Goal: Task Accomplishment & Management: Use online tool/utility

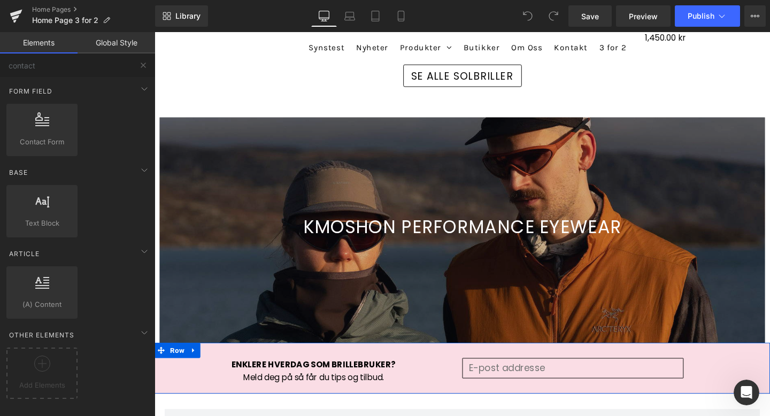
scroll to position [1358, 0]
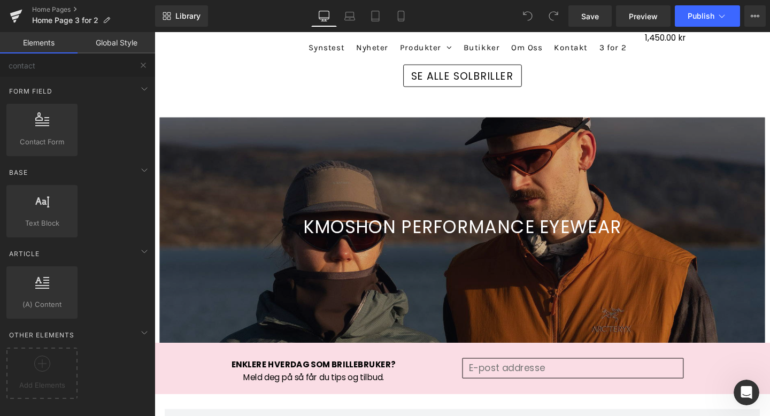
click at [741, 396] on icon "Open Intercom Messenger" at bounding box center [747, 393] width 18 height 18
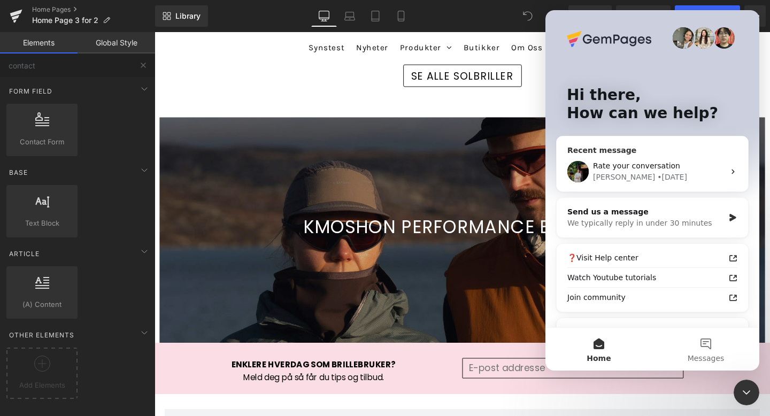
click at [697, 165] on div "Rate your conversation" at bounding box center [659, 165] width 132 height 11
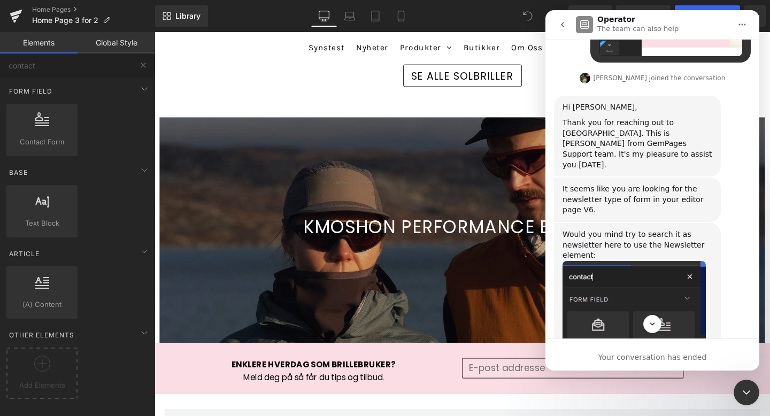
scroll to position [403, 0]
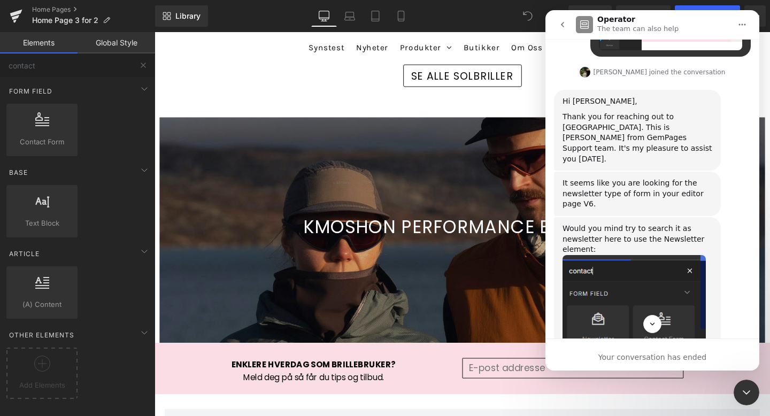
click at [142, 65] on div at bounding box center [385, 192] width 770 height 384
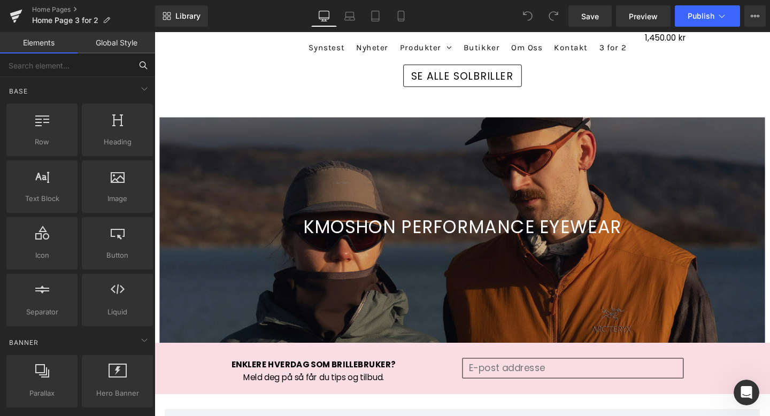
click at [74, 66] on input "text" at bounding box center [66, 65] width 132 height 24
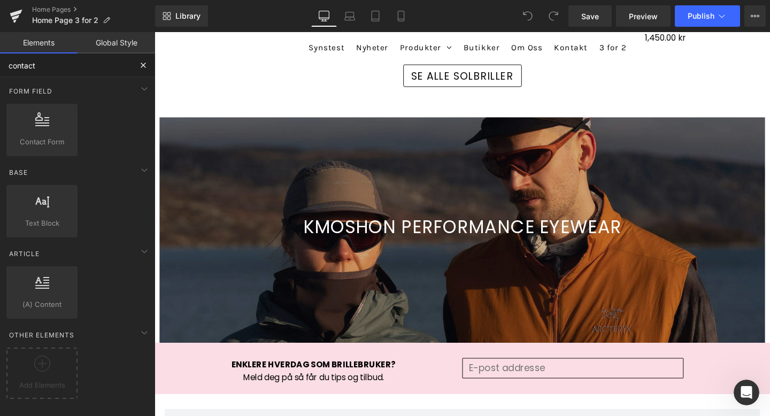
type input "contact"
click at [752, 396] on div "Open Intercom Messenger" at bounding box center [746, 392] width 35 height 35
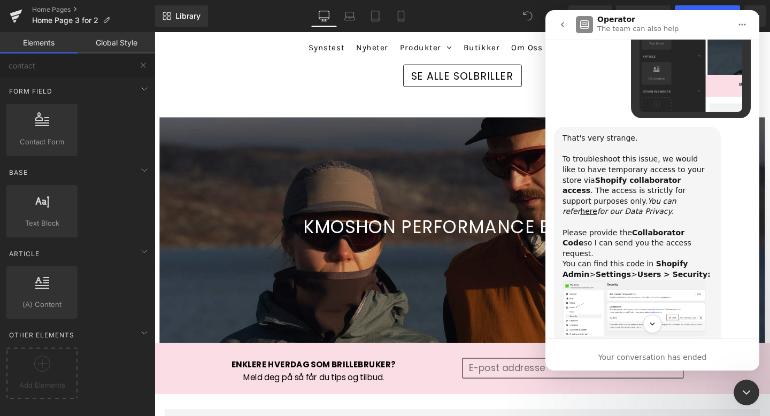
scroll to position [934, 0]
click at [615, 279] on img "Jeremy says…" at bounding box center [634, 307] width 143 height 57
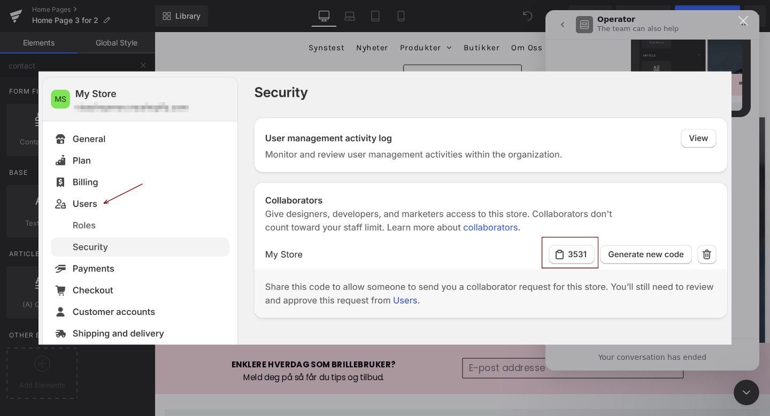
scroll to position [0, 0]
click at [744, 20] on div "Close" at bounding box center [743, 21] width 10 height 10
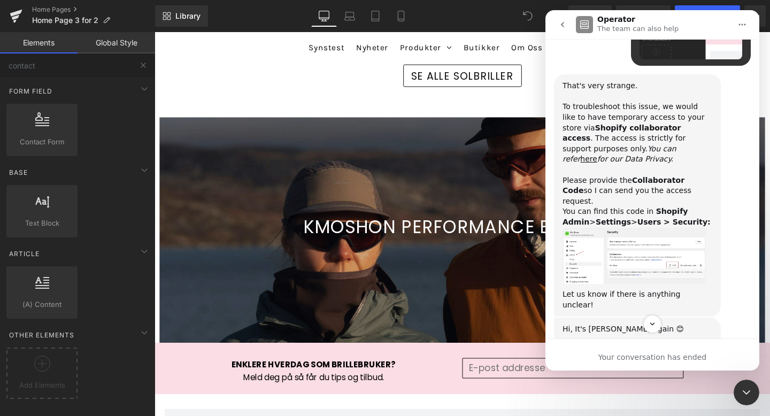
scroll to position [986, 0]
click at [629, 227] on img "Jeremy says…" at bounding box center [634, 255] width 143 height 57
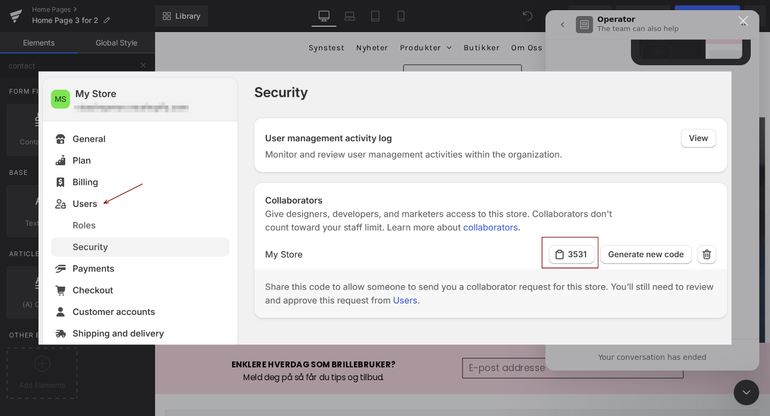
scroll to position [0, 0]
click at [742, 20] on div "Close" at bounding box center [743, 21] width 10 height 10
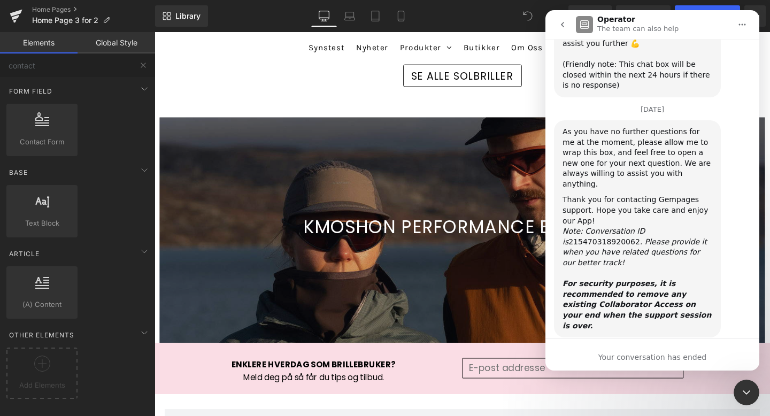
scroll to position [1358, 0]
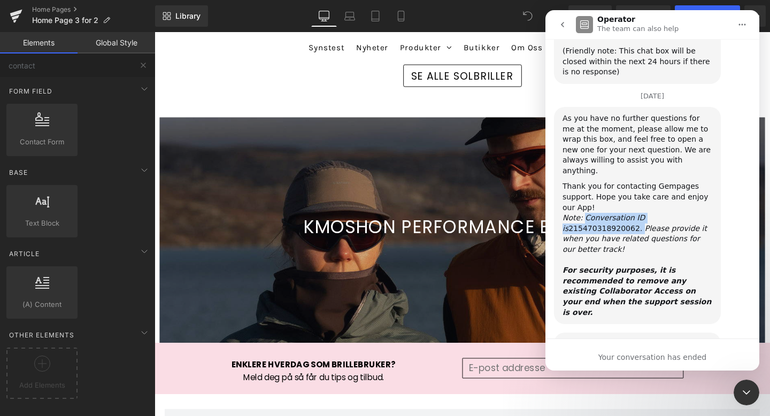
drag, startPoint x: 583, startPoint y: 113, endPoint x: 634, endPoint y: 122, distance: 51.0
click at [634, 213] on div "Note: Conversation ID is 215470318920062 . Please provide it when you have rela…" at bounding box center [638, 239] width 150 height 52
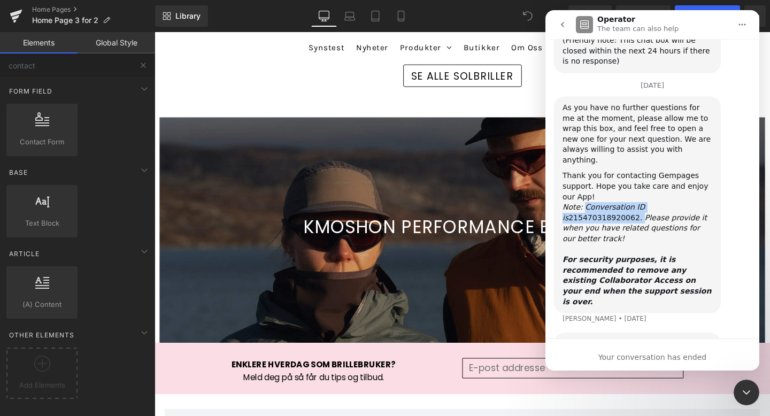
copy div "Conversation ID is 215470318920062 ."
click at [613, 353] on div "Your conversation has ended" at bounding box center [652, 357] width 214 height 11
click at [564, 19] on button "go back" at bounding box center [562, 24] width 20 height 20
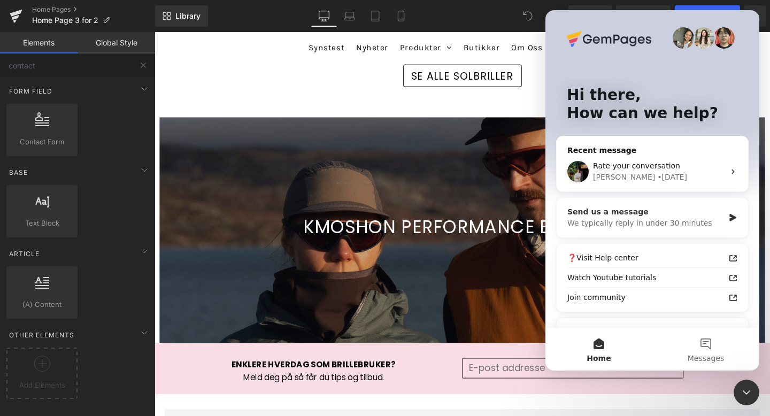
click at [695, 214] on div "Send us a message" at bounding box center [645, 211] width 157 height 11
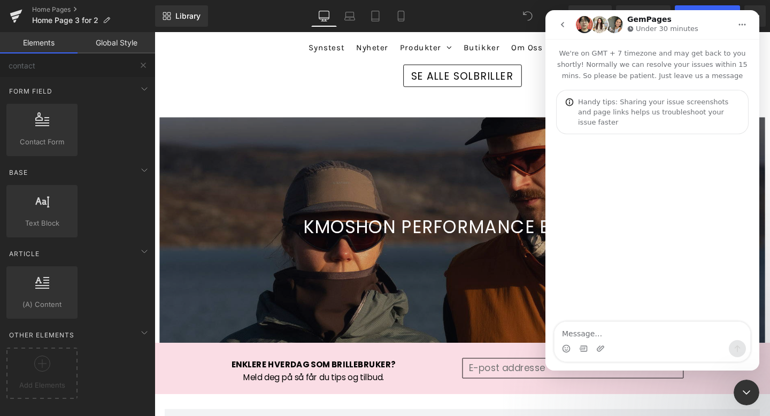
type textarea "Conversation ID is 215470318920062."
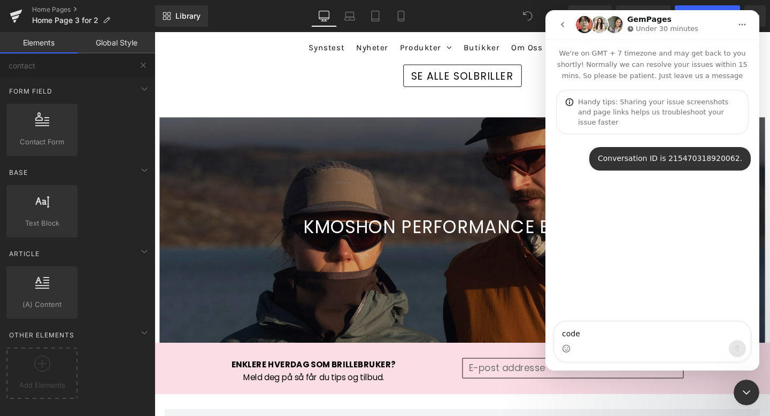
type textarea "code"
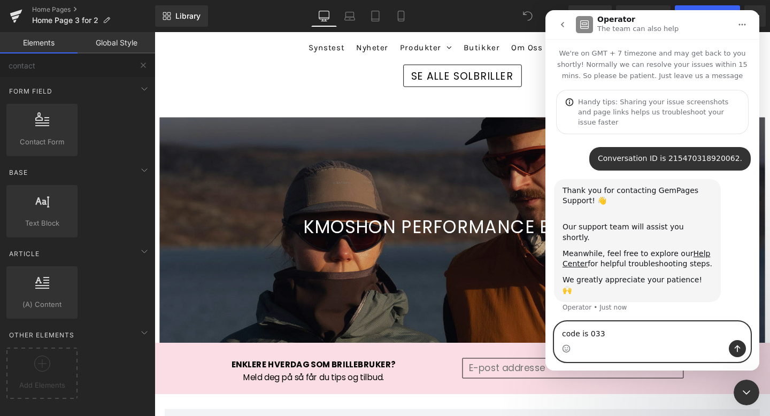
type textarea "code is 0334"
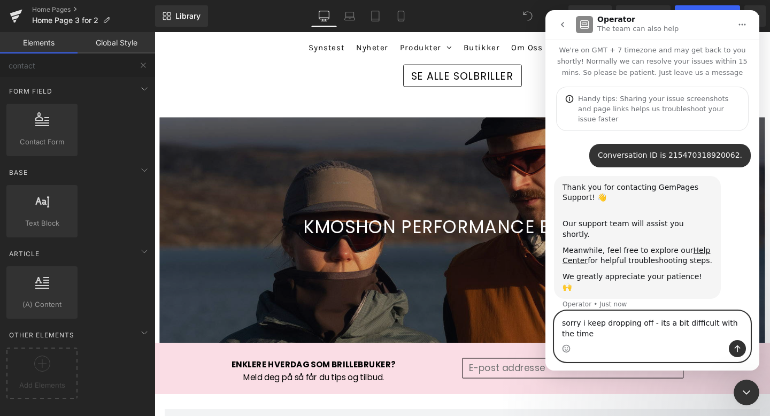
scroll to position [14, 0]
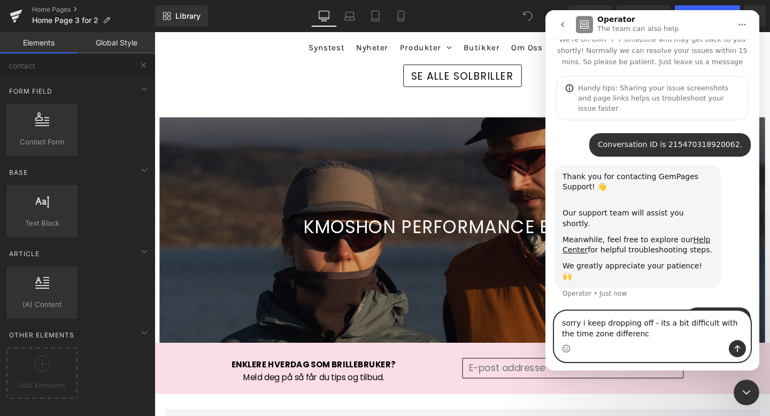
type textarea "sorry i keep dropping off - its a bit difficult with the time zone difference"
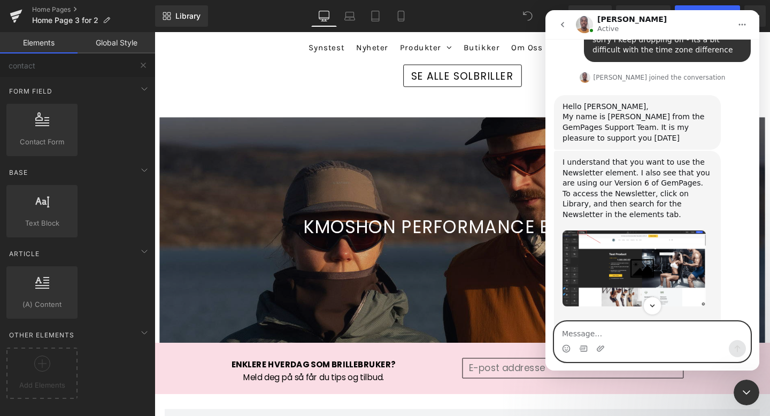
scroll to position [291, 0]
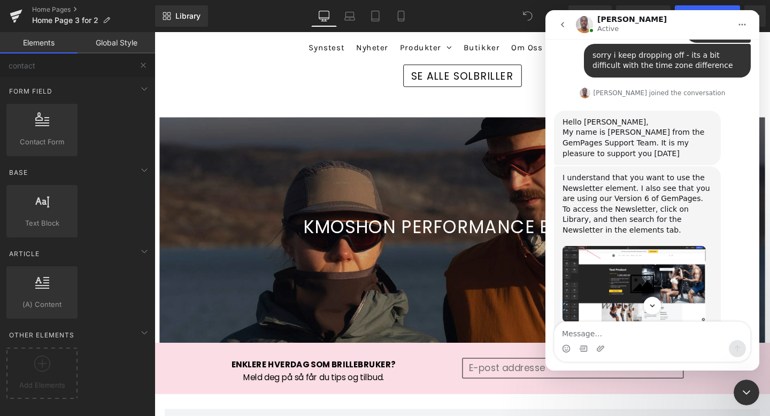
click at [143, 64] on div at bounding box center [385, 192] width 770 height 384
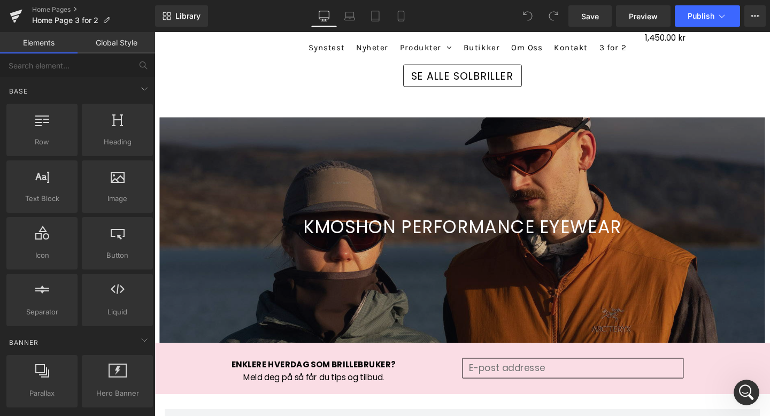
click at [143, 64] on icon at bounding box center [143, 65] width 10 height 10
click at [47, 67] on input "text" at bounding box center [66, 65] width 132 height 24
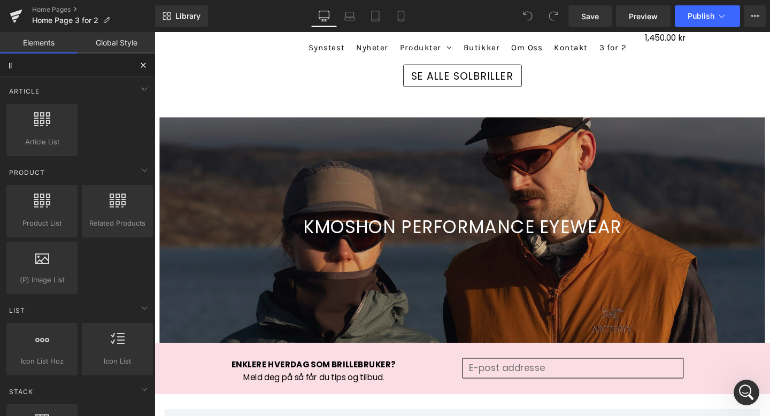
type input "l"
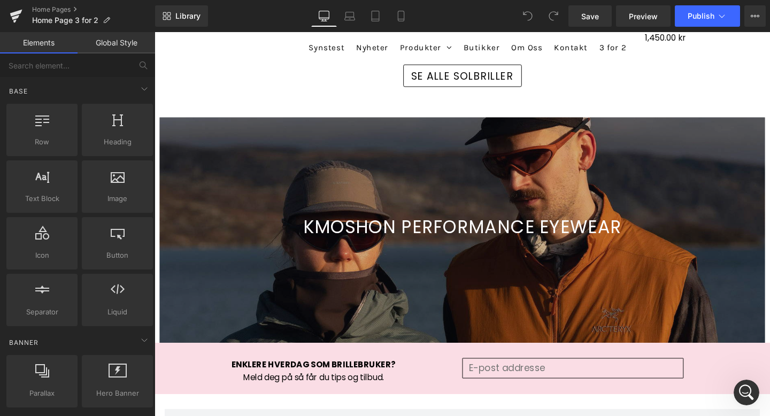
click at [748, 394] on icon "Open Intercom Messenger" at bounding box center [747, 393] width 18 height 18
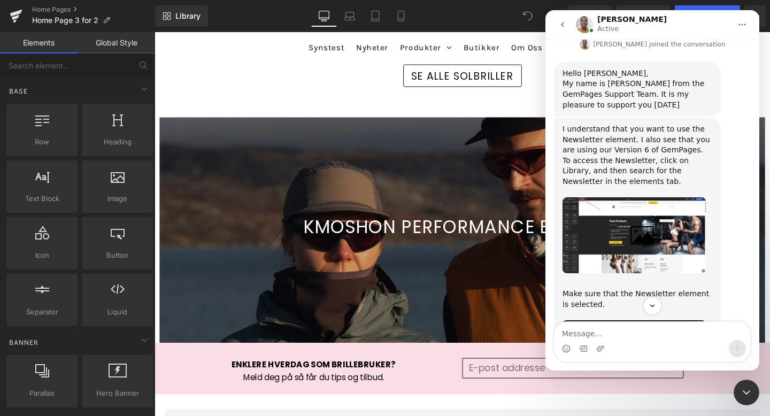
scroll to position [338, 0]
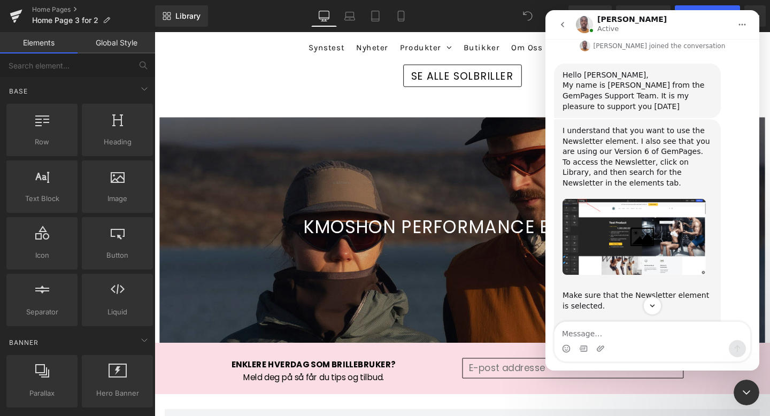
click at [657, 203] on img "Brian says…" at bounding box center [634, 236] width 143 height 75
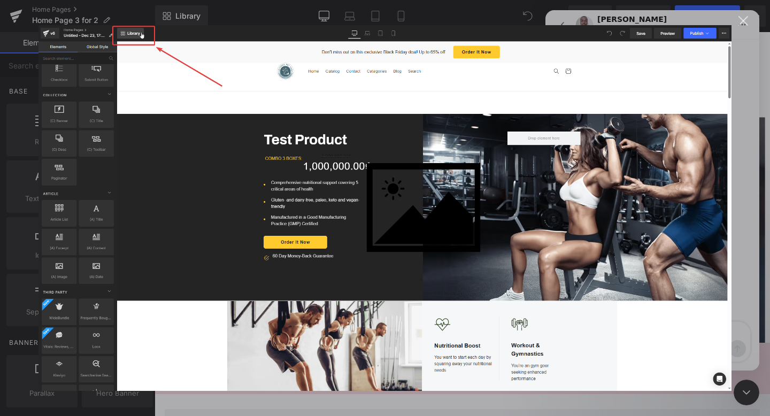
scroll to position [0, 0]
click at [741, 21] on div "Close" at bounding box center [743, 21] width 10 height 10
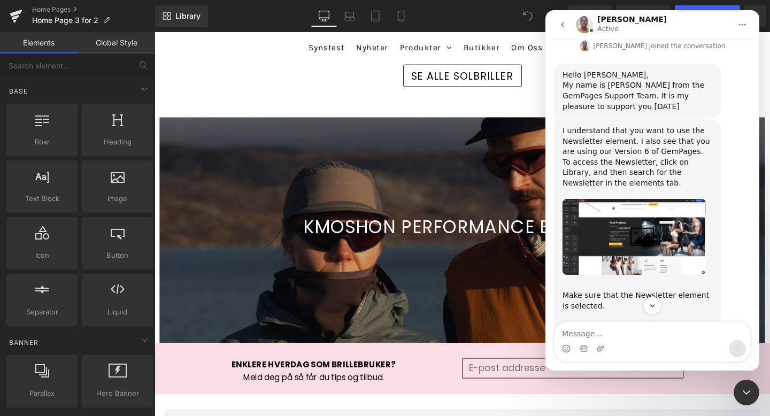
click at [183, 17] on div at bounding box center [385, 192] width 770 height 384
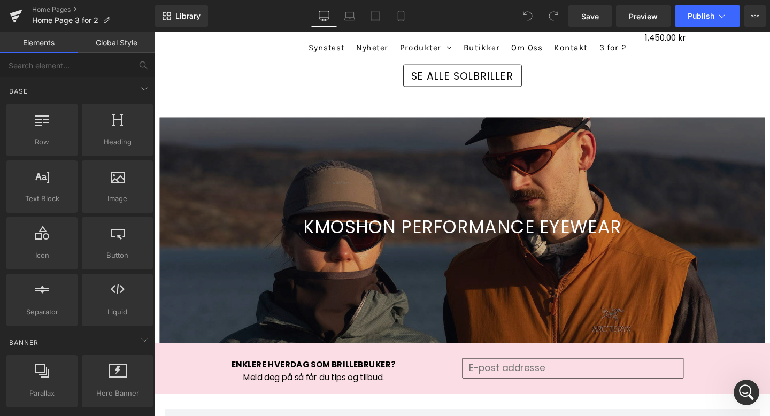
click at [183, 17] on span "Library" at bounding box center [187, 16] width 25 height 10
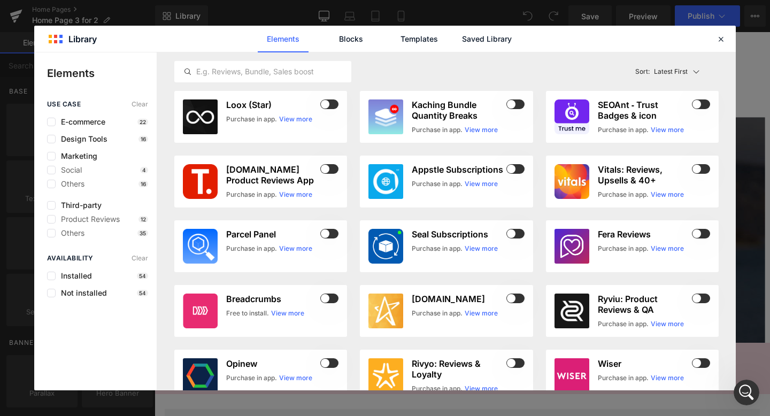
click at [744, 390] on icon "Open Intercom Messenger" at bounding box center [747, 393] width 18 height 18
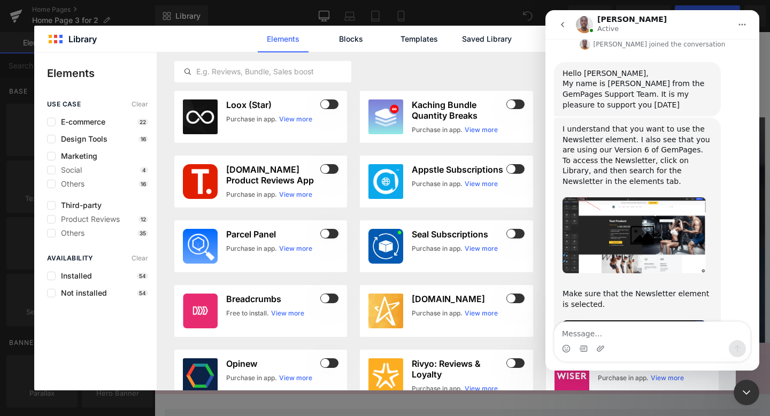
scroll to position [438, 0]
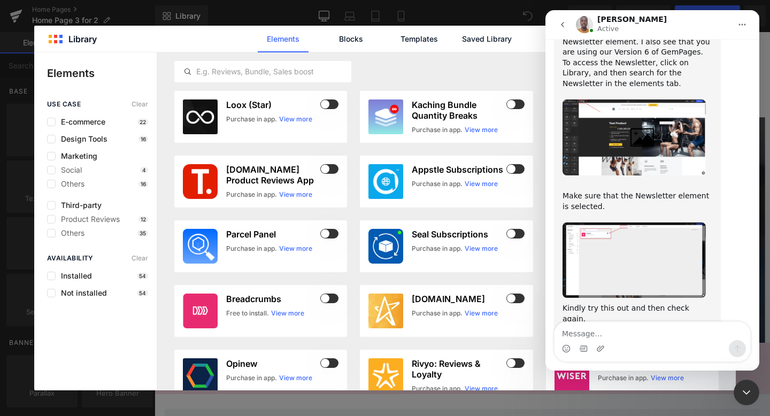
click at [645, 222] on img "Brian says…" at bounding box center [634, 259] width 143 height 75
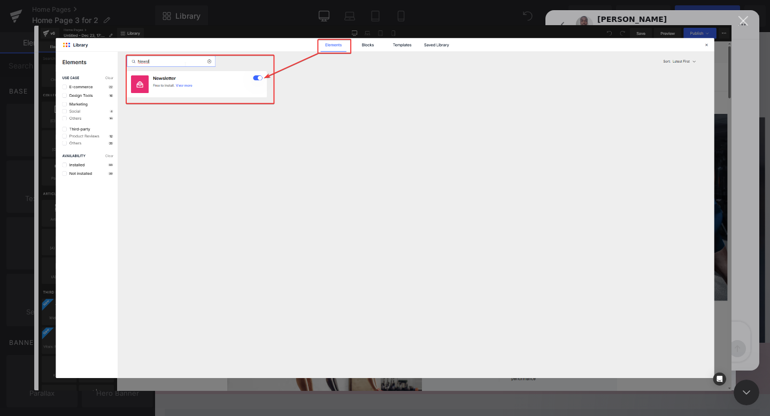
click at [746, 19] on div "Close" at bounding box center [743, 21] width 10 height 10
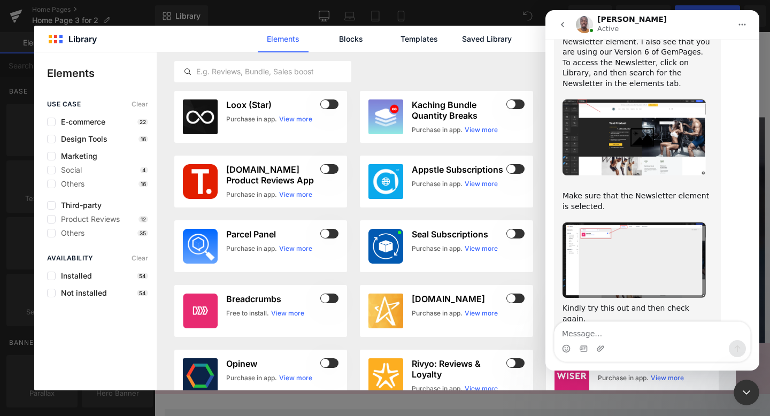
click at [206, 75] on div at bounding box center [385, 192] width 770 height 384
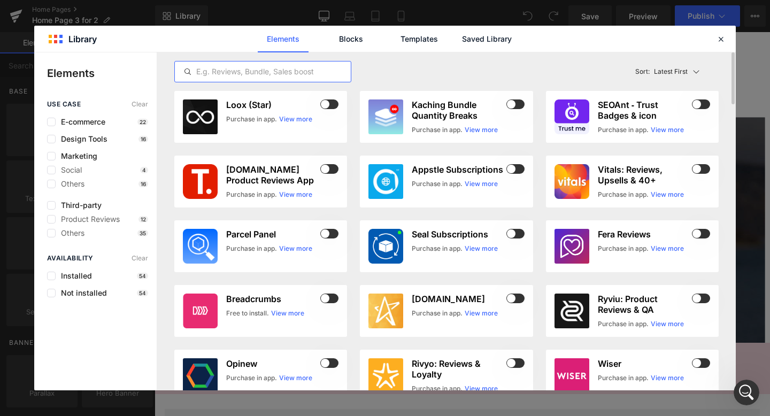
click at [215, 71] on input "text" at bounding box center [263, 71] width 176 height 13
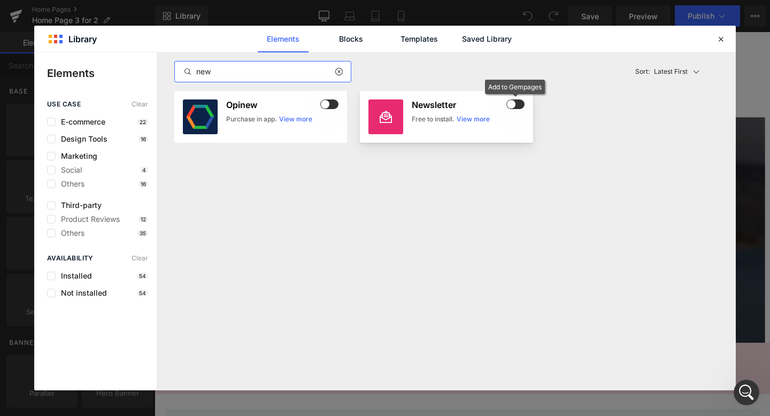
type input "new"
click at [517, 104] on span at bounding box center [515, 104] width 18 height 10
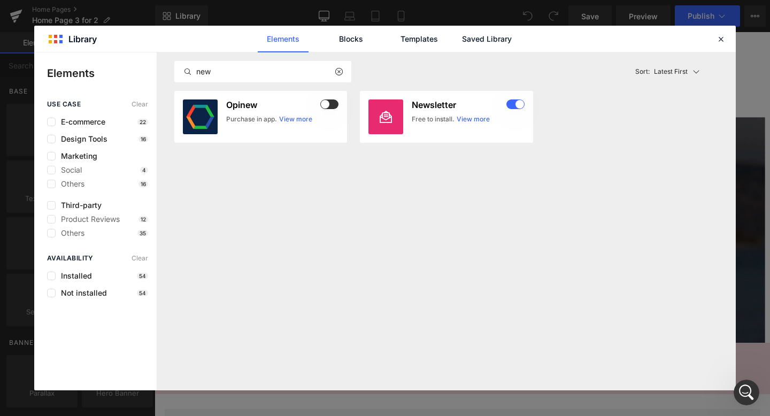
click at [742, 388] on icon "Open Intercom Messenger" at bounding box center [747, 393] width 18 height 18
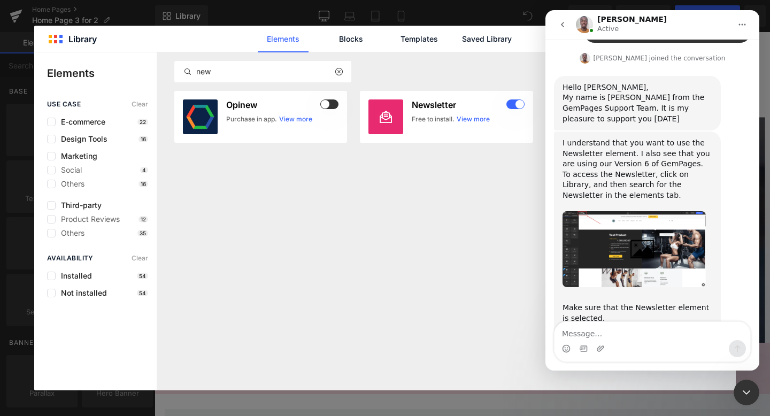
scroll to position [438, 0]
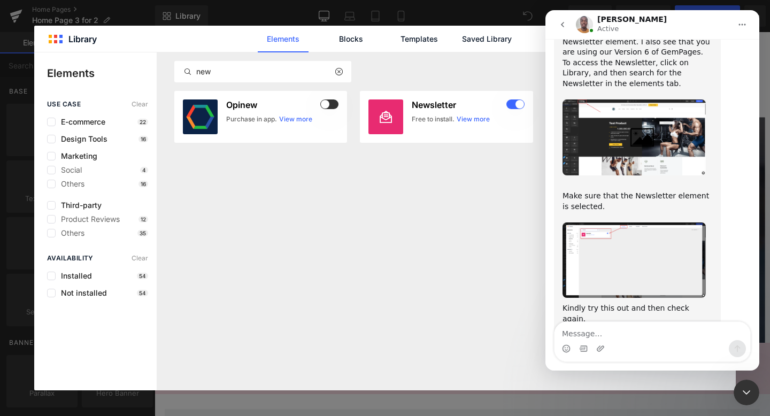
click at [497, 209] on div at bounding box center [385, 192] width 770 height 384
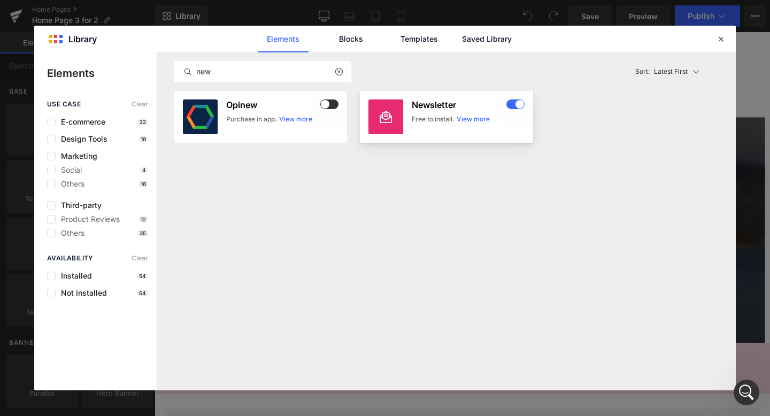
click at [0, 0] on link "View more" at bounding box center [0, 0] width 0 height 0
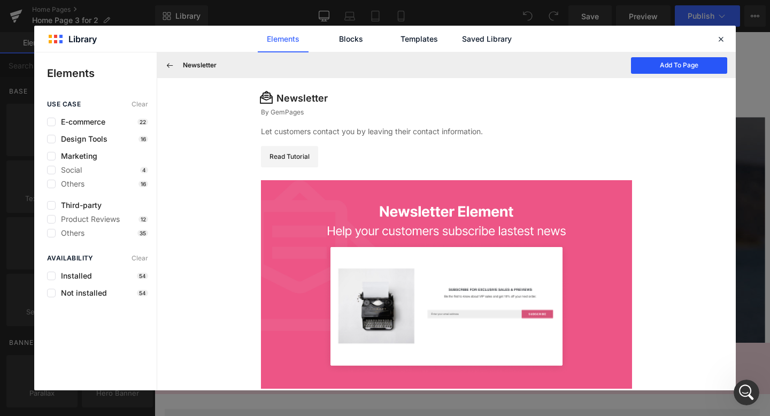
click at [694, 64] on button "Add To Page" at bounding box center [679, 65] width 96 height 17
click at [720, 36] on icon at bounding box center [721, 39] width 10 height 10
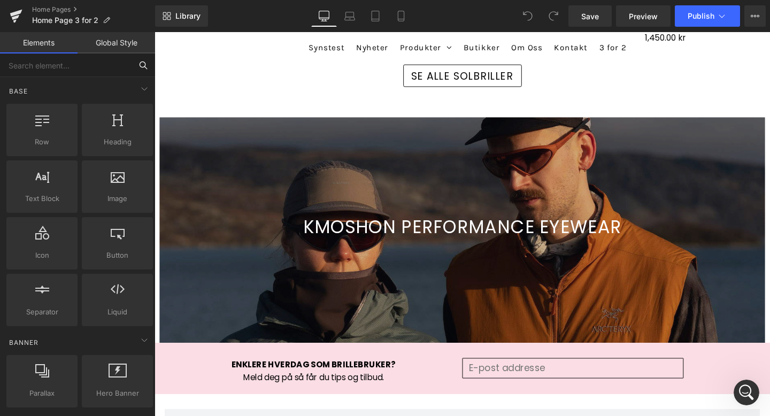
click at [95, 63] on input "text" at bounding box center [66, 65] width 132 height 24
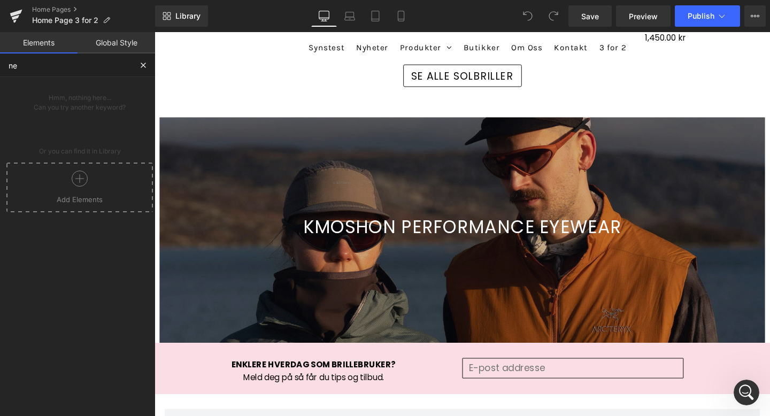
type input "n"
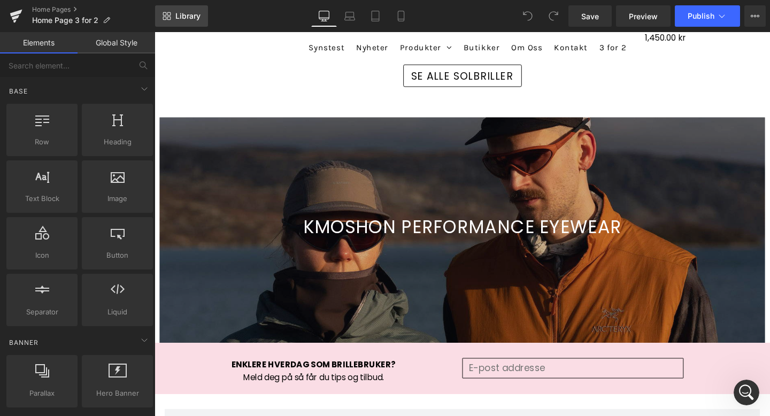
click at [191, 10] on link "Library" at bounding box center [181, 15] width 53 height 21
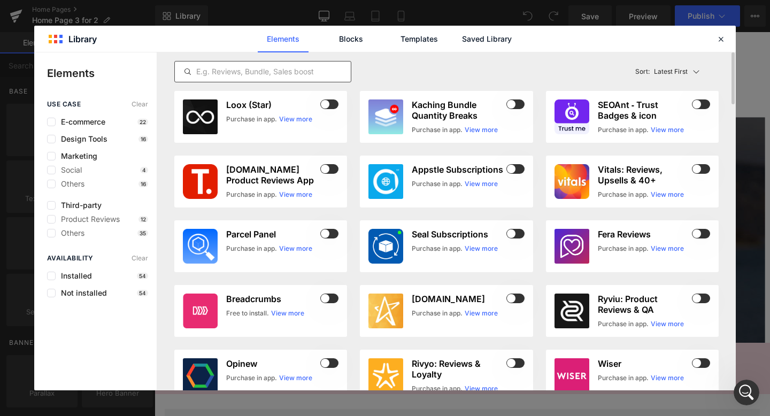
click at [214, 72] on input "text" at bounding box center [263, 71] width 176 height 13
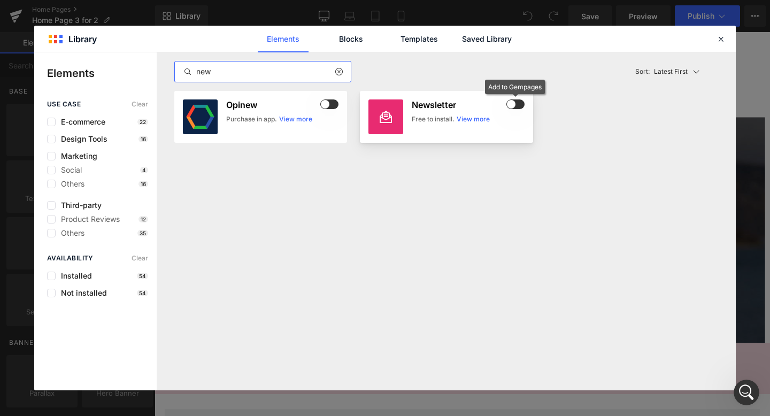
type input "new"
click at [520, 105] on span at bounding box center [515, 104] width 18 height 10
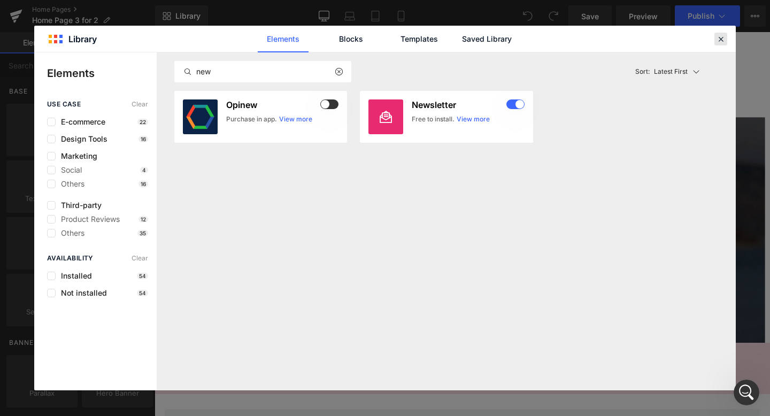
click at [720, 38] on icon at bounding box center [721, 39] width 10 height 10
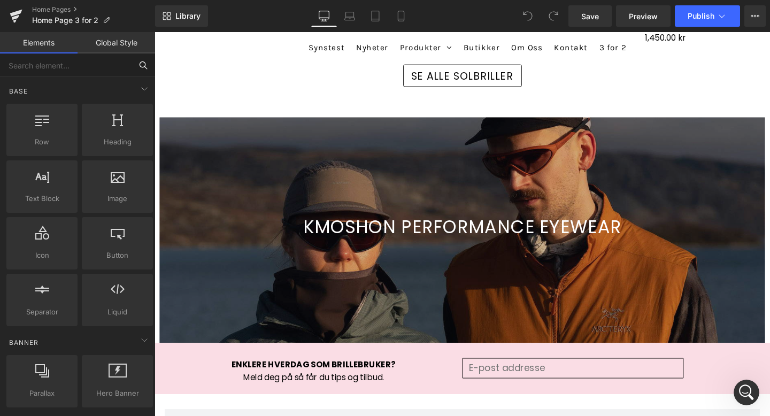
click at [47, 67] on input "text" at bounding box center [66, 65] width 132 height 24
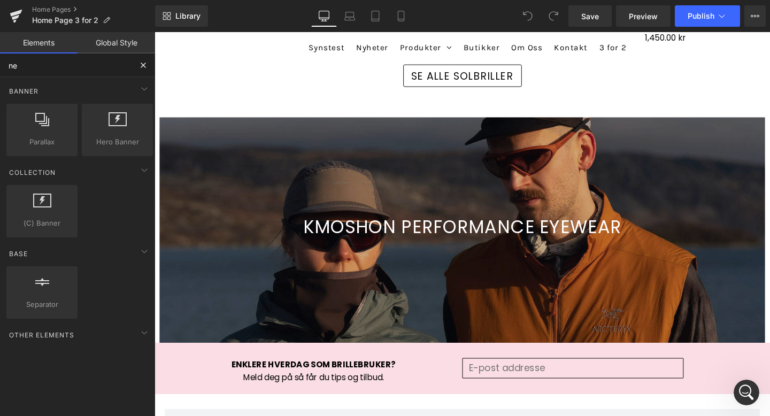
type input "n"
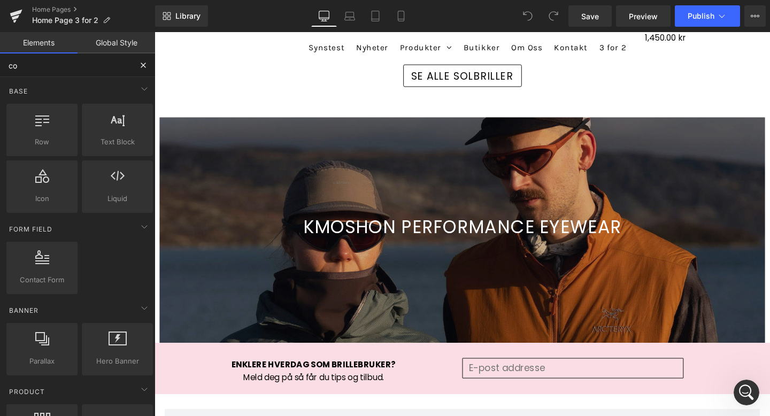
type input "c"
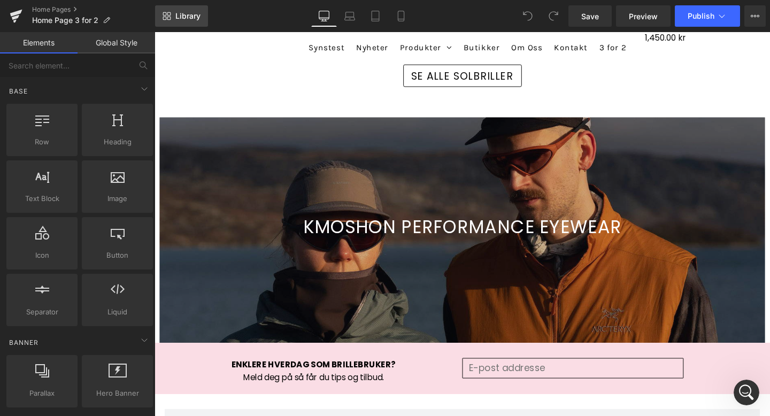
click at [191, 12] on span "Library" at bounding box center [187, 16] width 25 height 10
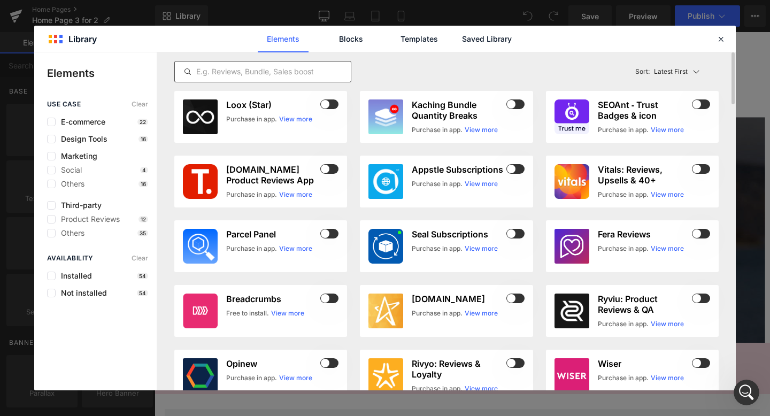
click at [271, 72] on input "text" at bounding box center [263, 71] width 176 height 13
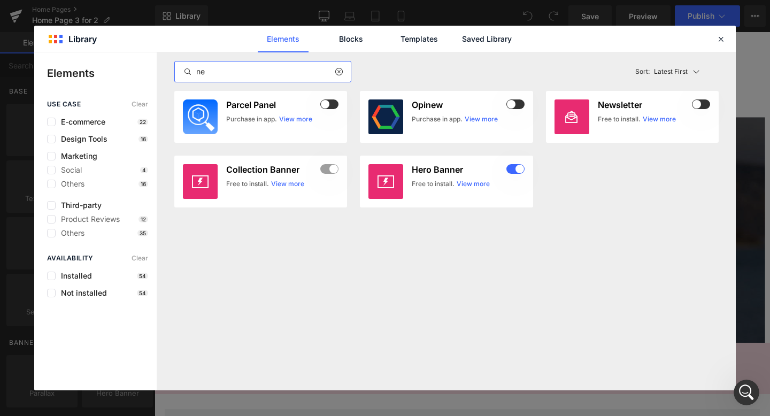
type input "new"
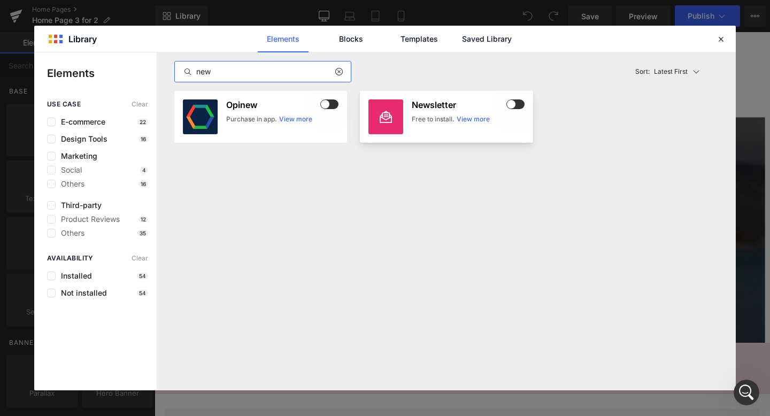
click at [386, 113] on icon at bounding box center [386, 117] width 13 height 13
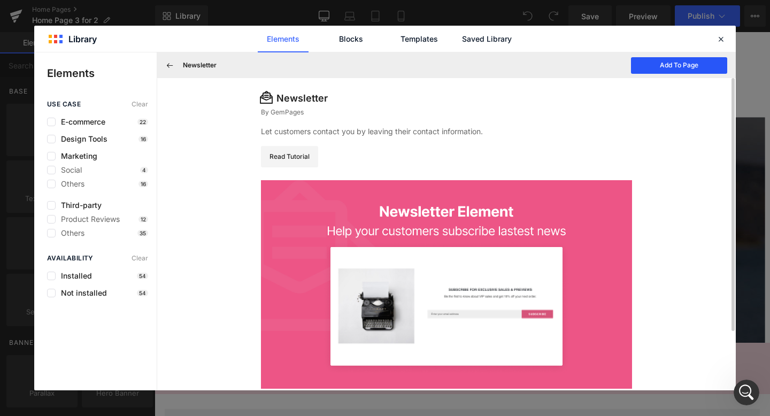
click at [687, 64] on button "Add To Page" at bounding box center [679, 65] width 96 height 17
click at [747, 391] on icon "Open Intercom Messenger" at bounding box center [746, 392] width 7 height 9
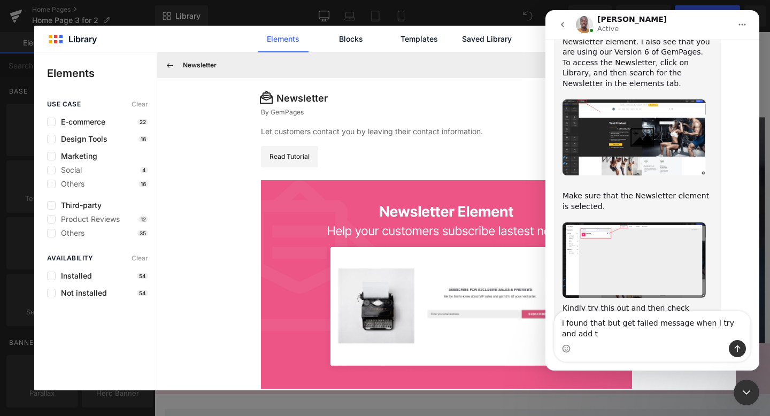
scroll to position [449, 0]
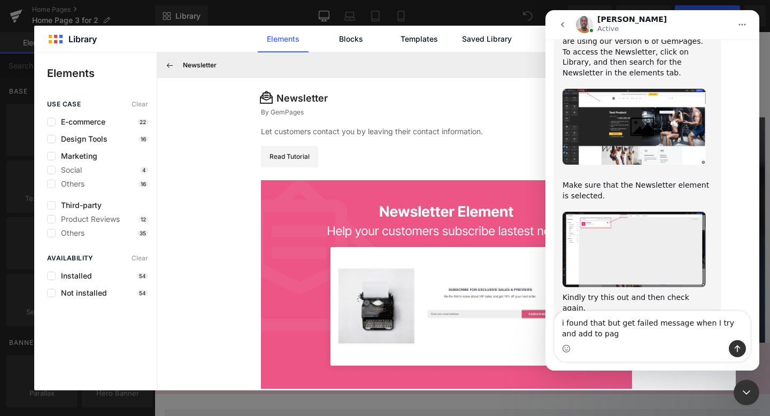
type textarea "i found that but get failed message when I try and add to page"
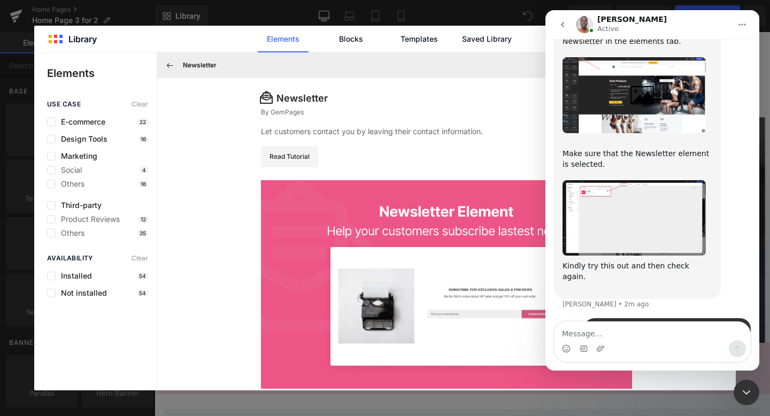
click at [495, 152] on div at bounding box center [385, 192] width 770 height 384
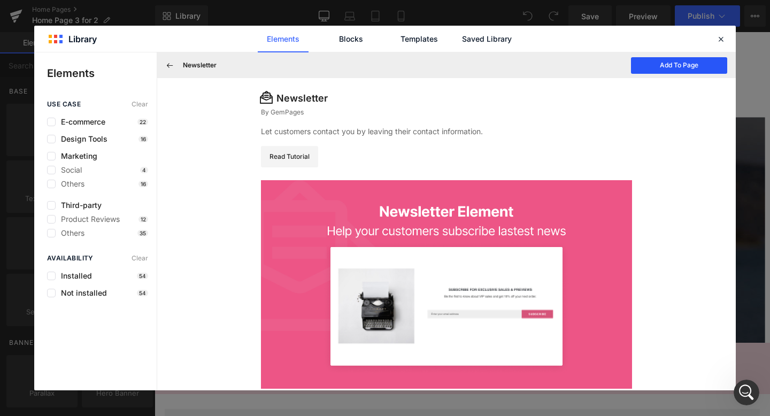
click at [688, 65] on button "Add To Page" at bounding box center [679, 65] width 96 height 17
click at [743, 394] on icon "Open Intercom Messenger" at bounding box center [747, 393] width 18 height 18
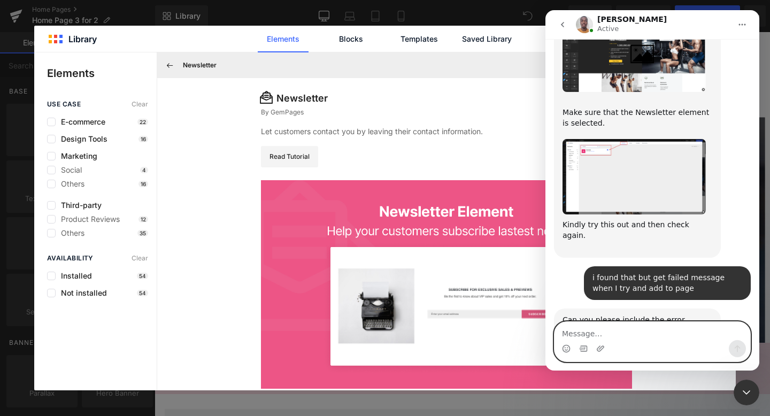
scroll to position [523, 0]
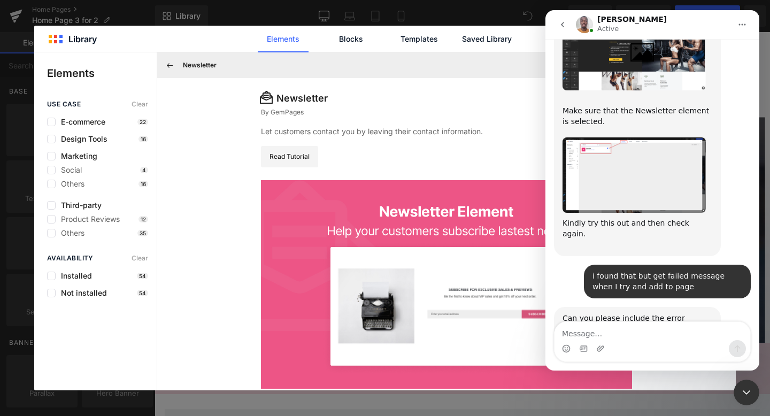
click at [209, 197] on div at bounding box center [385, 192] width 770 height 384
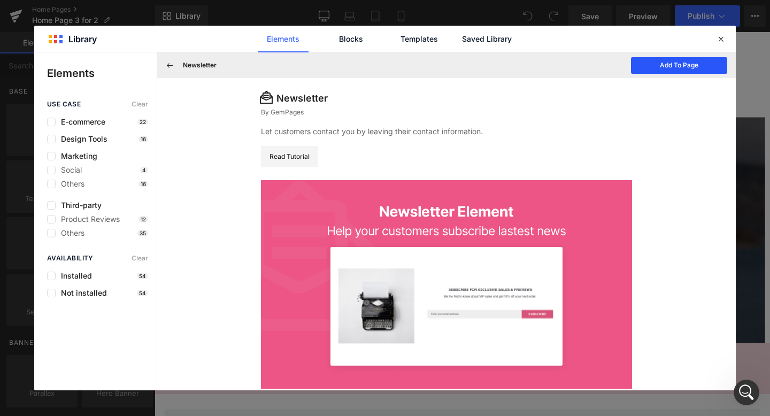
click at [692, 64] on button "Add To Page" at bounding box center [679, 65] width 96 height 17
click at [683, 67] on button "Add To Page" at bounding box center [679, 65] width 96 height 17
click at [747, 391] on icon "Open Intercom Messenger" at bounding box center [746, 392] width 7 height 9
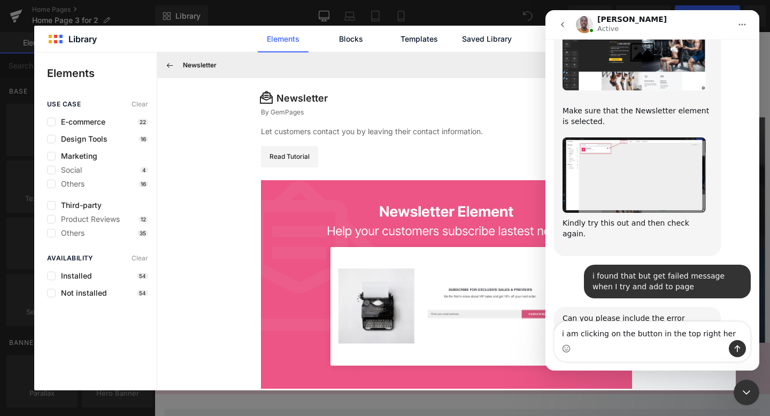
type textarea "i am clicking on the button in the top right here"
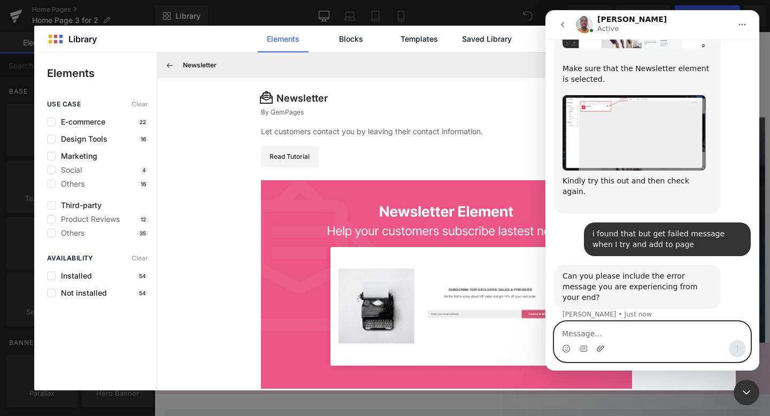
click at [603, 346] on icon "Upload attachment" at bounding box center [600, 348] width 7 height 6
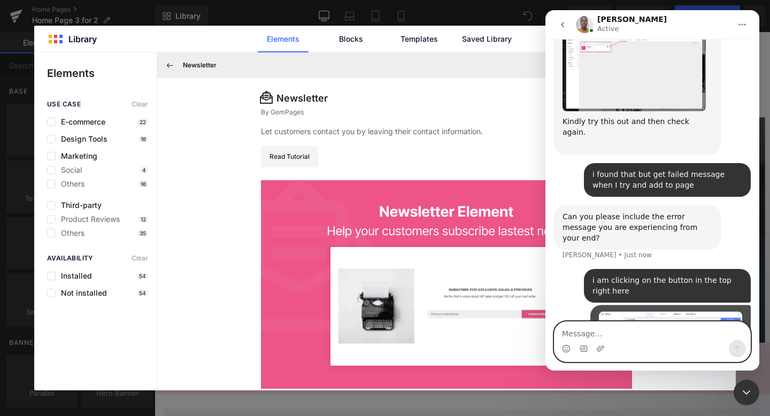
scroll to position [633, 0]
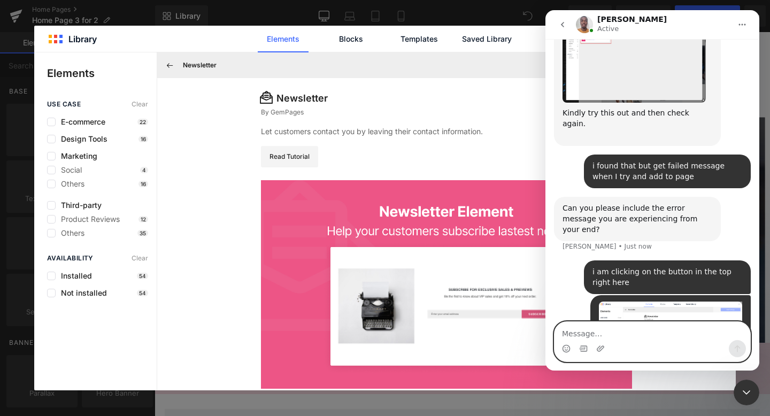
click at [585, 332] on textarea "Message…" at bounding box center [652, 331] width 196 height 18
type textarea "when i click on it it it"
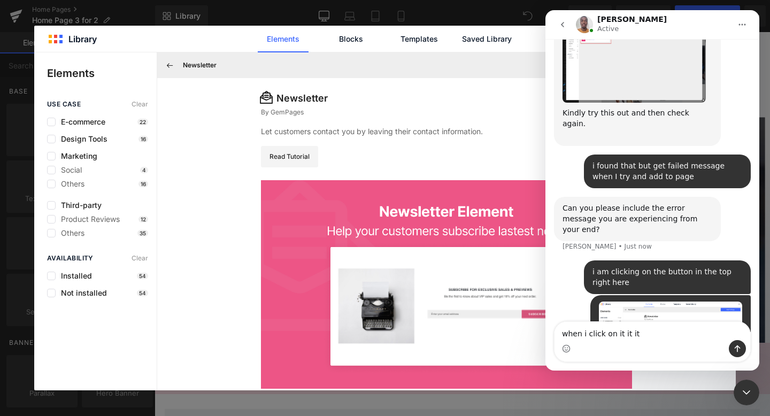
click at [433, 158] on div at bounding box center [385, 192] width 770 height 384
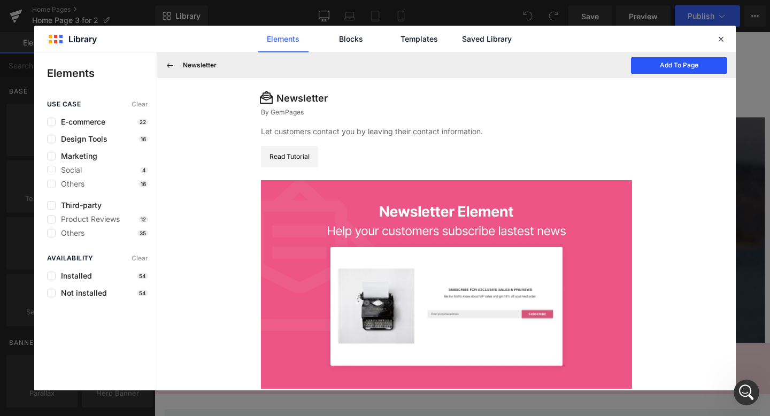
click at [674, 67] on button "Add To Page" at bounding box center [679, 65] width 96 height 17
click at [745, 389] on icon "Open Intercom Messenger" at bounding box center [747, 393] width 18 height 18
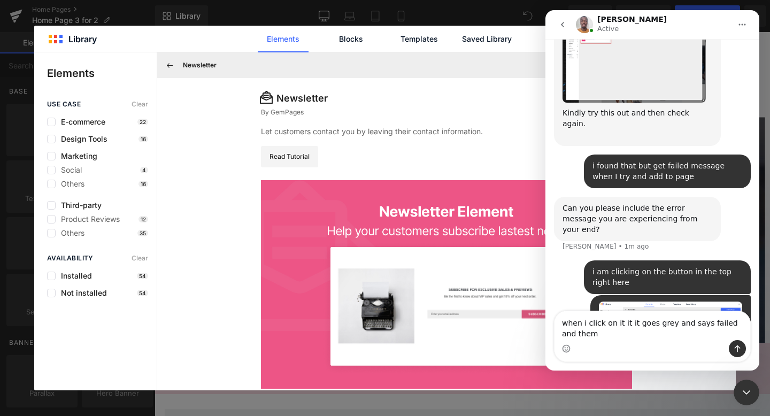
scroll to position [644, 0]
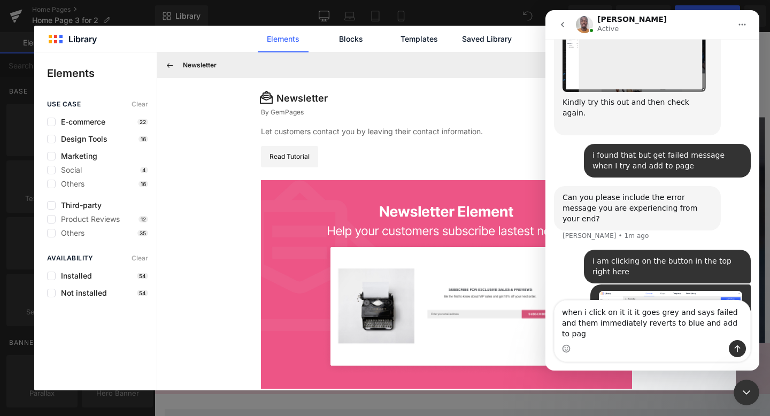
type textarea "when i click on it it it goes grey and says failed and them immediately reverts…"
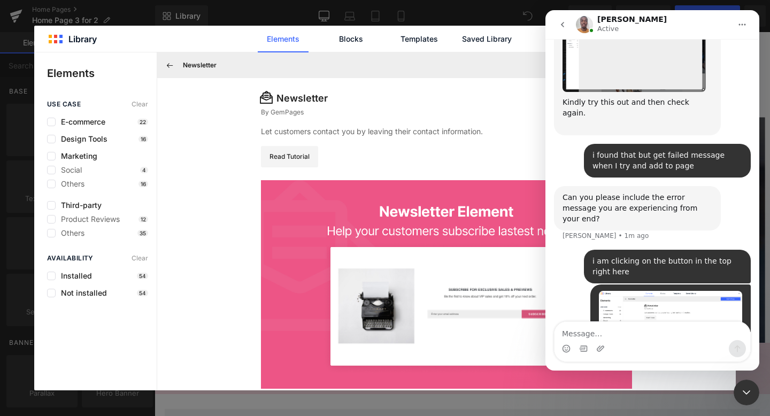
scroll to position [678, 0]
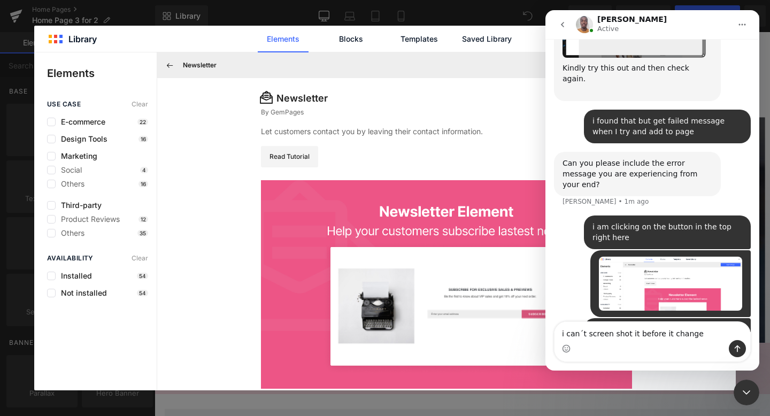
type textarea "i can´t screen shot it before it changes"
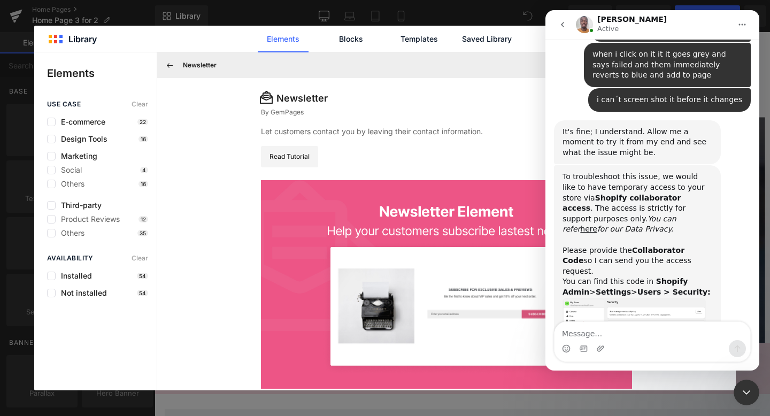
scroll to position [946, 0]
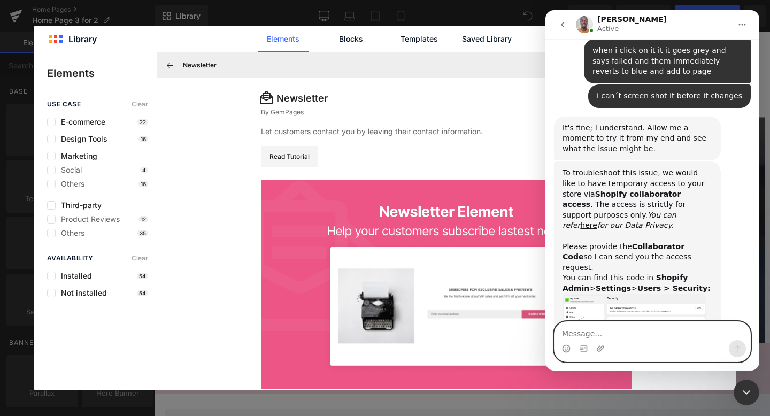
click at [567, 332] on textarea "Message…" at bounding box center [652, 331] width 196 height 18
type textarea "7598"
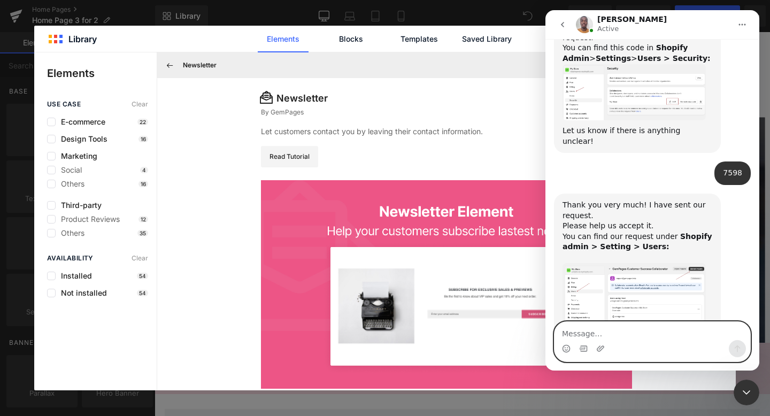
scroll to position [1192, 0]
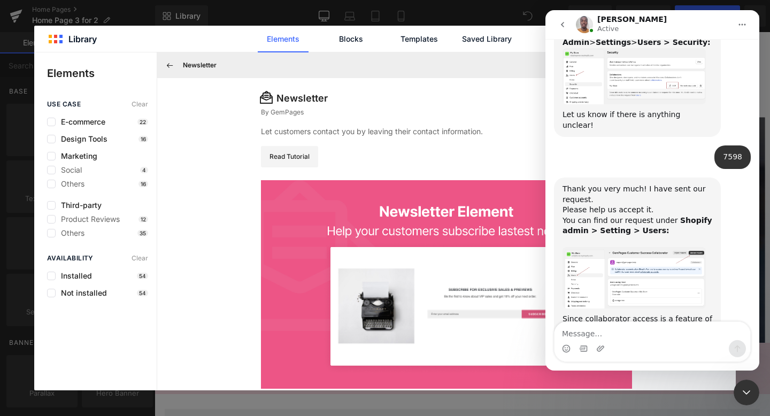
click at [623, 247] on img "Brian says…" at bounding box center [634, 278] width 143 height 62
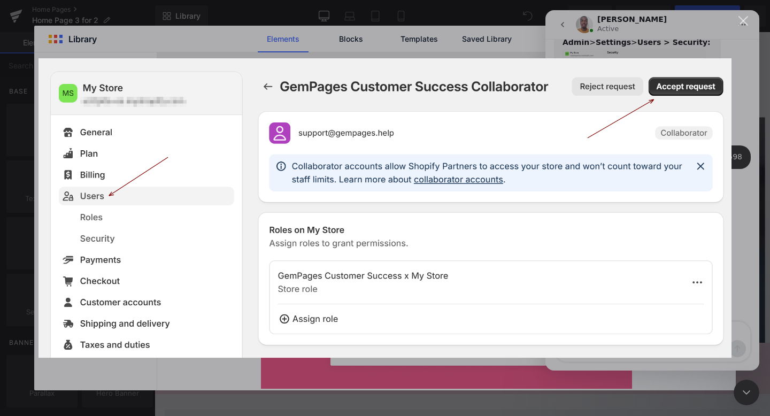
click at [742, 19] on div "Close" at bounding box center [743, 21] width 10 height 10
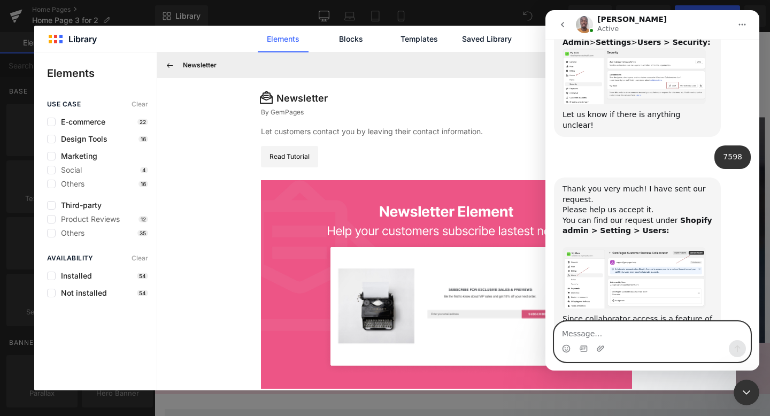
click at [592, 337] on textarea "Message…" at bounding box center [652, 331] width 196 height 18
type textarea "done"
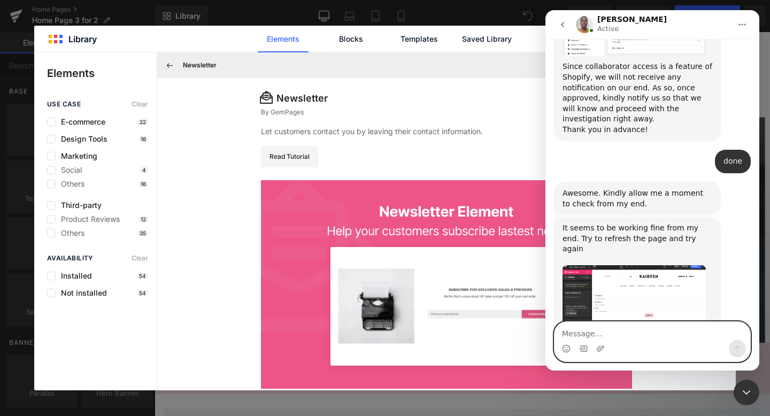
scroll to position [1459, 0]
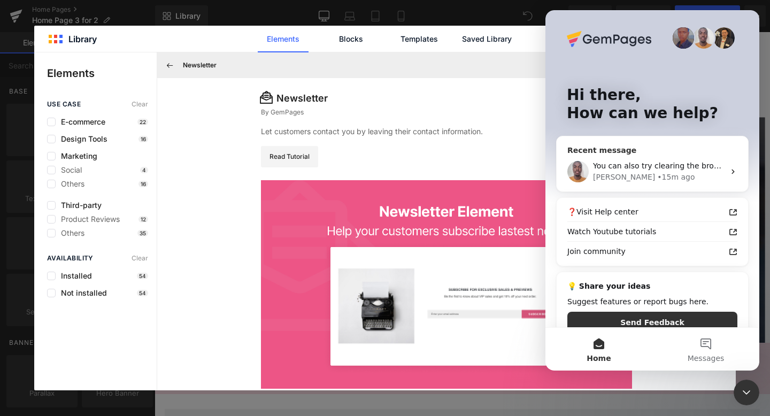
click at [708, 159] on div "You can also try clearing the browser's cache and restarting the app. If that s…" at bounding box center [652, 172] width 191 height 40
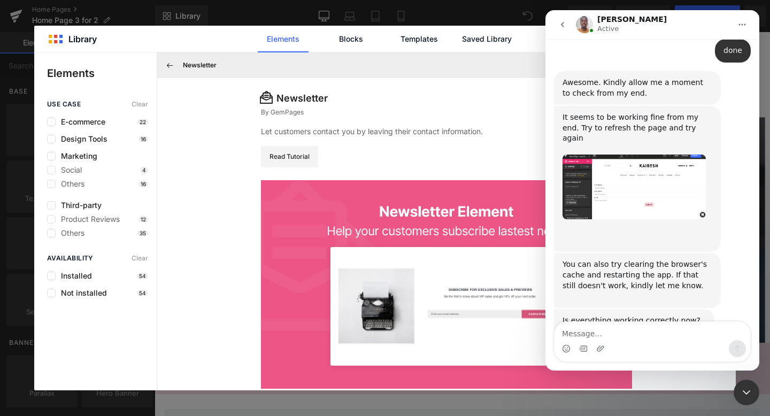
scroll to position [1559, 0]
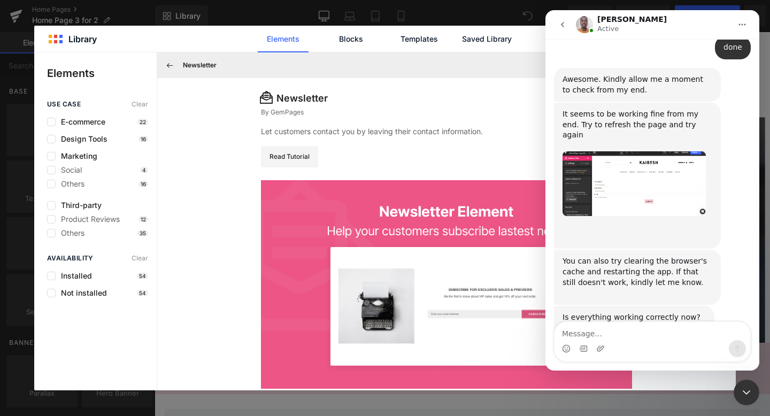
click at [219, 160] on div at bounding box center [385, 192] width 770 height 384
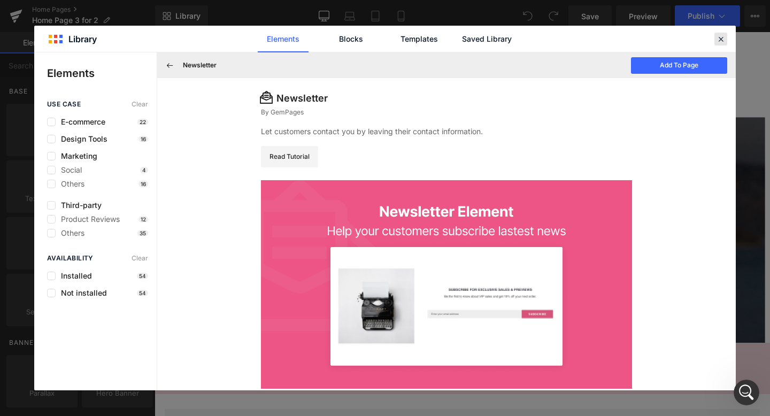
click at [722, 38] on icon at bounding box center [721, 39] width 10 height 10
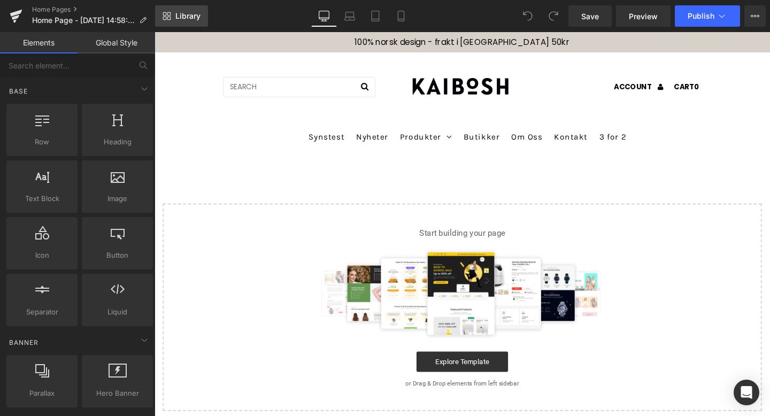
click at [188, 14] on span "Library" at bounding box center [187, 16] width 25 height 10
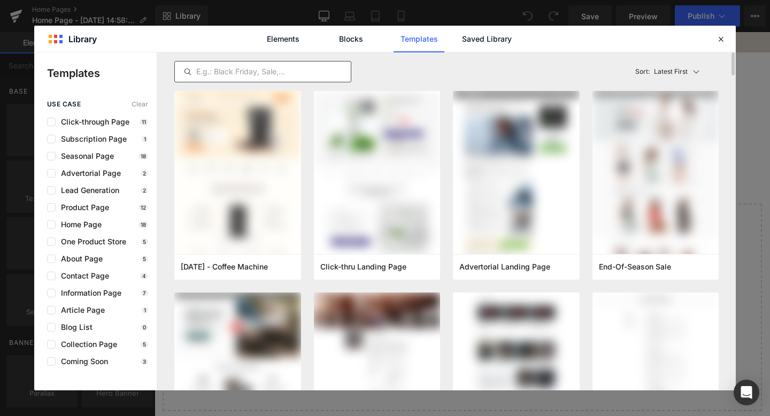
click at [223, 68] on input "text" at bounding box center [263, 71] width 176 height 13
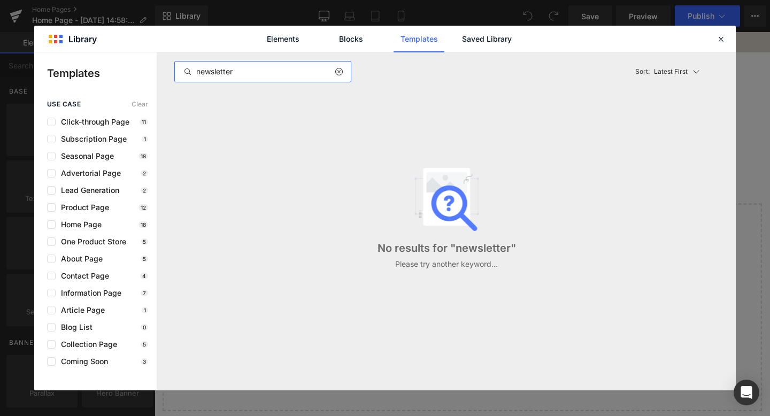
type input "newsletter"
click at [720, 36] on icon at bounding box center [721, 39] width 10 height 10
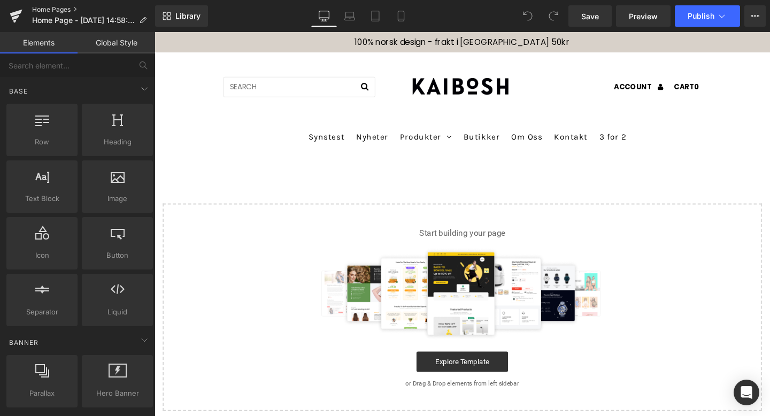
click at [52, 5] on link "Home Pages" at bounding box center [93, 9] width 123 height 9
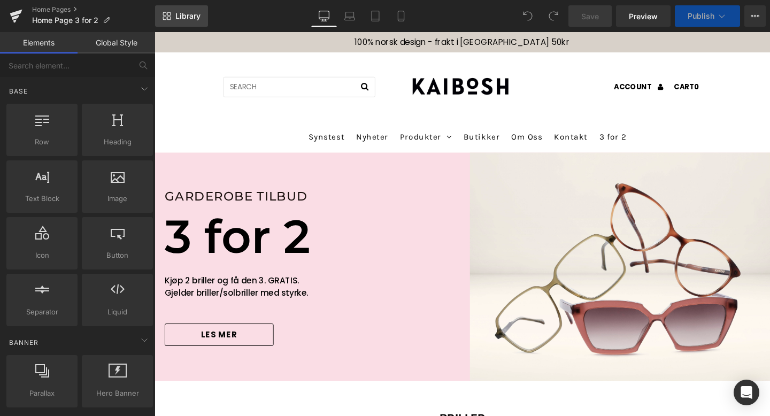
click at [185, 15] on span "Library" at bounding box center [187, 16] width 25 height 10
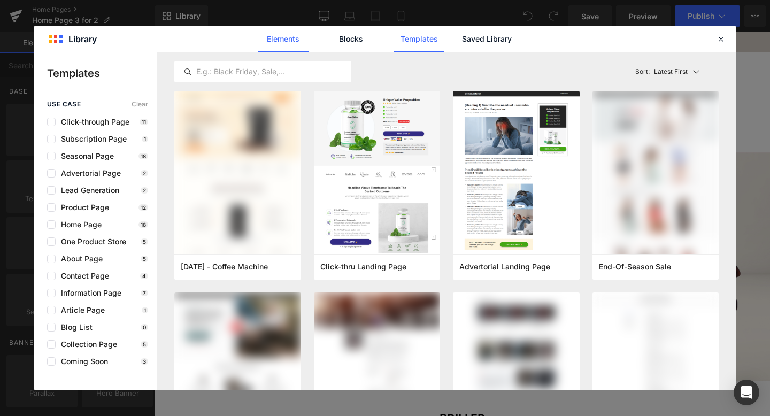
click at [394, 31] on link "Elements" at bounding box center [419, 39] width 51 height 27
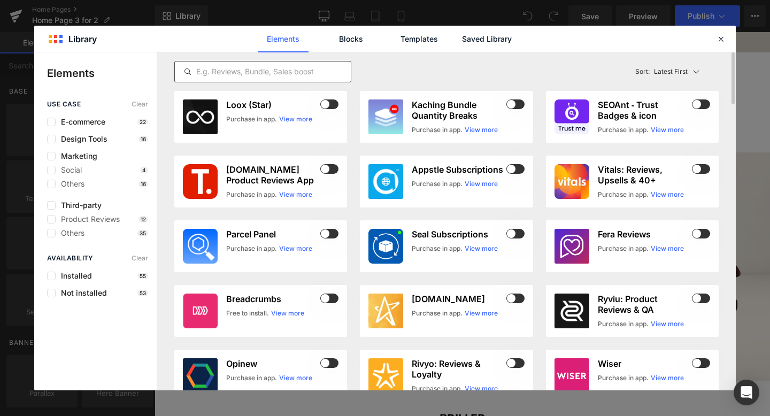
click at [238, 67] on input "text" at bounding box center [263, 71] width 176 height 13
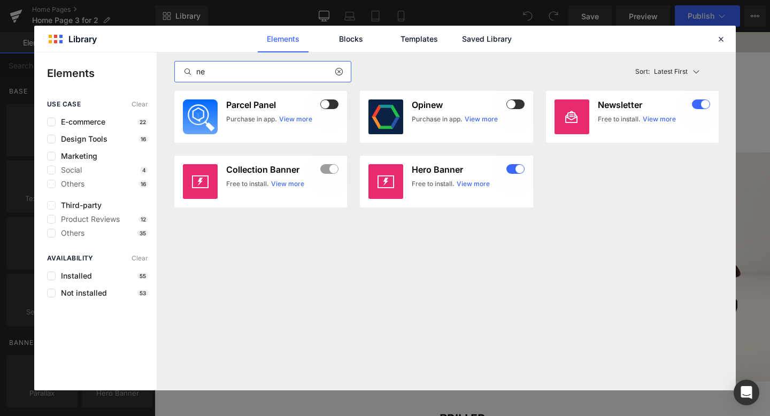
type input "new"
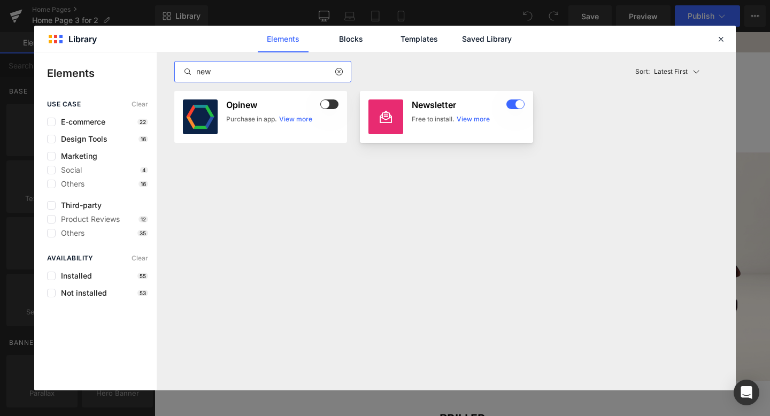
click at [429, 103] on h3 "Newsletter" at bounding box center [458, 104] width 92 height 11
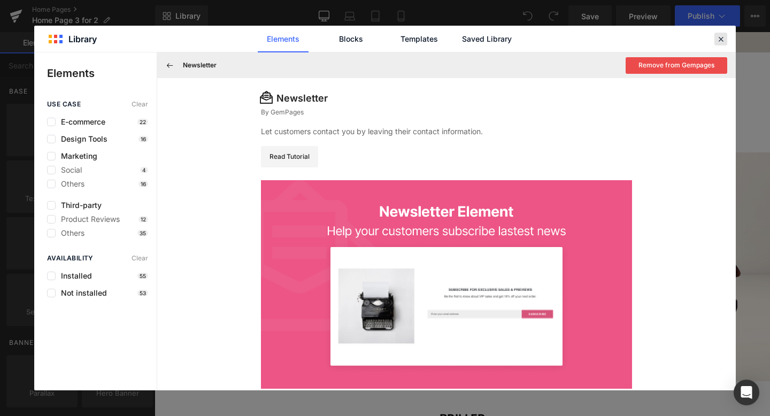
click at [721, 36] on icon at bounding box center [721, 39] width 10 height 10
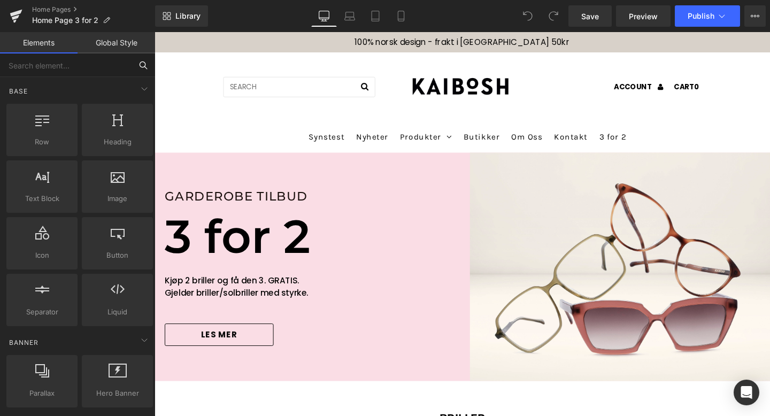
click at [25, 66] on input "text" at bounding box center [66, 65] width 132 height 24
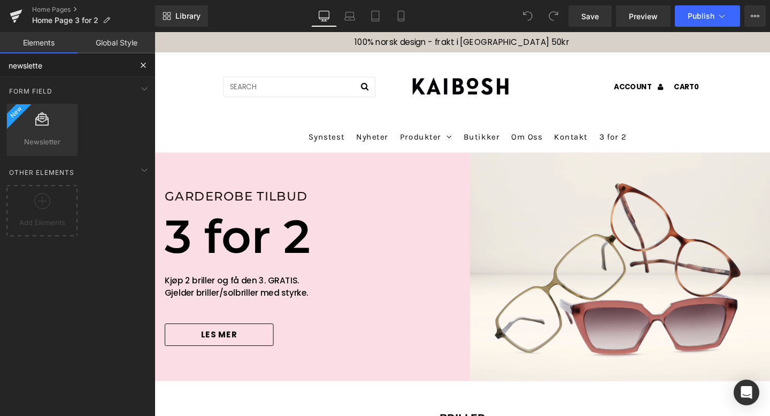
type input "newsletter"
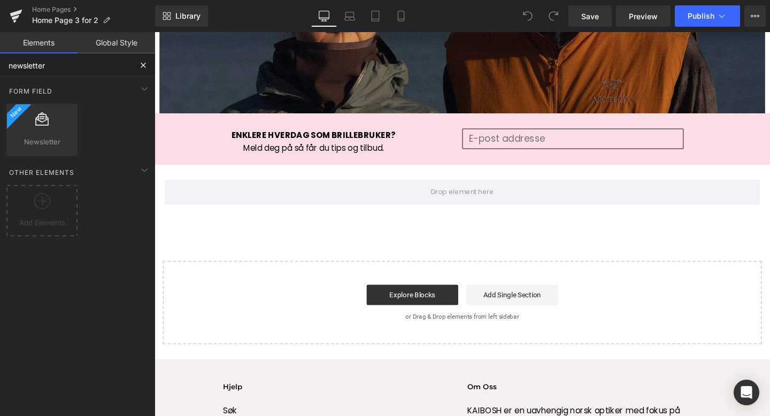
scroll to position [1721, 0]
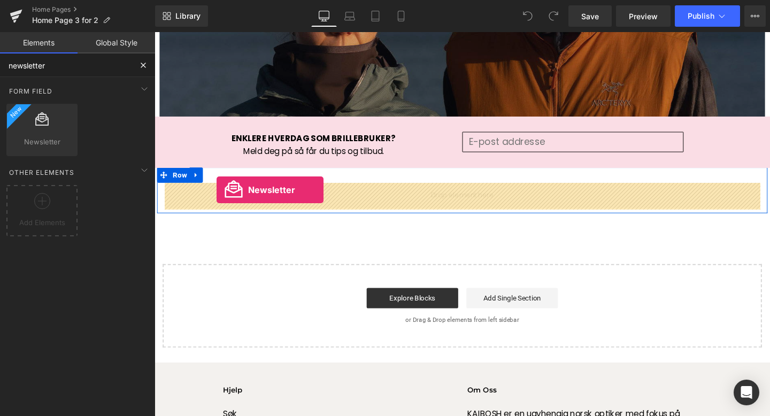
drag, startPoint x: 203, startPoint y: 159, endPoint x: 220, endPoint y: 198, distance: 42.6
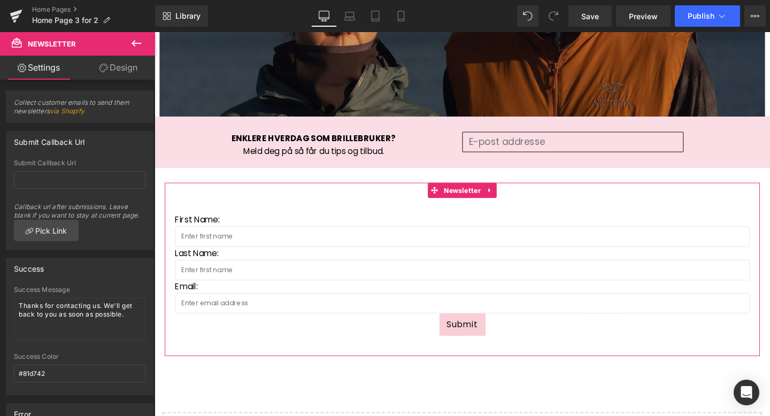
click at [125, 68] on link "Design" at bounding box center [119, 68] width 78 height 24
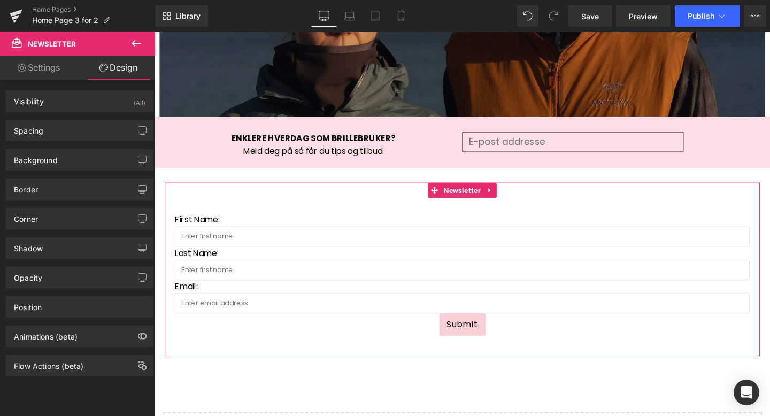
click at [66, 63] on link "Settings" at bounding box center [39, 68] width 78 height 24
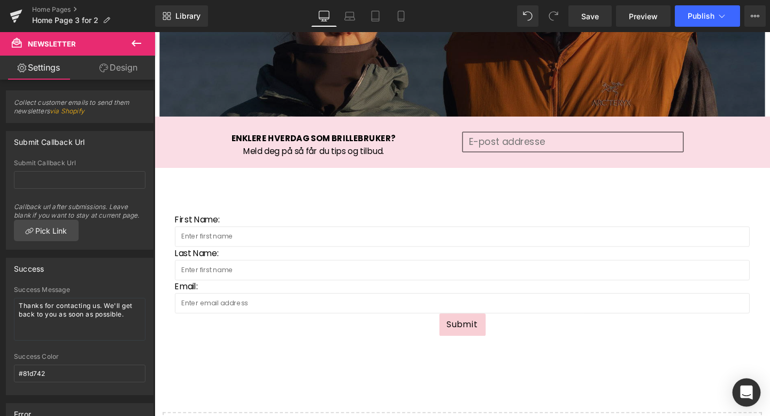
click at [747, 391] on icon "Open Intercom Messenger" at bounding box center [746, 393] width 12 height 14
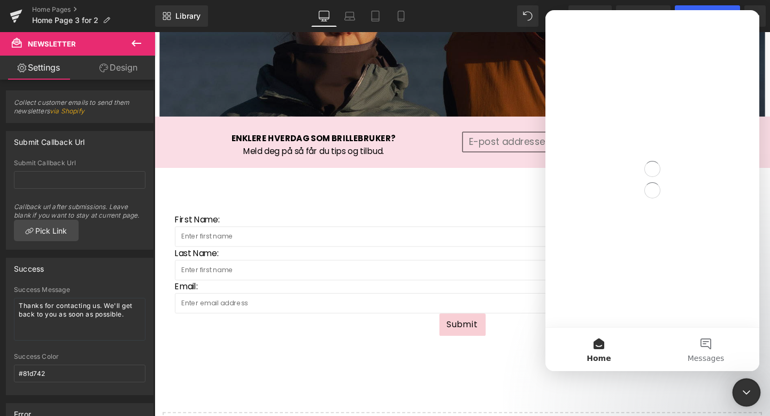
scroll to position [0, 0]
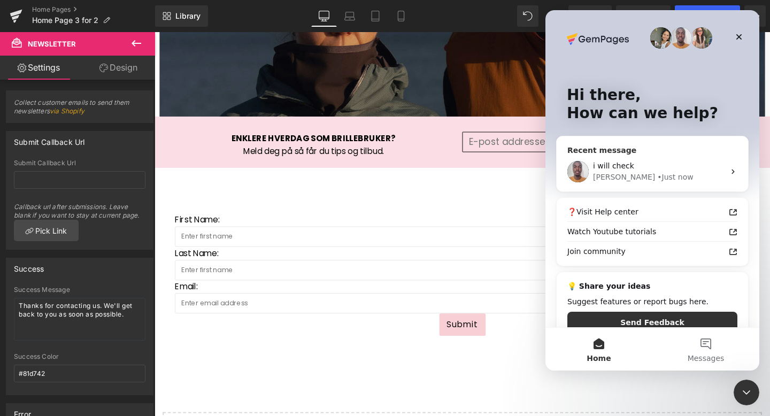
click at [680, 165] on div "i will check" at bounding box center [659, 165] width 132 height 11
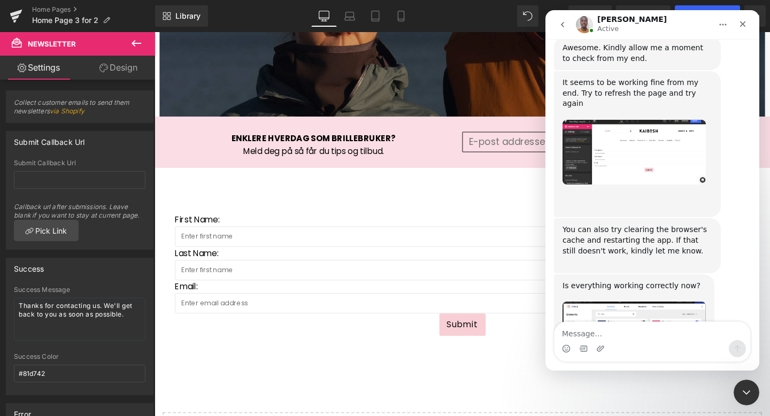
scroll to position [1631, 0]
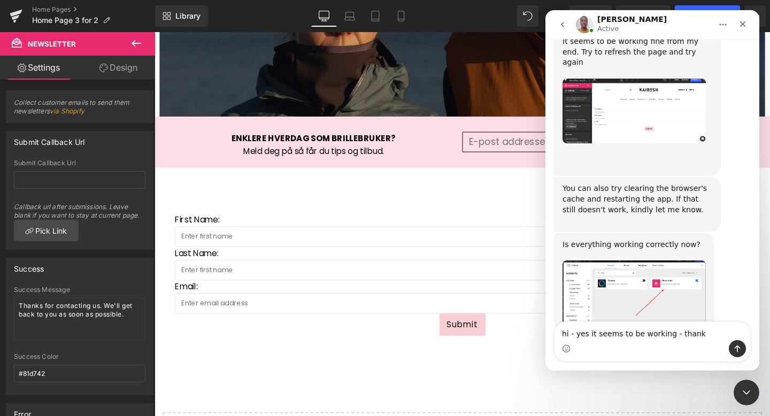
type textarea "hi - yes it seems to be working - thanks"
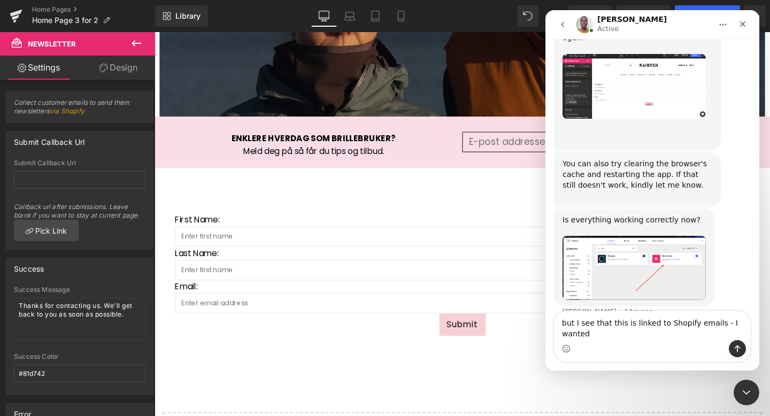
scroll to position [1667, 0]
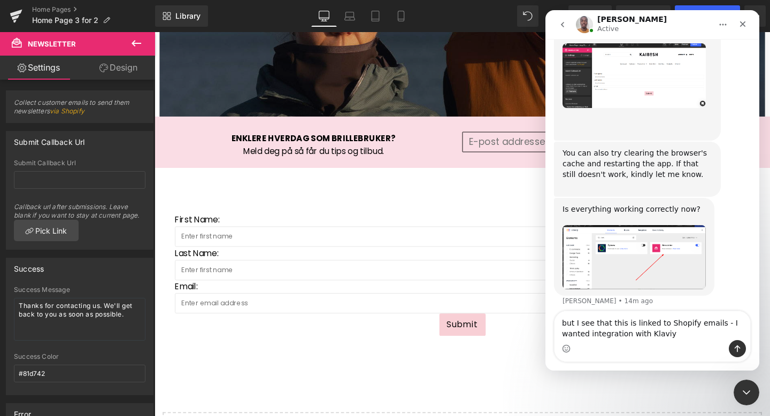
type textarea "but I see that this is linked to Shopify emails - I wanted integration with Kla…"
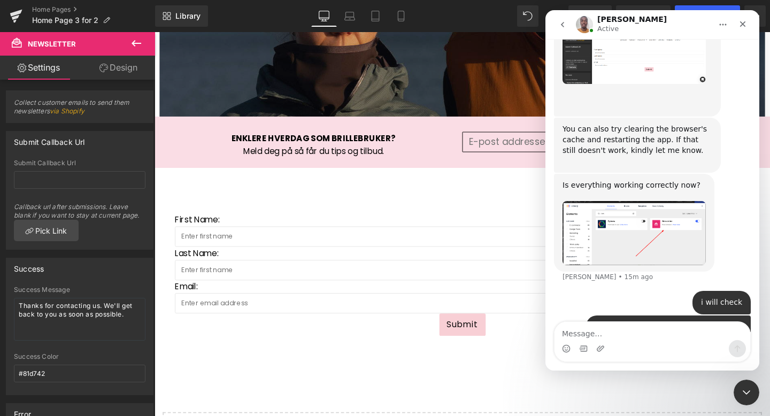
click at [123, 69] on div at bounding box center [385, 192] width 770 height 384
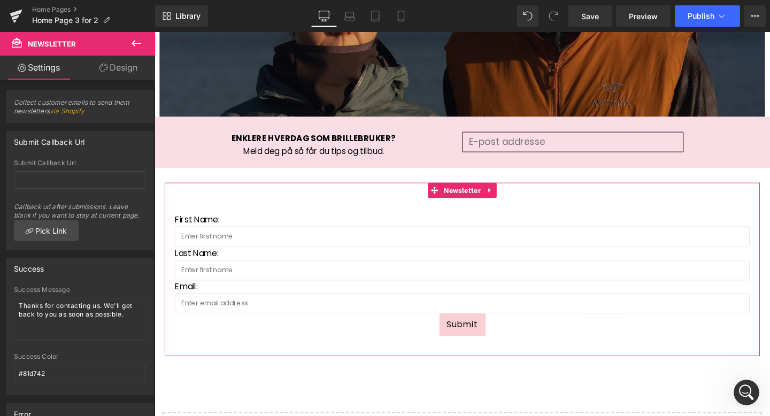
scroll to position [0, 0]
click at [123, 69] on link "Design" at bounding box center [119, 68] width 78 height 24
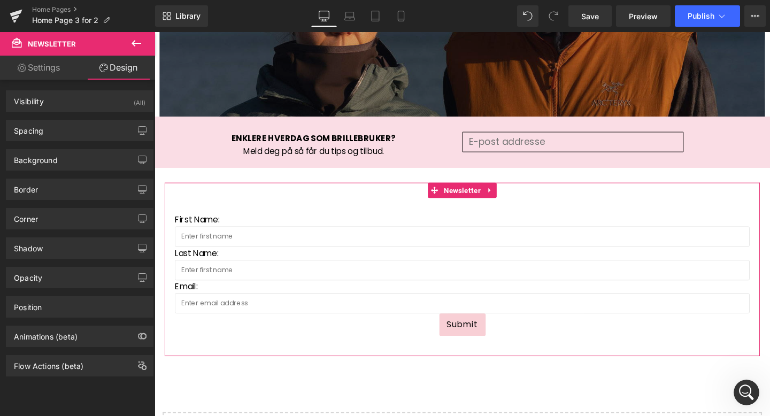
scroll to position [1691, 0]
click at [41, 65] on link "Settings" at bounding box center [39, 68] width 78 height 24
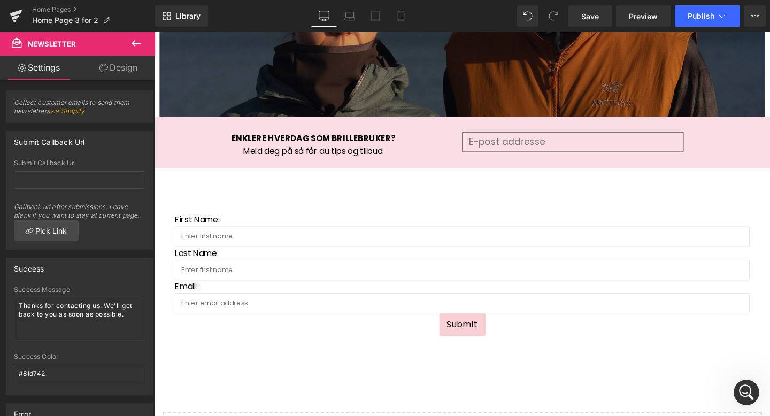
click at [138, 42] on icon at bounding box center [136, 43] width 13 height 13
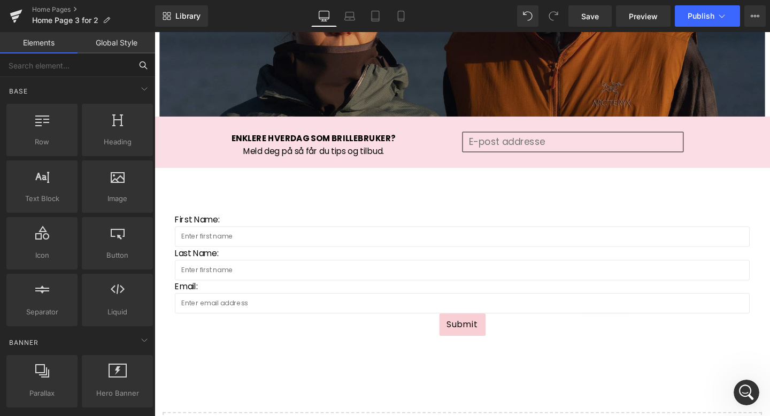
click at [64, 68] on input "text" at bounding box center [66, 65] width 132 height 24
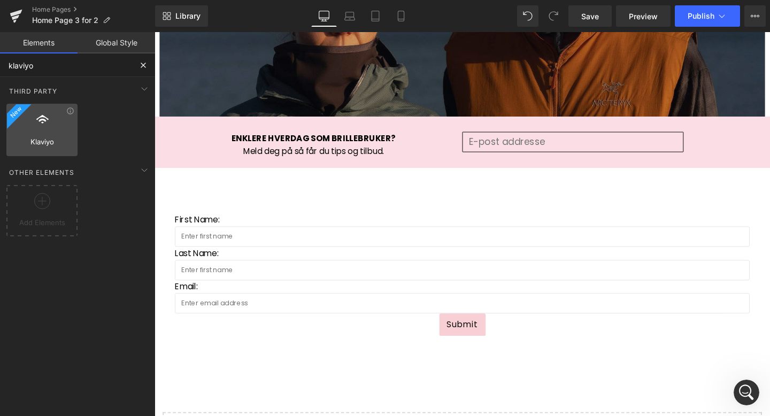
click at [43, 117] on icon at bounding box center [42, 119] width 14 height 14
click at [70, 114] on icon at bounding box center [70, 111] width 8 height 8
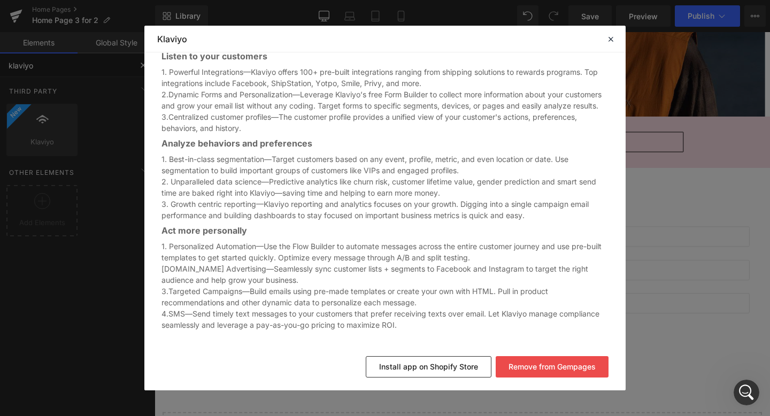
scroll to position [492, 0]
type input "klaviyo"
click at [433, 367] on button "Install app on Shopify Store" at bounding box center [429, 366] width 126 height 21
click at [611, 35] on icon at bounding box center [611, 39] width 10 height 10
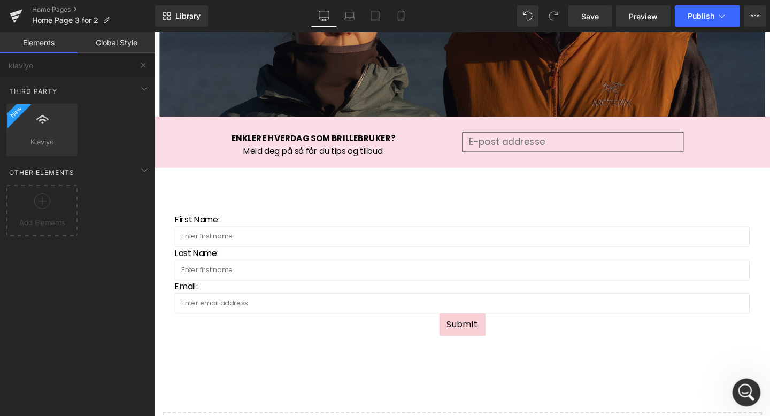
click at [741, 390] on icon "Open Intercom Messenger" at bounding box center [745, 391] width 18 height 18
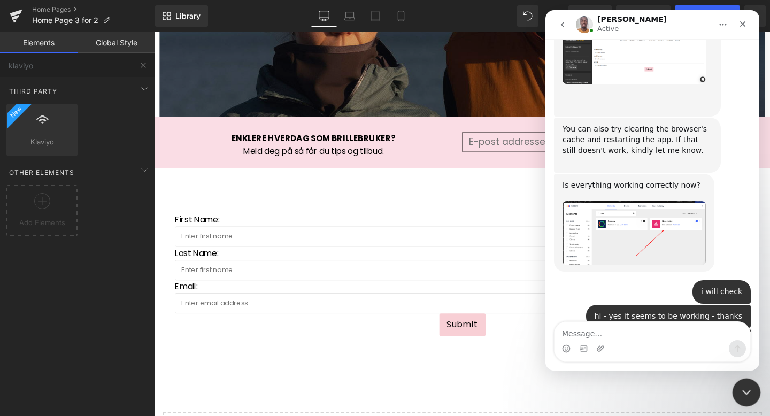
scroll to position [1703, 0]
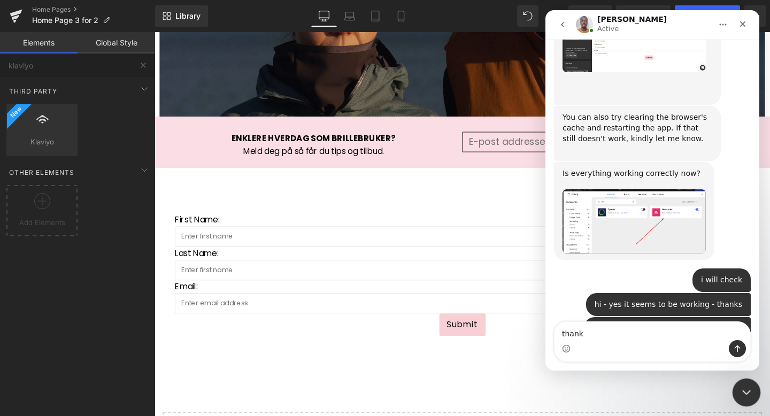
type textarea "thanks"
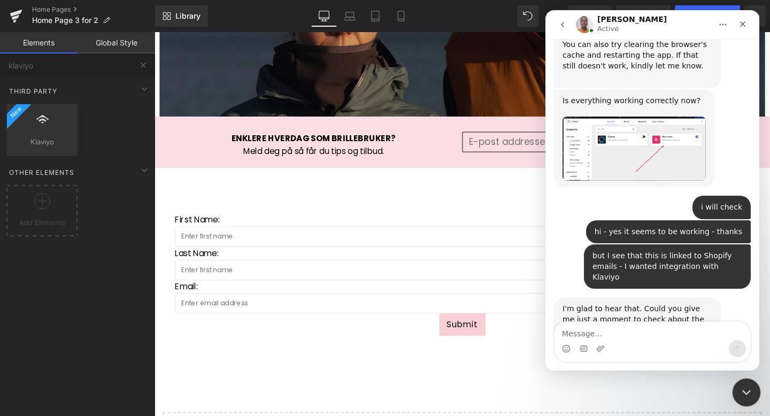
scroll to position [1787, 0]
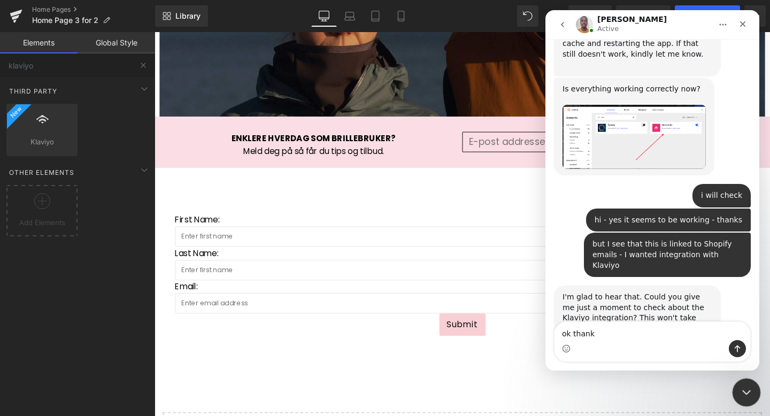
type textarea "ok thanks"
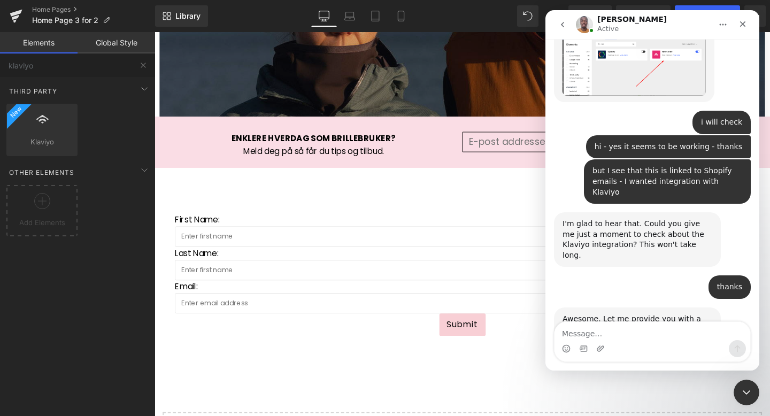
scroll to position [1861, 0]
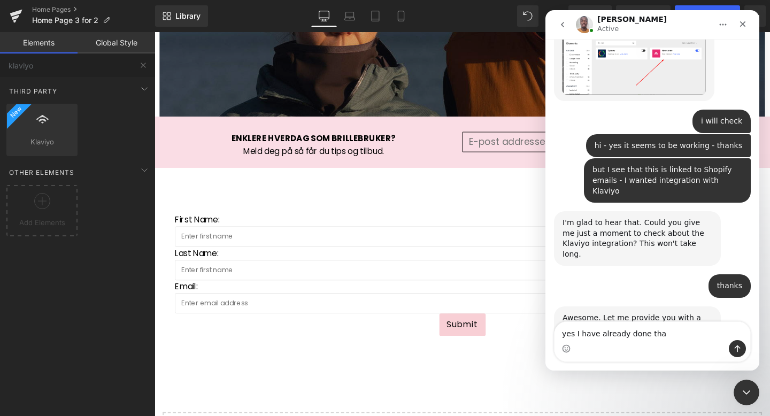
type textarea "yes I have already done that"
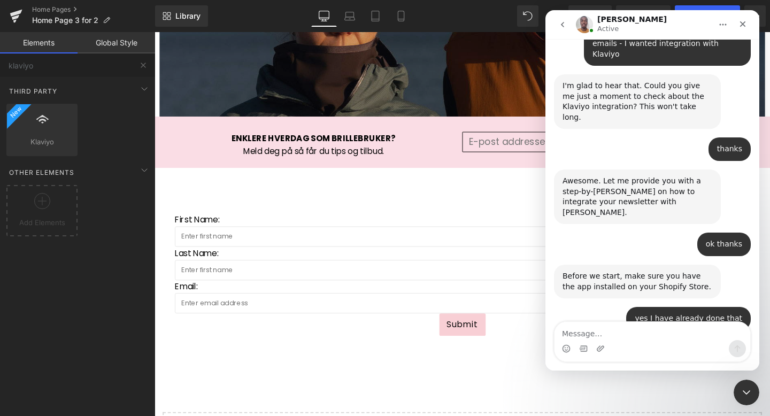
scroll to position [2060, 0]
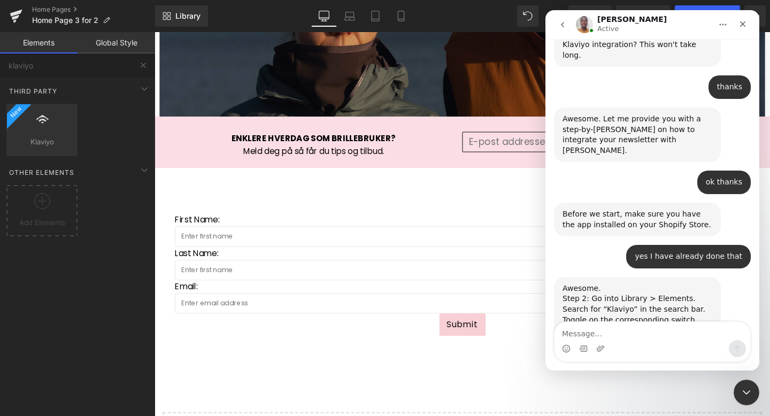
click at [48, 128] on div at bounding box center [385, 192] width 770 height 384
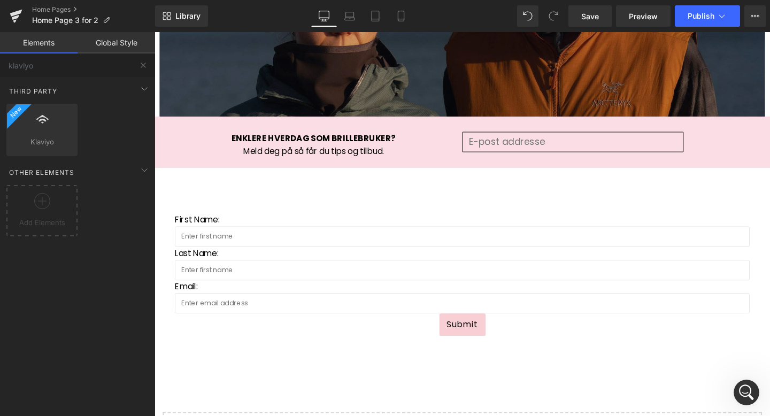
click at [48, 128] on div at bounding box center [42, 124] width 65 height 24
click at [29, 129] on div at bounding box center [42, 124] width 65 height 24
click at [55, 129] on div at bounding box center [42, 124] width 65 height 24
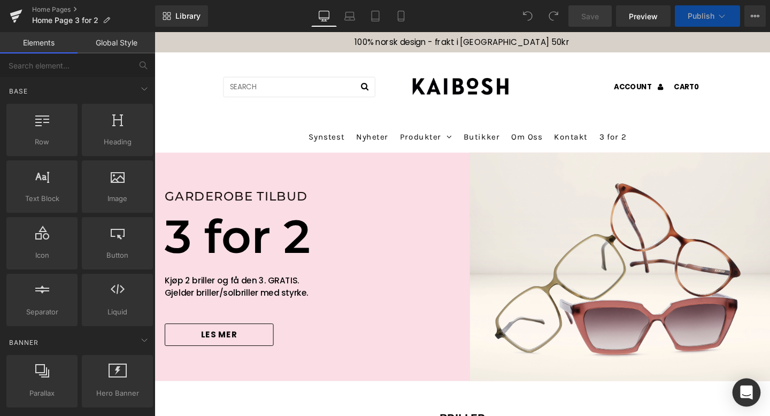
click at [751, 395] on icon "Open Intercom Messenger" at bounding box center [746, 393] width 12 height 14
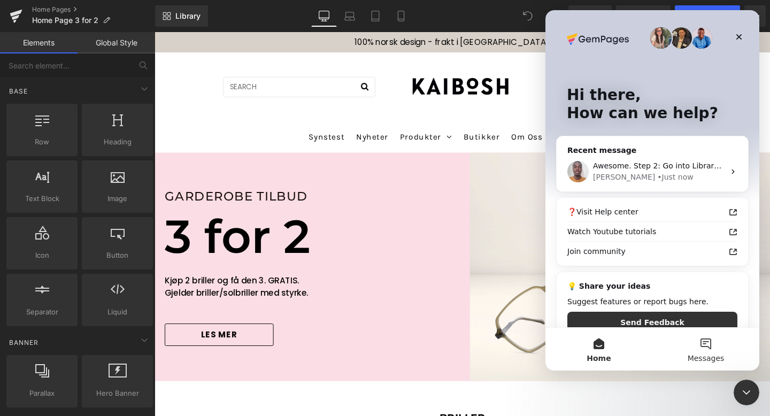
click at [707, 344] on button "Messages" at bounding box center [705, 349] width 107 height 43
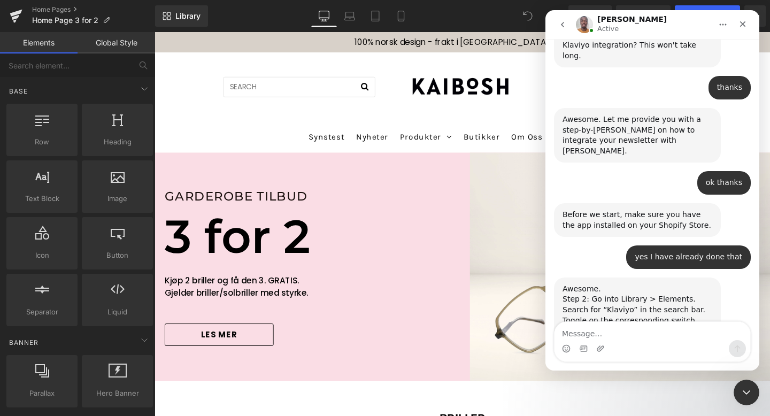
scroll to position [2060, 0]
click at [274, 113] on div at bounding box center [385, 192] width 770 height 384
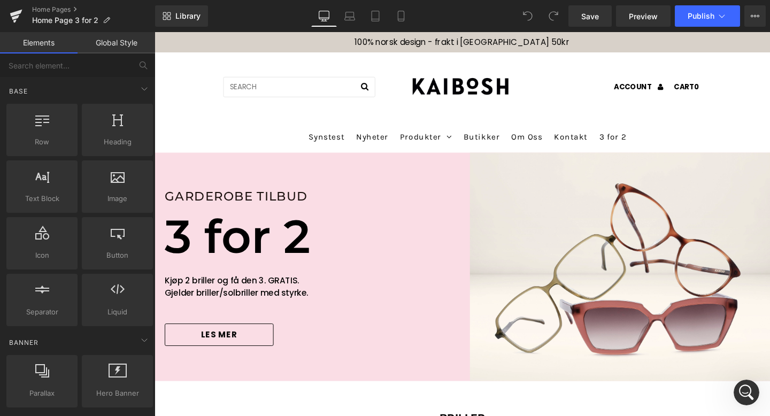
scroll to position [0, 0]
click at [281, 117] on div "ACCOUNT CART 0" at bounding box center [477, 92] width 513 height 67
click at [180, 91] on header "ACCOUNT CART 0" at bounding box center [478, 89] width 647 height 72
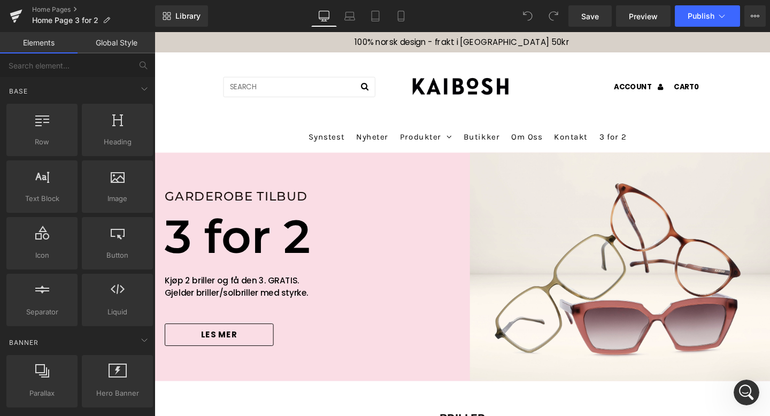
click at [180, 91] on header "ACCOUNT CART 0" at bounding box center [478, 89] width 647 height 72
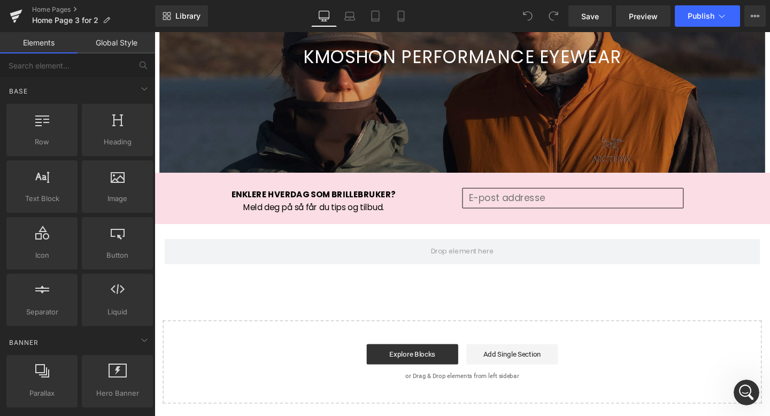
scroll to position [1661, 0]
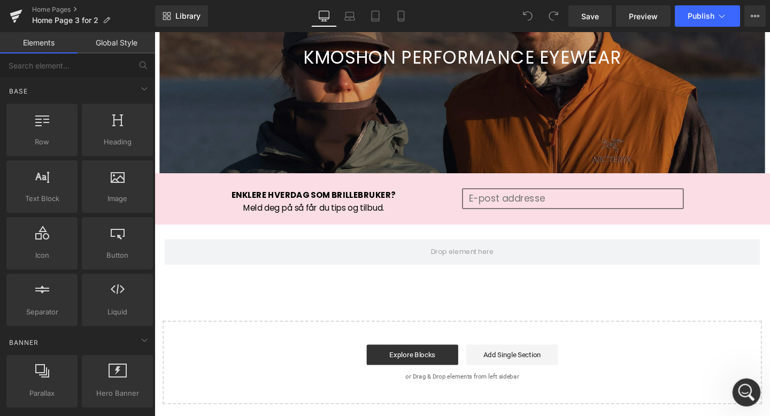
click at [744, 390] on icon "Open Intercom Messenger" at bounding box center [745, 391] width 18 height 18
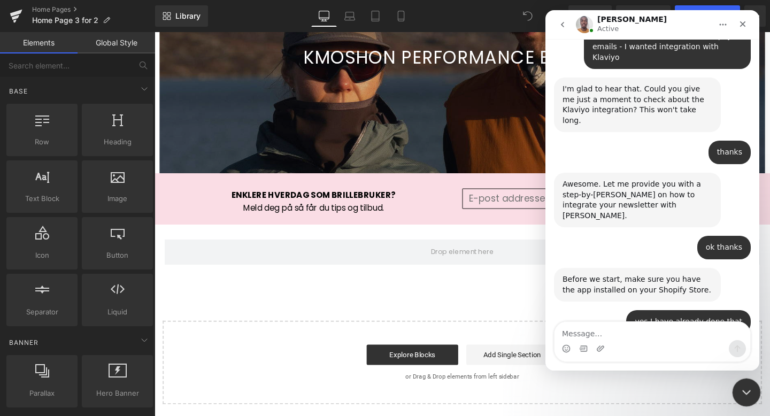
scroll to position [2060, 0]
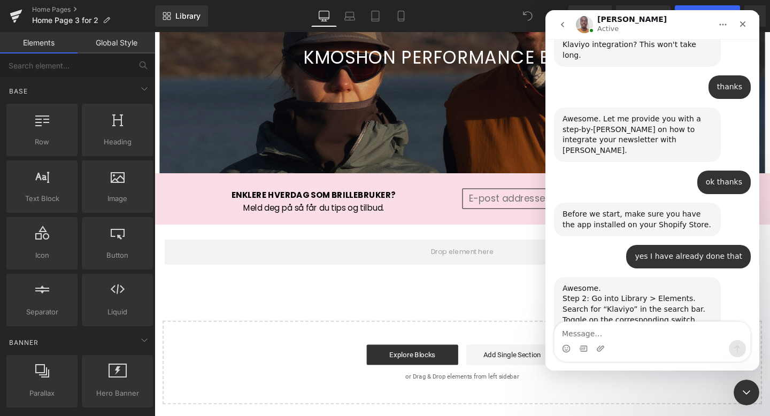
click at [184, 14] on div at bounding box center [385, 192] width 770 height 384
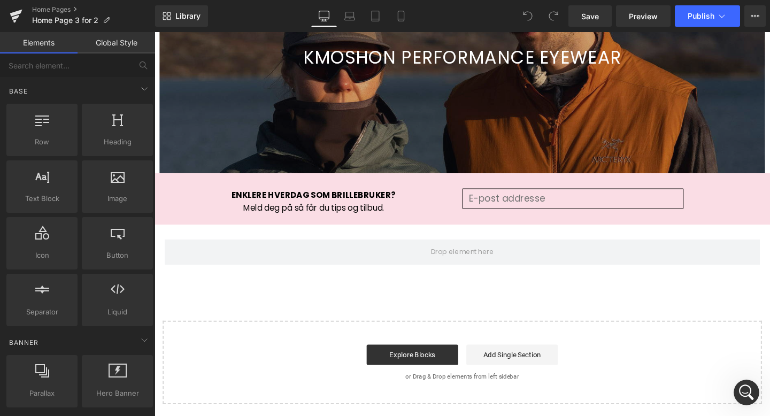
click at [184, 14] on span "Library" at bounding box center [187, 16] width 25 height 10
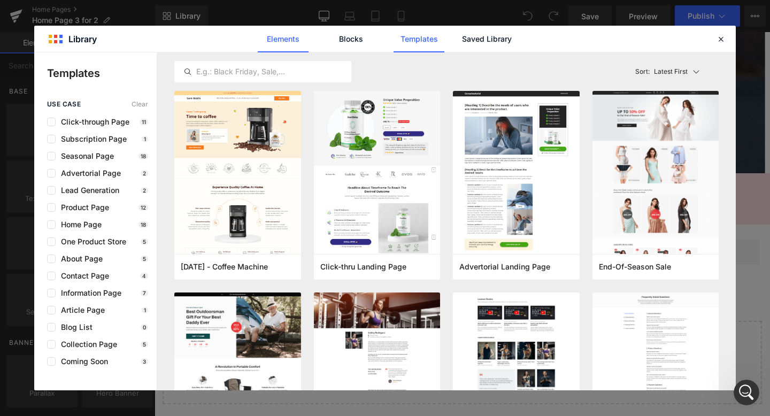
click at [394, 36] on link "Elements" at bounding box center [419, 39] width 51 height 27
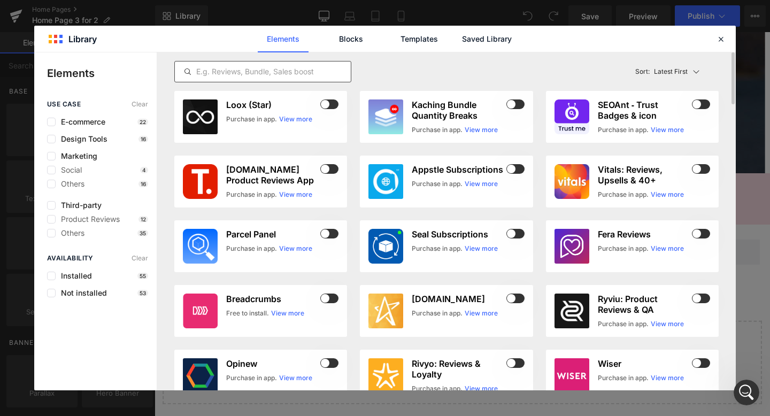
click at [233, 67] on input "text" at bounding box center [263, 71] width 176 height 13
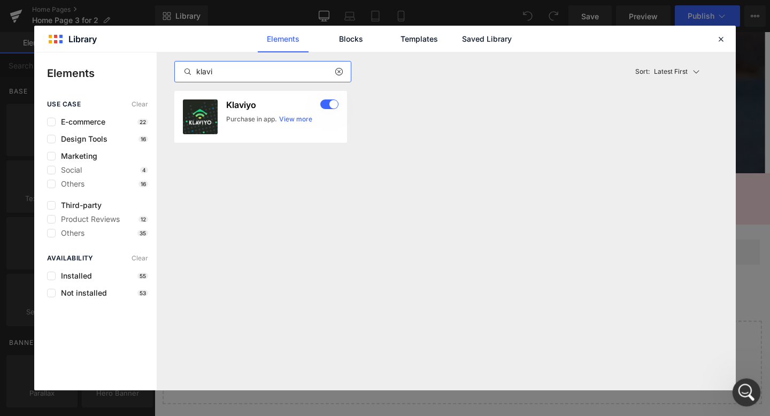
type input "klavi"
click at [744, 388] on icon "Open Intercom Messenger" at bounding box center [745, 391] width 18 height 18
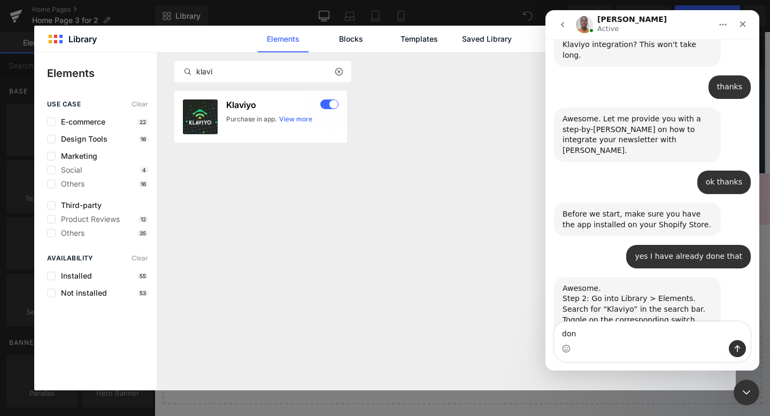
type textarea "done"
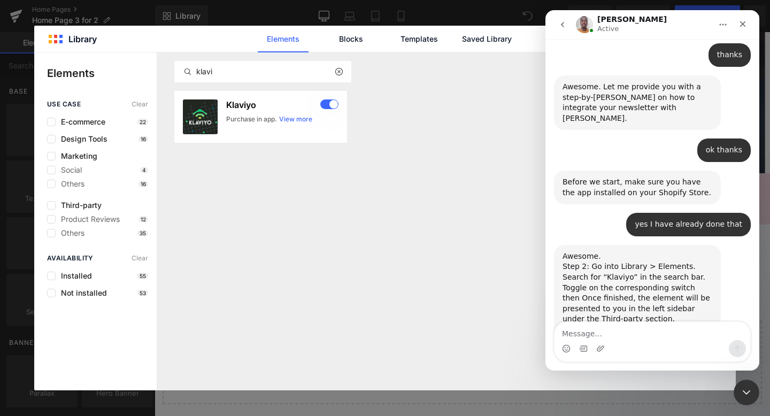
click at [10, 42] on div at bounding box center [385, 192] width 770 height 384
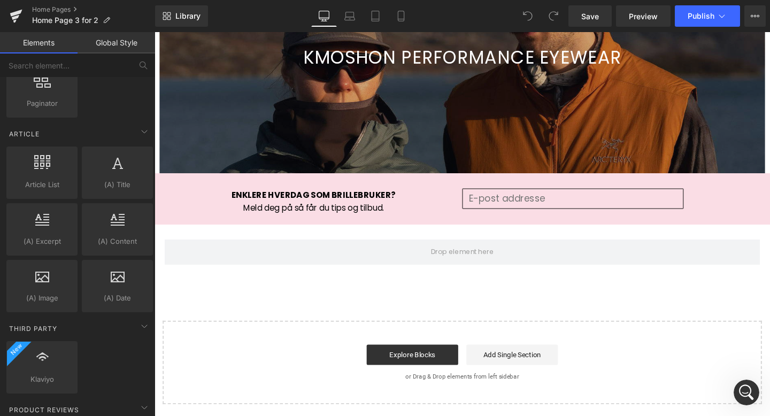
scroll to position [1907, 0]
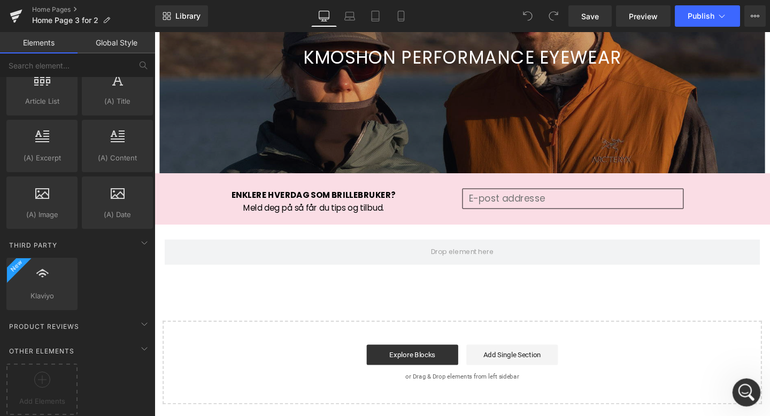
click at [745, 389] on icon "Open Intercom Messenger" at bounding box center [745, 391] width 18 height 18
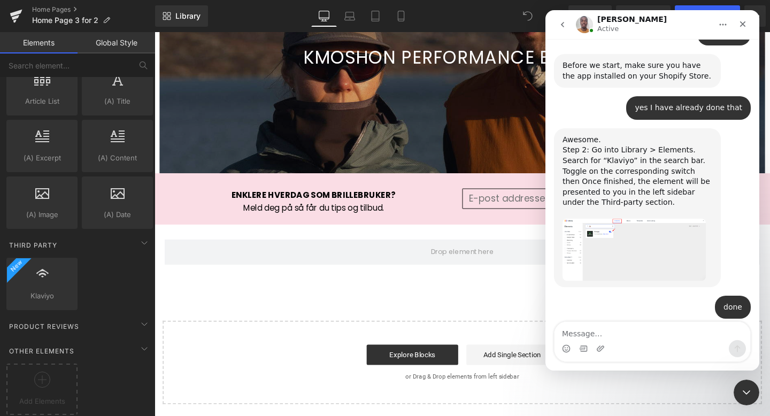
scroll to position [2235, 0]
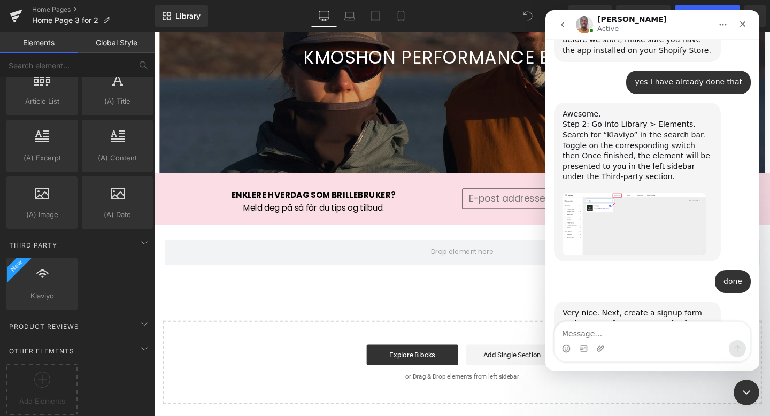
click at [663, 340] on img "Brian says…" at bounding box center [634, 372] width 143 height 64
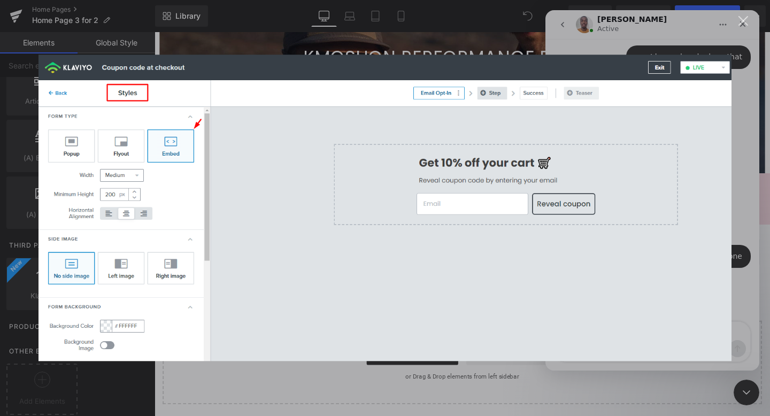
scroll to position [2276, 0]
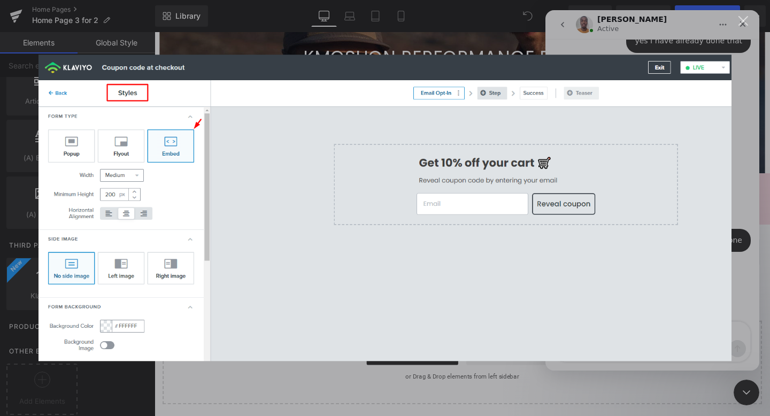
click at [260, 34] on div "Intercom messenger" at bounding box center [385, 208] width 770 height 416
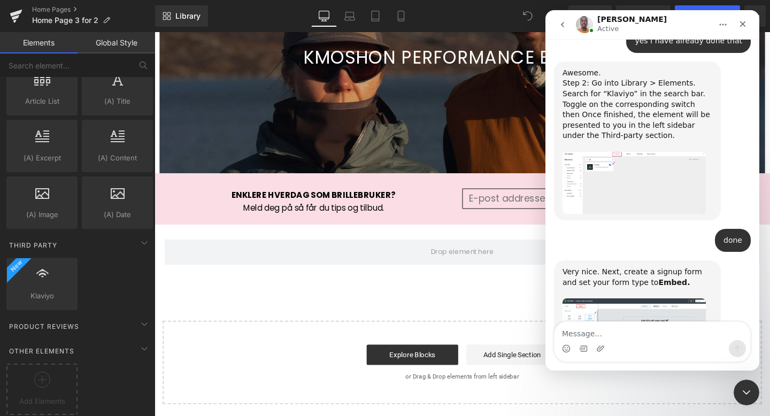
click at [33, 271] on div at bounding box center [385, 192] width 770 height 384
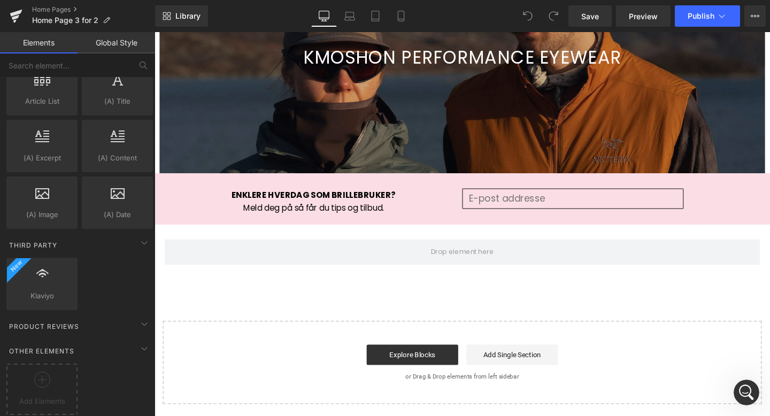
click at [33, 271] on div at bounding box center [42, 278] width 65 height 24
click at [47, 271] on icon at bounding box center [42, 273] width 14 height 14
click at [71, 261] on icon at bounding box center [70, 265] width 8 height 8
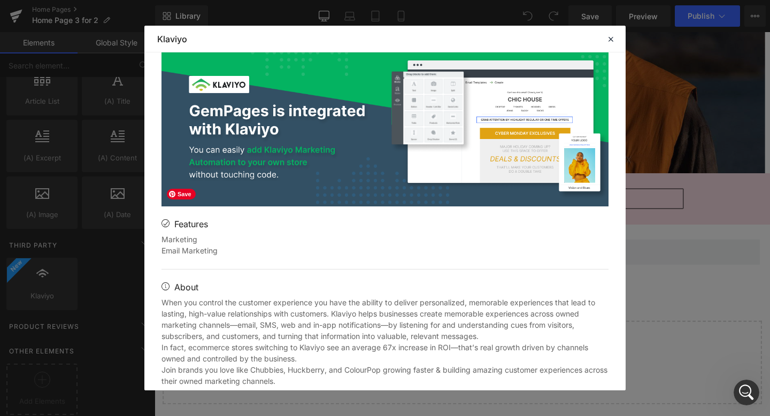
scroll to position [0, 0]
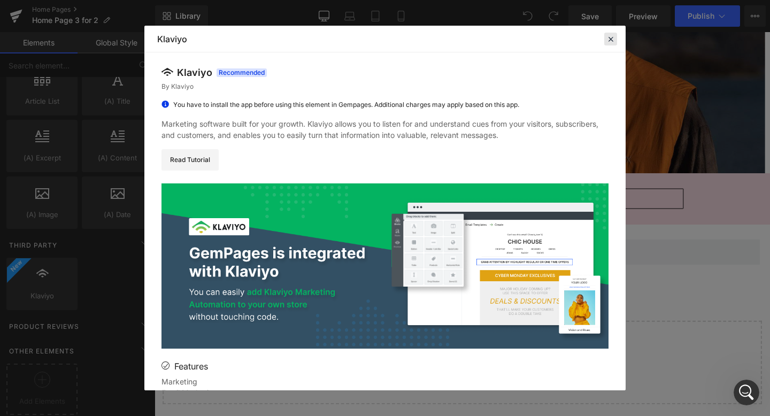
click at [614, 35] on icon at bounding box center [611, 39] width 10 height 10
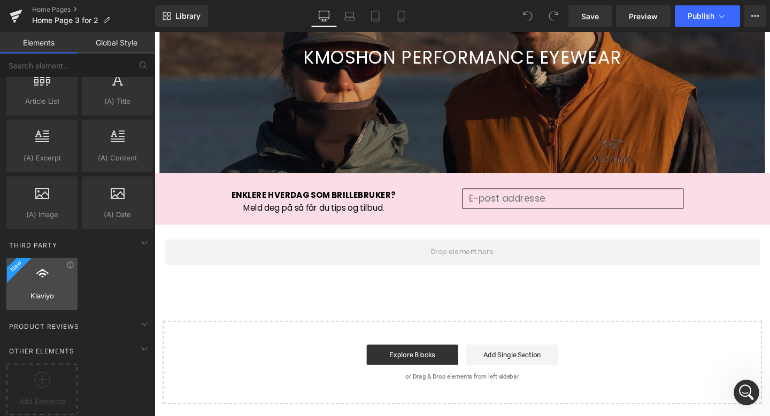
click at [51, 275] on div at bounding box center [42, 278] width 65 height 24
click at [744, 387] on icon "Open Intercom Messenger" at bounding box center [745, 391] width 18 height 18
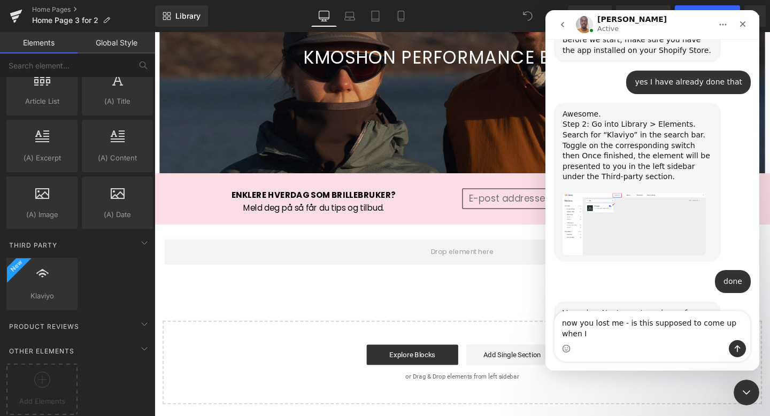
scroll to position [2245, 0]
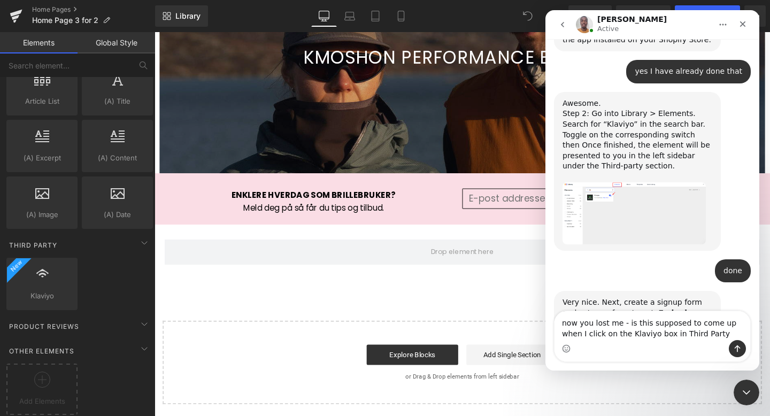
type textarea "now you lost me - is this supposed to come up when I click on the Klaviyo box i…"
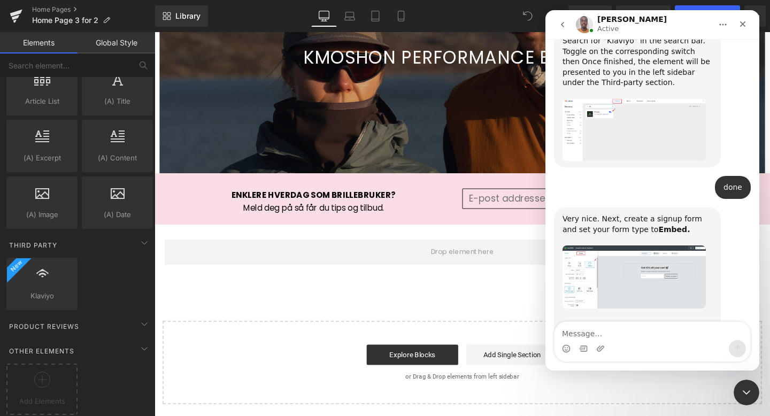
scroll to position [2287, 0]
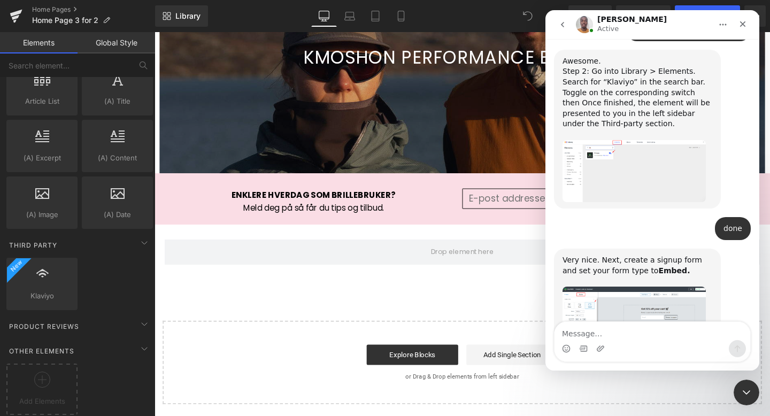
click at [631, 287] on img "Brian says…" at bounding box center [634, 319] width 143 height 64
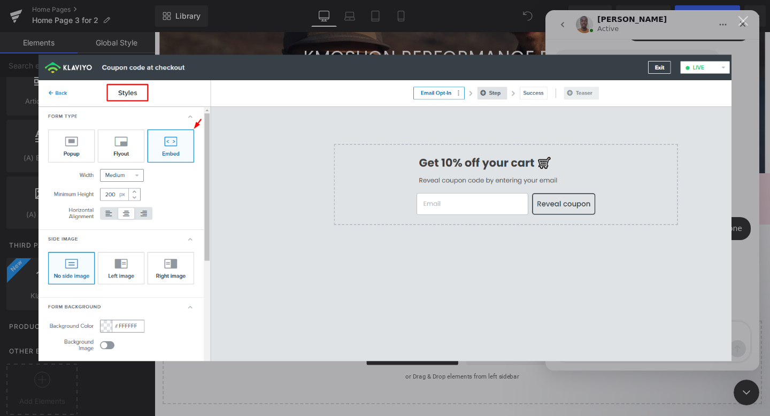
click at [486, 24] on div "Intercom messenger" at bounding box center [385, 208] width 770 height 416
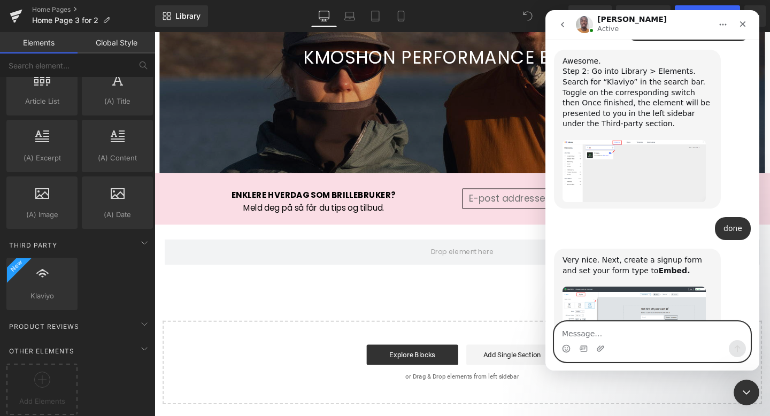
click at [569, 332] on textarea "Message…" at bounding box center [652, 331] width 196 height 18
type textarea "or is this from Klaviyo?"
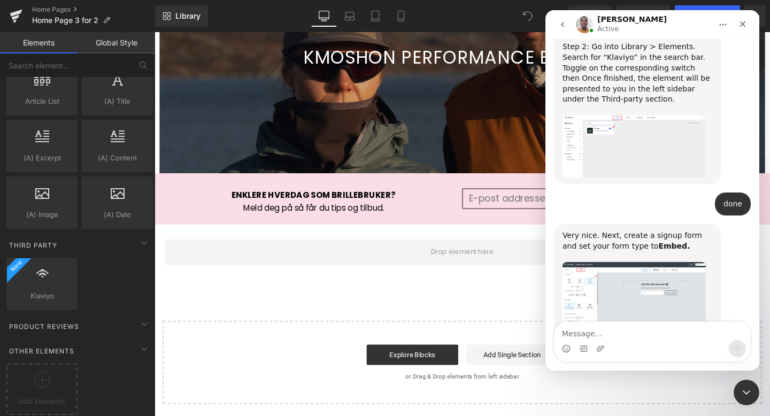
click at [608, 262] on img "Brian says…" at bounding box center [634, 294] width 143 height 64
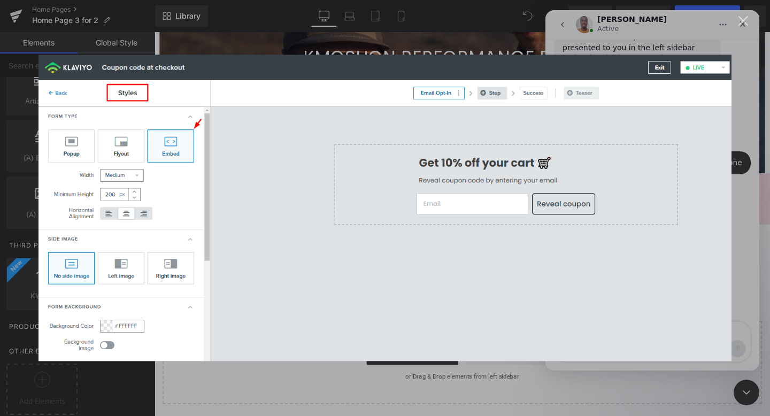
scroll to position [2365, 0]
click at [741, 92] on div "Intercom messenger" at bounding box center [385, 208] width 770 height 416
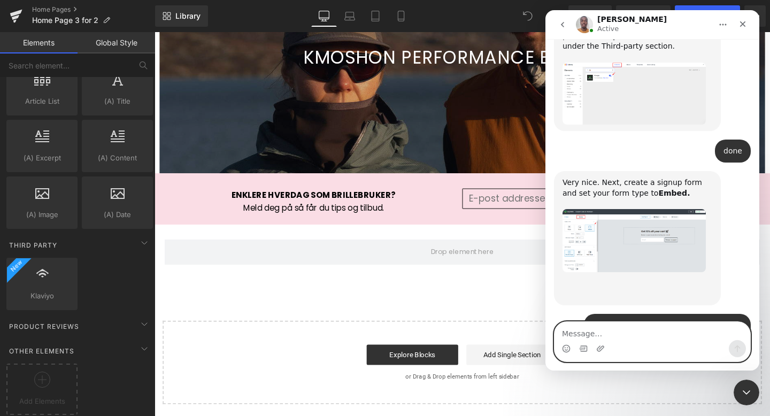
click at [581, 332] on textarea "Message…" at bounding box center [652, 331] width 196 height 18
type textarea "i have created one in [GEOGRAPHIC_DATA]"
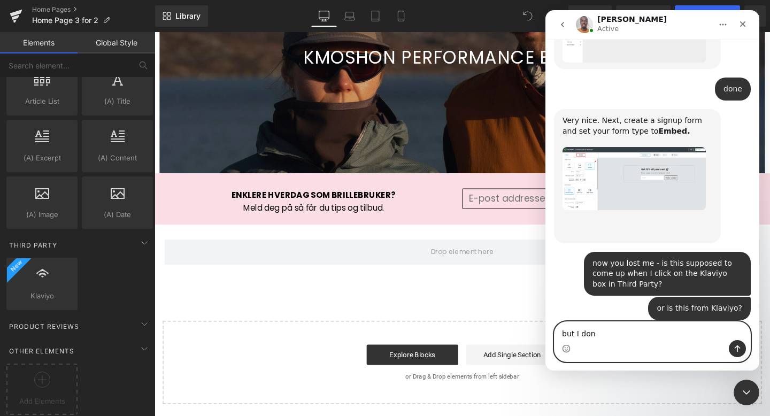
scroll to position [2438, 0]
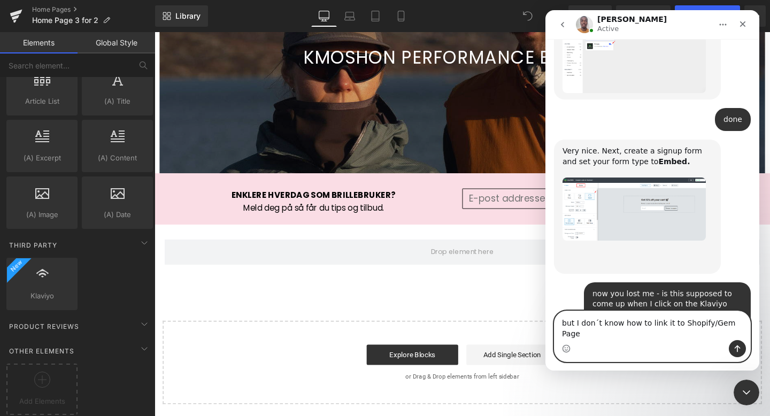
type textarea "but I don´t know how to link it to Shopify/Gem Pages"
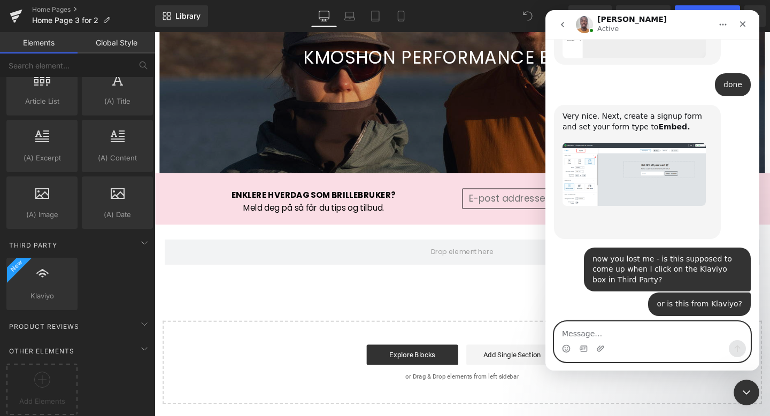
scroll to position [2472, 0]
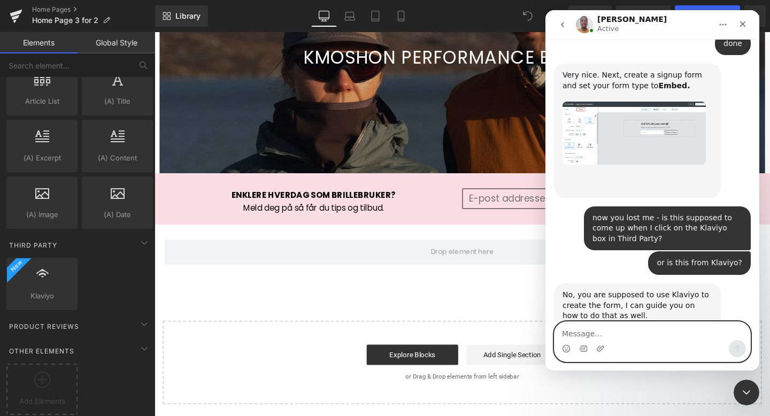
type textarea "h"
click at [600, 351] on icon "Upload attachment" at bounding box center [600, 348] width 7 height 6
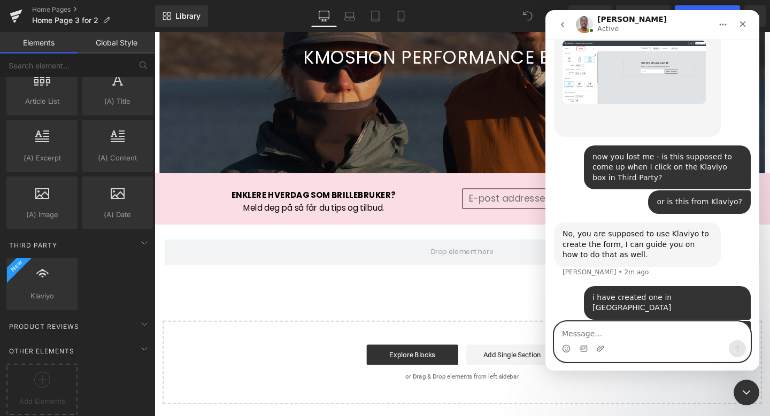
scroll to position [2492, 0]
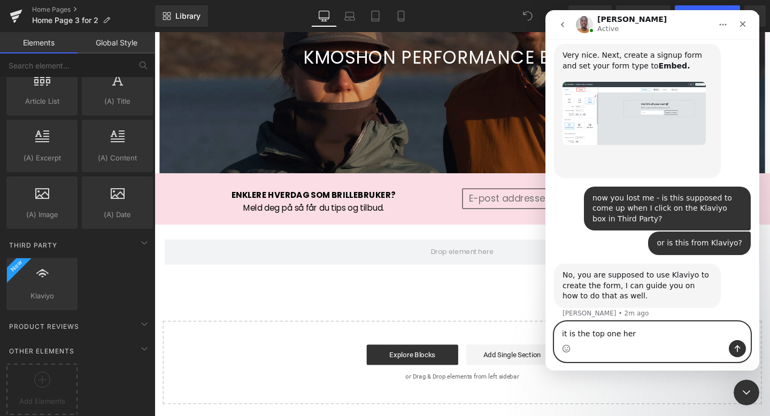
type textarea "it is the top one here"
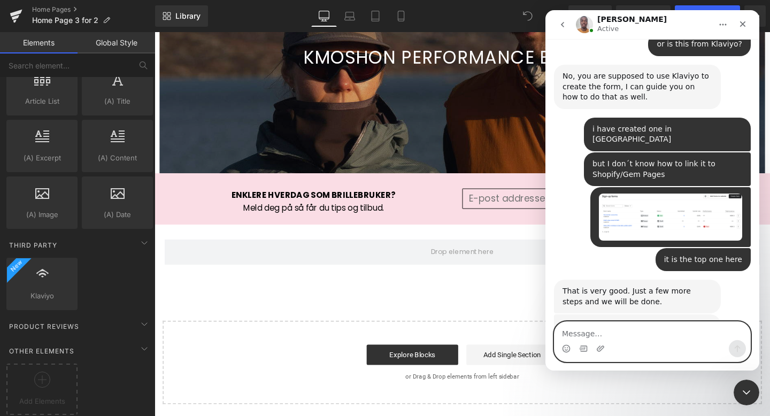
scroll to position [2710, 0]
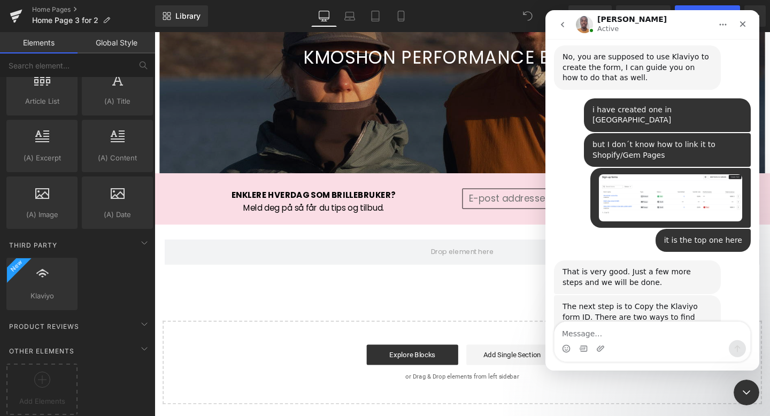
click at [607, 370] on img "Brian says…" at bounding box center [634, 405] width 143 height 70
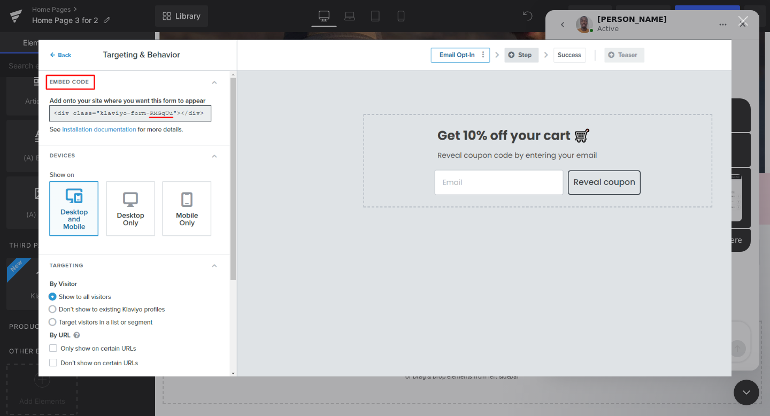
scroll to position [2752, 0]
click at [747, 114] on div "Intercom messenger" at bounding box center [385, 208] width 770 height 416
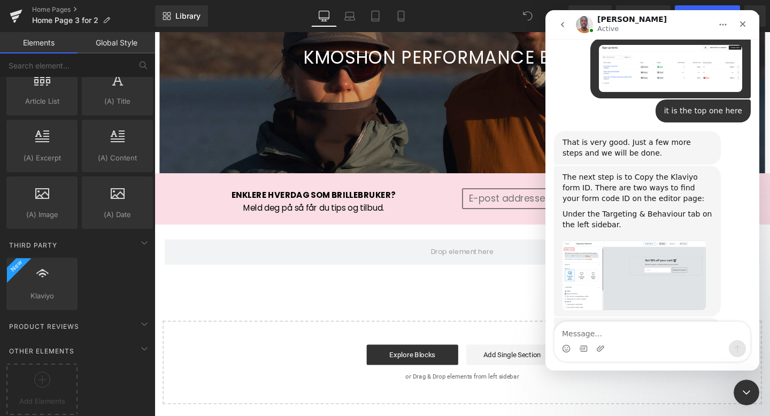
scroll to position [2851, 0]
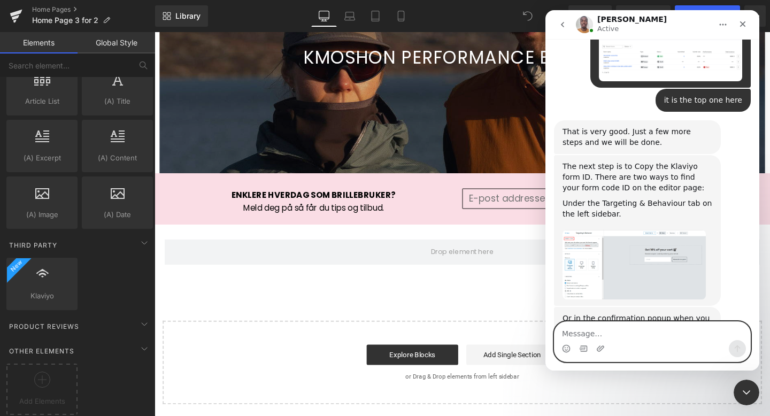
click at [591, 337] on textarea "Message…" at bounding box center [652, 331] width 196 height 18
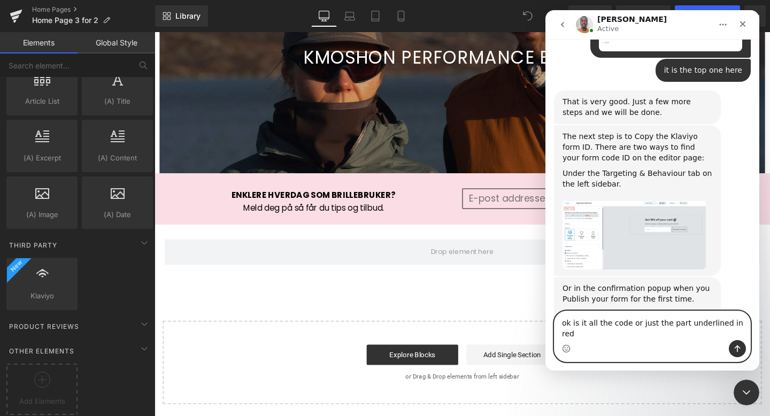
scroll to position [2892, 0]
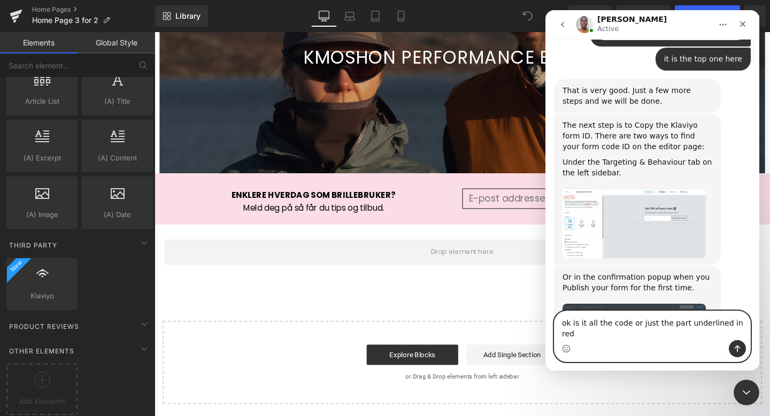
type textarea "ok is it all the code or just the part underlined in red?"
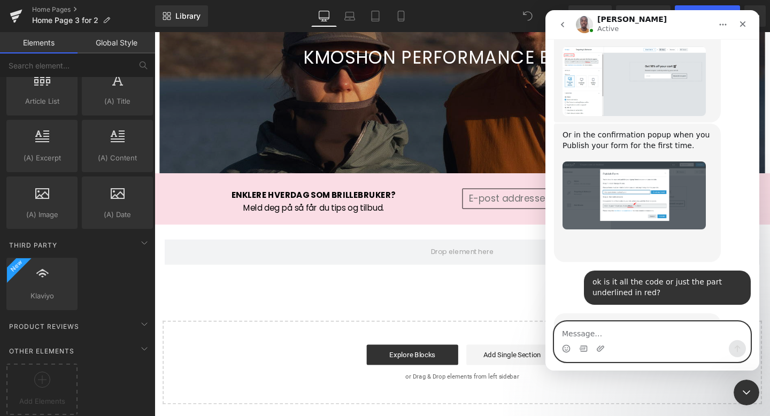
scroll to position [3037, 0]
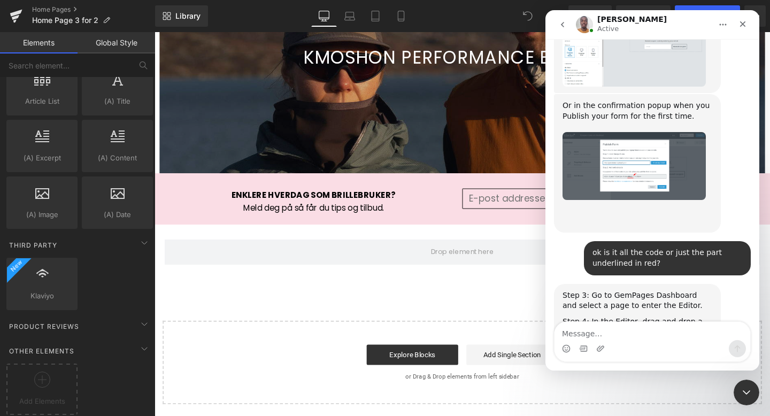
click at [56, 9] on div at bounding box center [385, 192] width 770 height 384
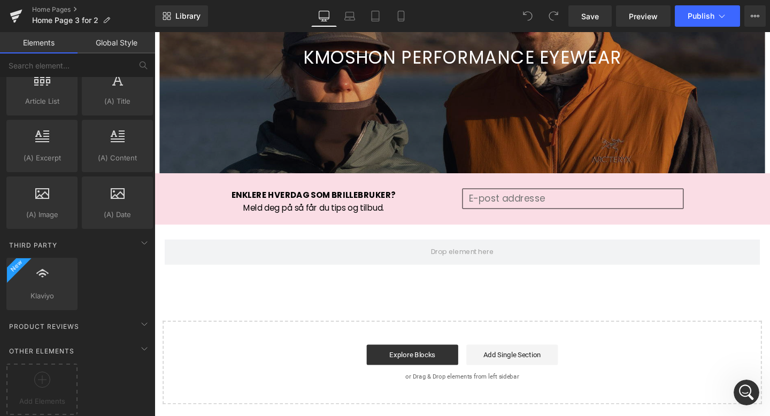
click at [56, 9] on link "Home Pages" at bounding box center [93, 9] width 123 height 9
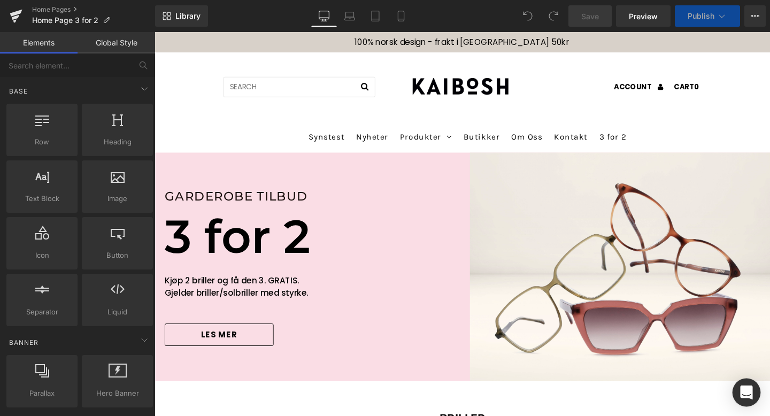
click at [752, 390] on icon "Open Intercom Messenger" at bounding box center [746, 393] width 12 height 14
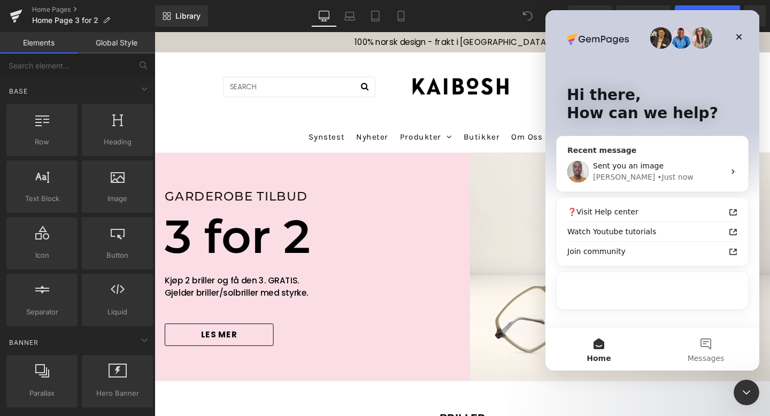
click at [670, 159] on div "Sent you an image [PERSON_NAME] • Just now" at bounding box center [652, 172] width 191 height 40
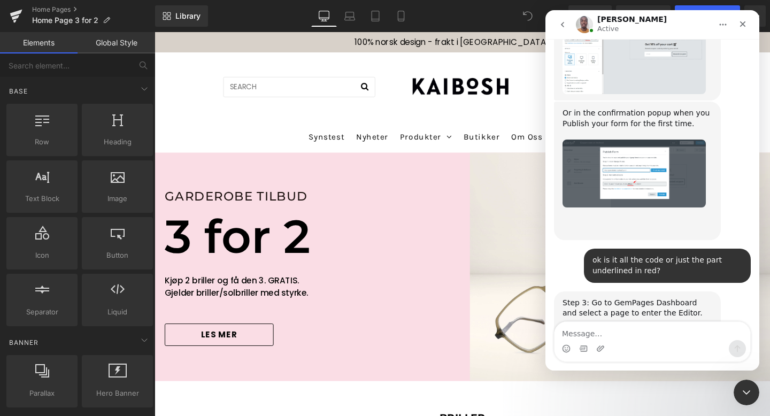
scroll to position [3122, 0]
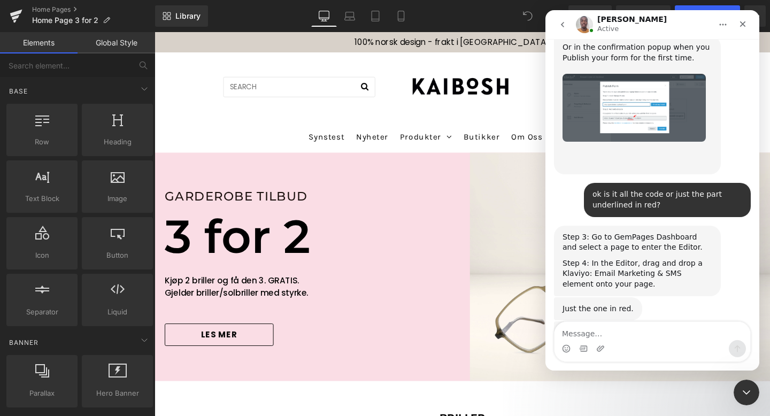
click at [253, 127] on div at bounding box center [385, 192] width 770 height 384
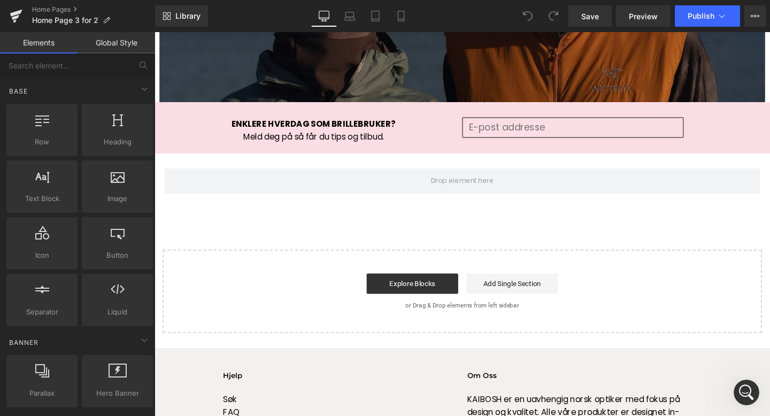
scroll to position [1714, 0]
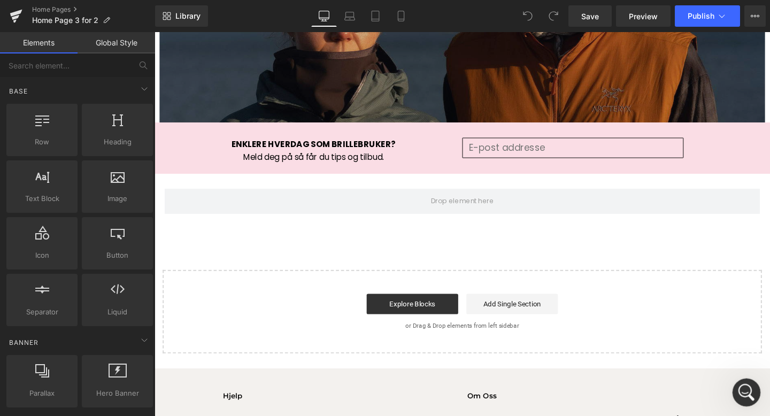
click at [744, 393] on icon "Open Intercom Messenger" at bounding box center [745, 391] width 18 height 18
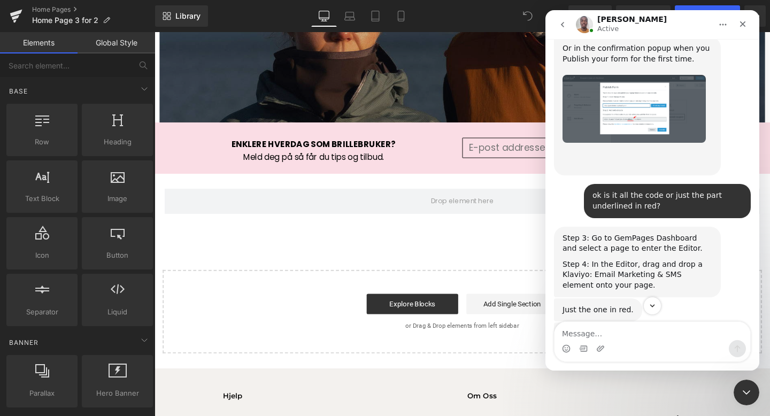
scroll to position [3116, 0]
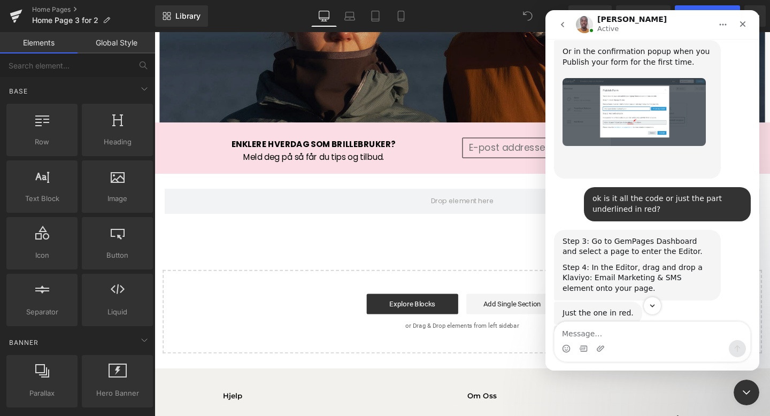
click at [54, 63] on div at bounding box center [385, 192] width 770 height 384
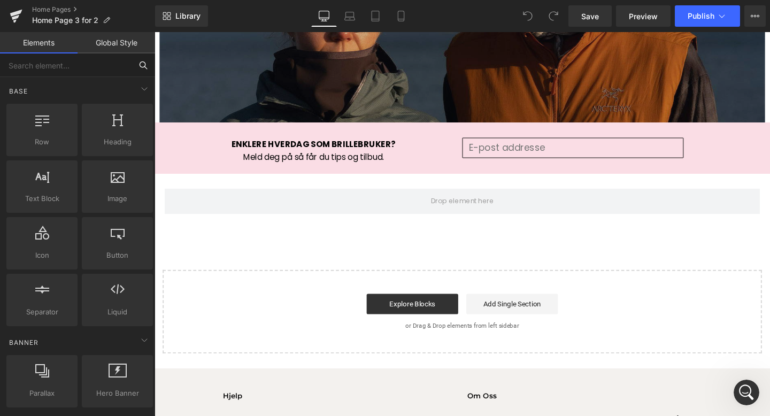
click at [54, 63] on input "text" at bounding box center [66, 65] width 132 height 24
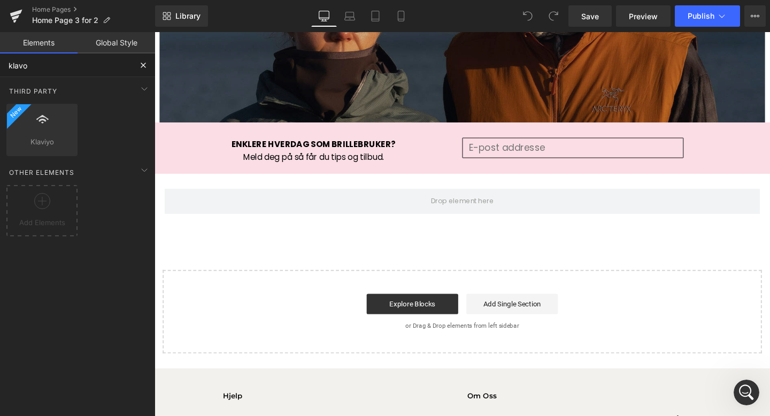
type input "klav"
click at [55, 122] on div at bounding box center [42, 124] width 65 height 24
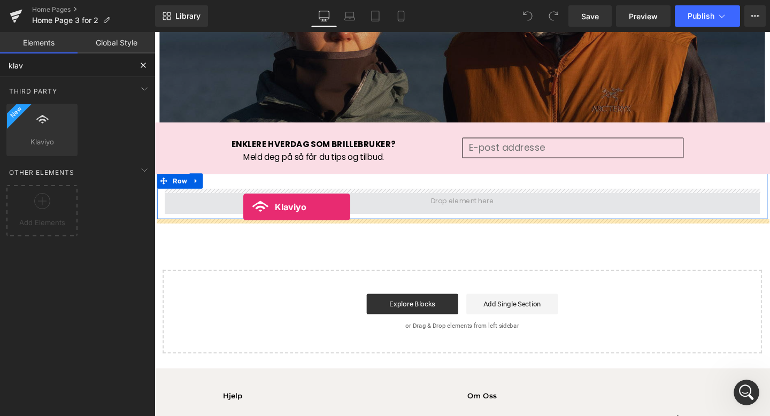
drag, startPoint x: 207, startPoint y: 165, endPoint x: 248, endPoint y: 216, distance: 65.1
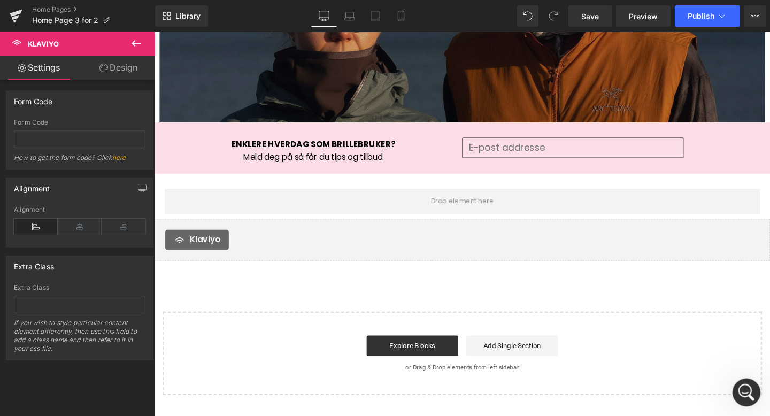
click at [745, 392] on icon "Open Intercom Messenger" at bounding box center [745, 391] width 18 height 18
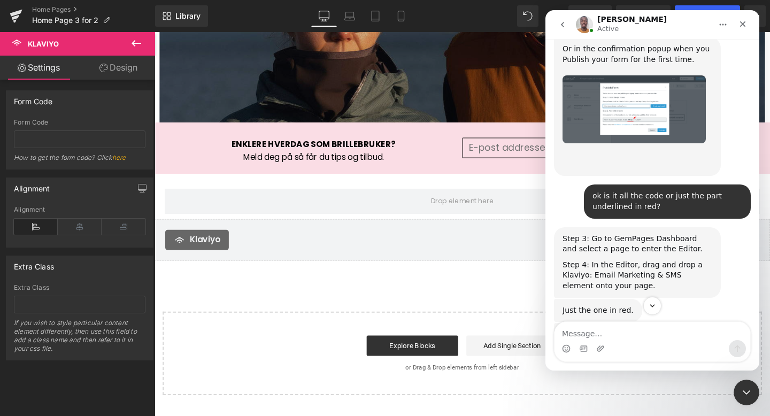
scroll to position [3198, 0]
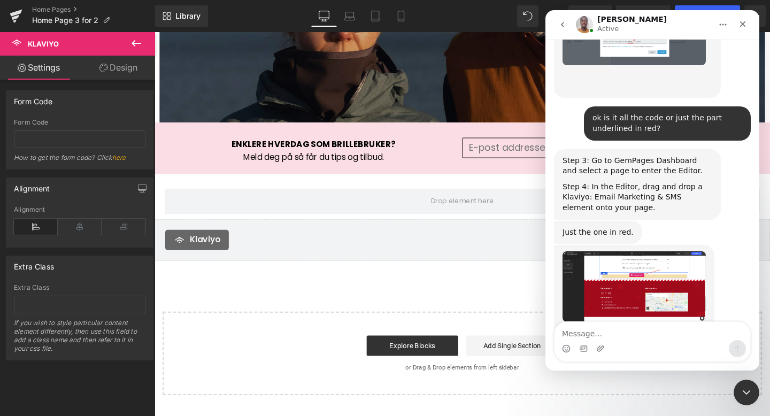
click at [43, 138] on div at bounding box center [385, 192] width 770 height 384
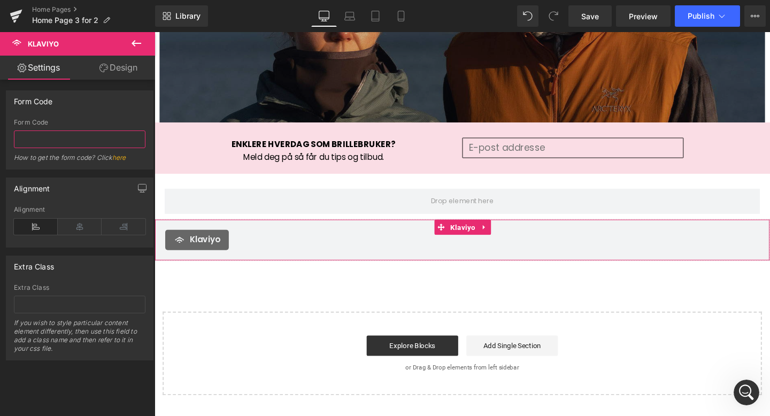
click at [43, 138] on input "text" at bounding box center [80, 139] width 132 height 18
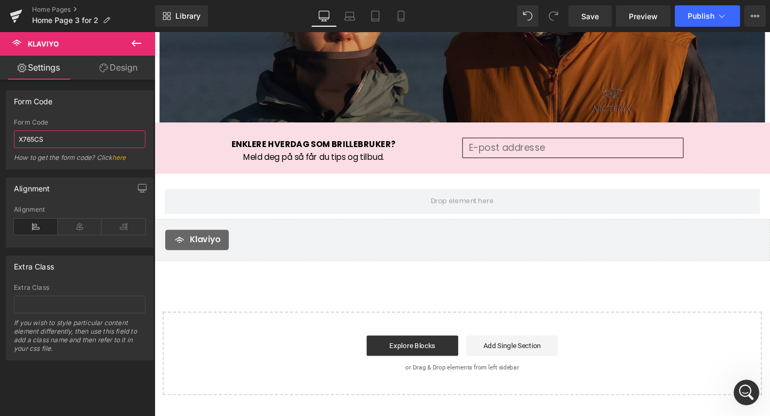
type input "X765CS"
click at [77, 164] on div "How to get the form code? Click here" at bounding box center [80, 161] width 132 height 16
click at [746, 387] on icon "Open Intercom Messenger" at bounding box center [745, 391] width 18 height 18
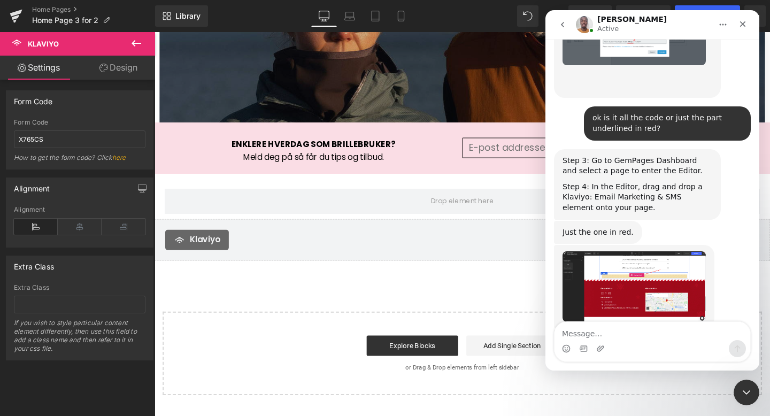
click at [631, 388] on img "Brian says…" at bounding box center [634, 419] width 143 height 62
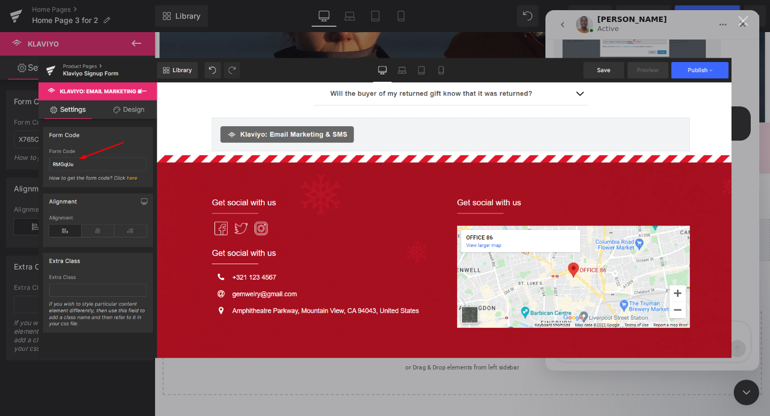
click at [743, 17] on div "Close" at bounding box center [743, 21] width 10 height 10
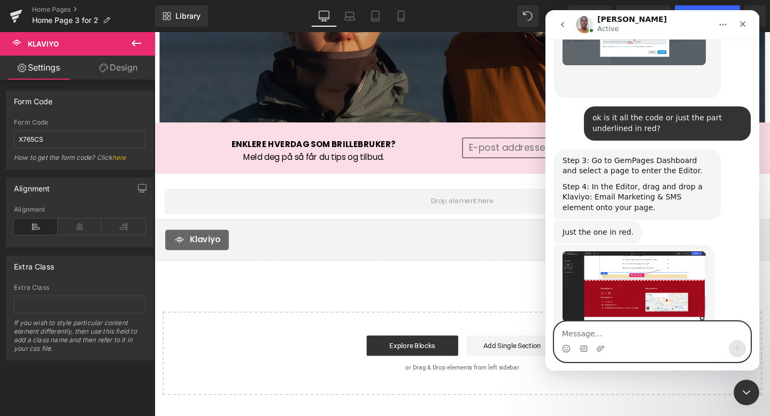
click at [590, 329] on textarea "Message…" at bounding box center [652, 331] width 196 height 18
type textarea "ok done"
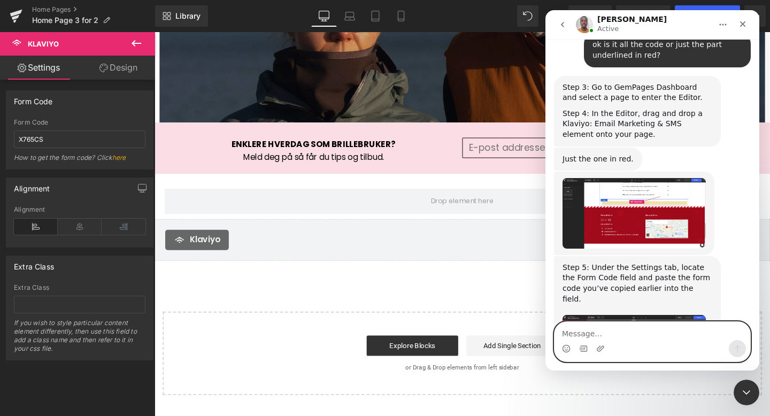
scroll to position [3230, 0]
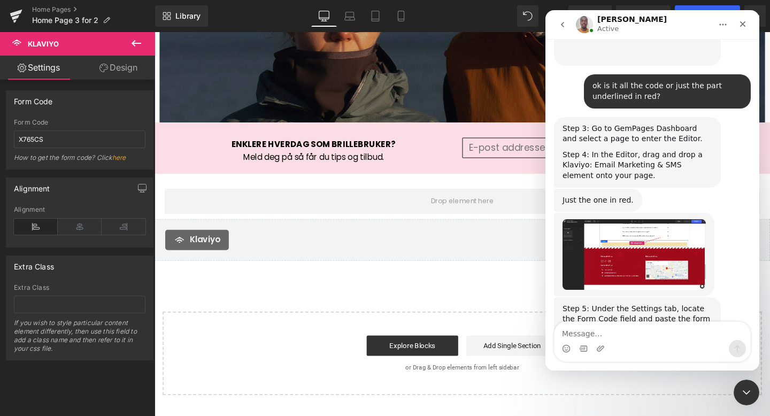
click at [125, 66] on div at bounding box center [385, 192] width 770 height 384
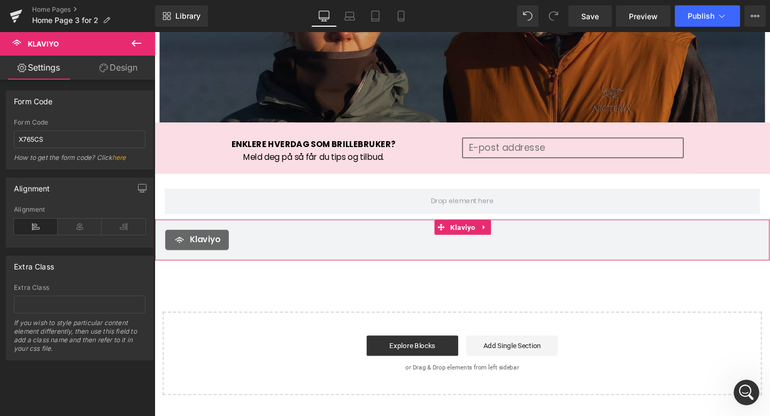
click at [125, 66] on link "Design" at bounding box center [119, 68] width 78 height 24
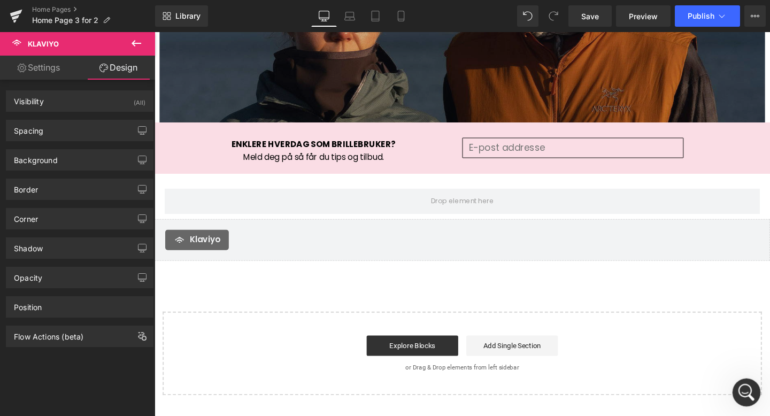
click at [748, 388] on icon "Open Intercom Messenger" at bounding box center [745, 391] width 18 height 18
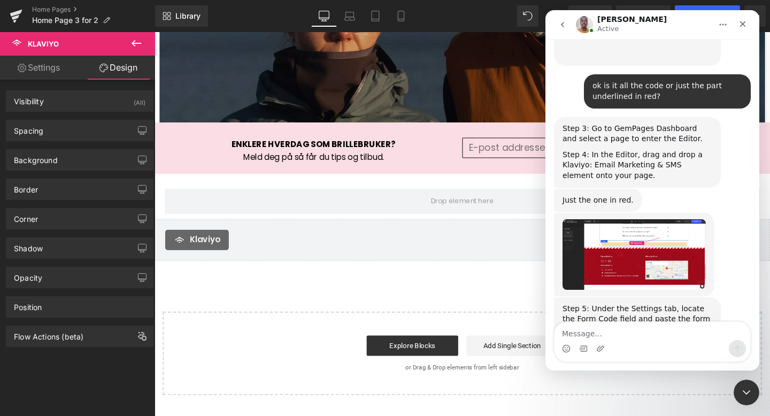
click at [437, 271] on div at bounding box center [385, 192] width 770 height 384
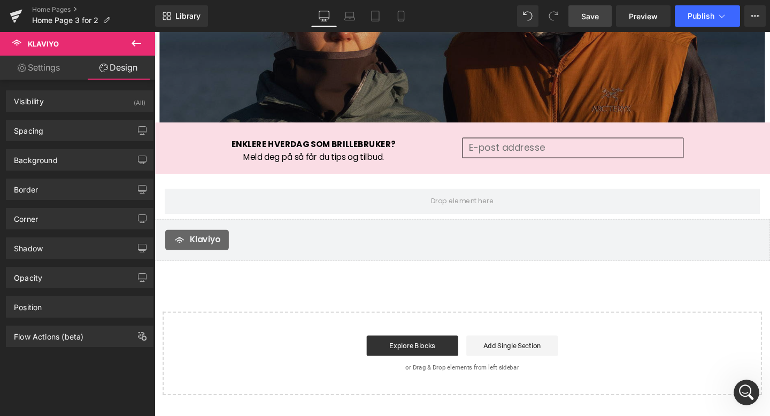
click at [594, 13] on span "Save" at bounding box center [590, 16] width 18 height 11
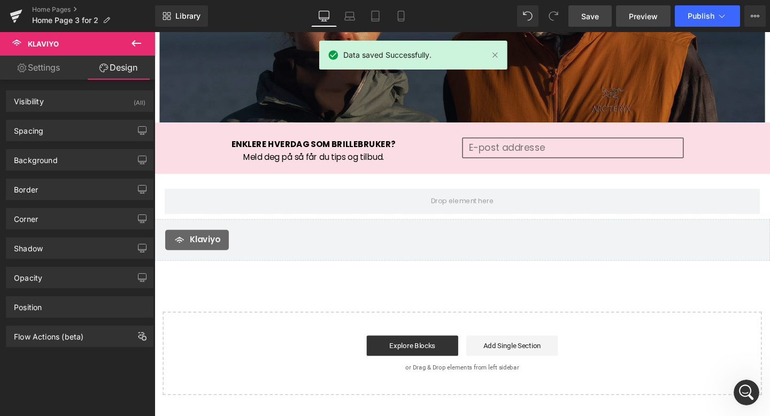
click at [648, 16] on span "Preview" at bounding box center [643, 16] width 29 height 11
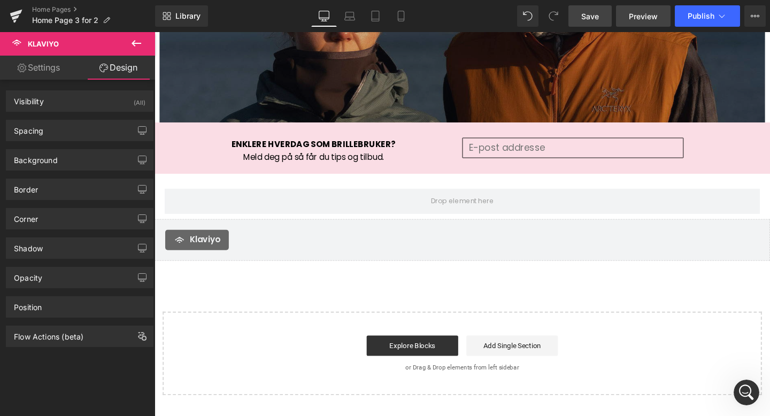
scroll to position [3271, 0]
click at [745, 390] on icon "Open Intercom Messenger" at bounding box center [744, 391] width 7 height 9
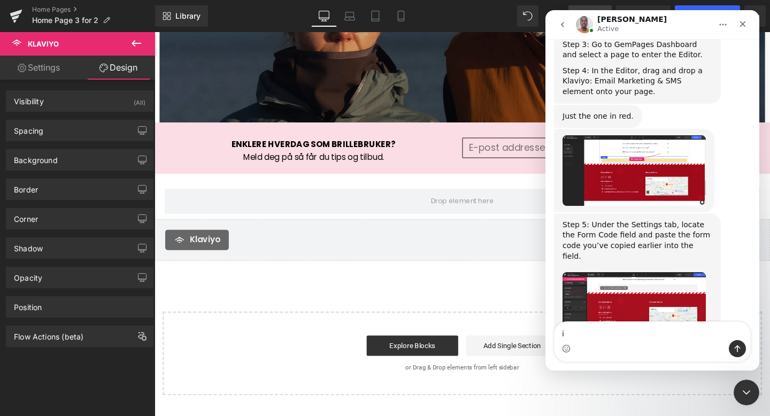
scroll to position [3314, 0]
type textarea "it worked!"
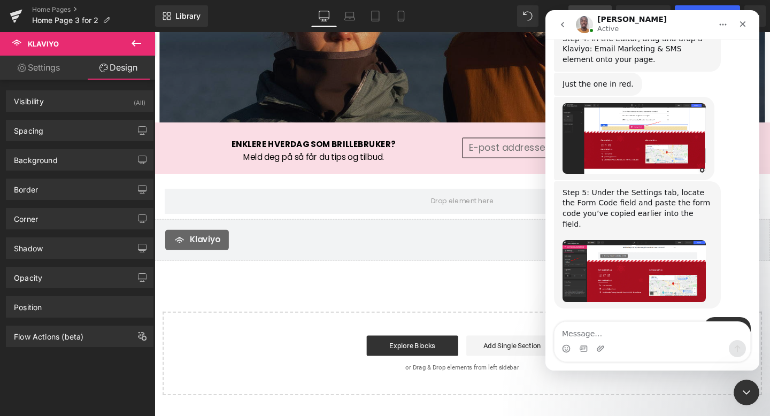
scroll to position [3387, 0]
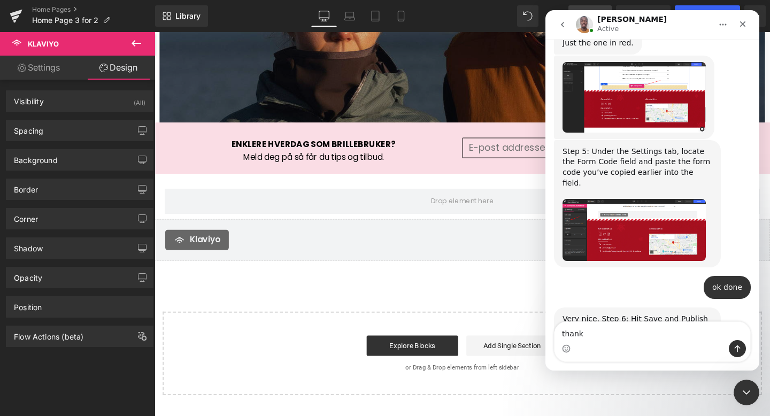
type textarea "thanks"
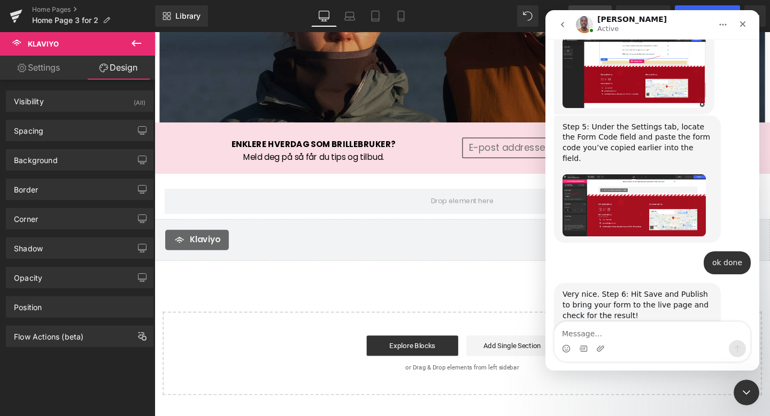
scroll to position [3413, 0]
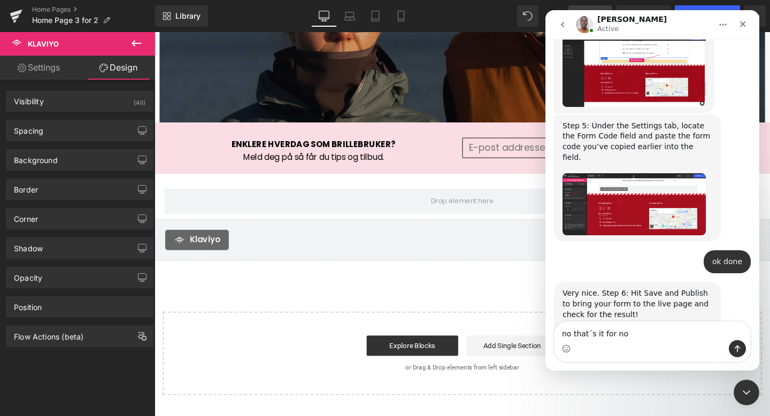
type textarea "no that´s it for now"
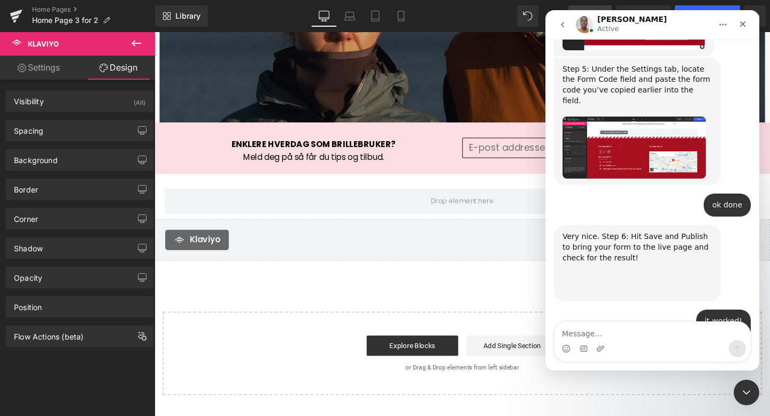
scroll to position [3486, 0]
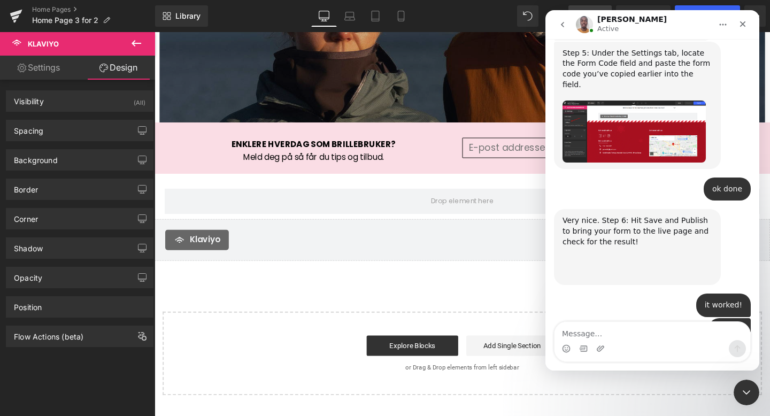
click at [374, 147] on div at bounding box center [385, 192] width 770 height 384
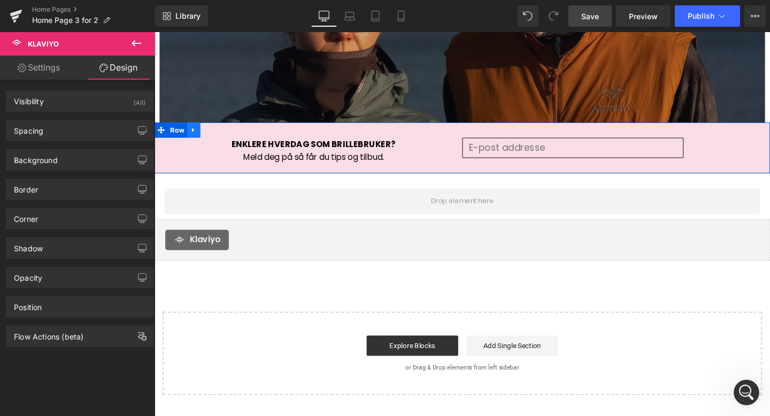
click at [196, 134] on icon at bounding box center [195, 136] width 7 height 8
click at [224, 135] on icon at bounding box center [223, 136] width 7 height 8
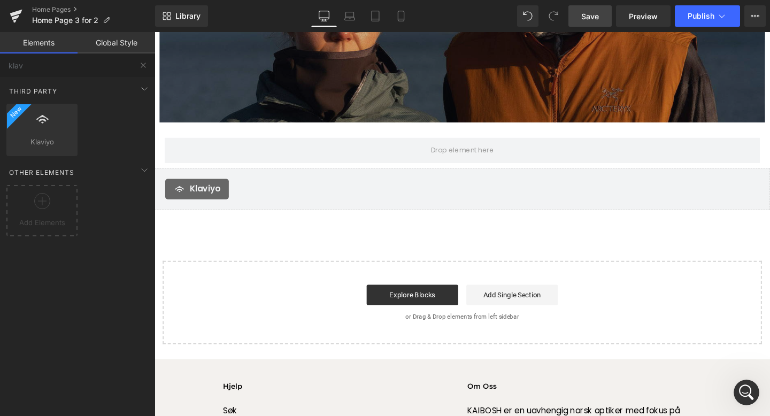
click at [594, 13] on span "Save" at bounding box center [590, 16] width 18 height 11
click at [649, 16] on span "Preview" at bounding box center [643, 16] width 29 height 11
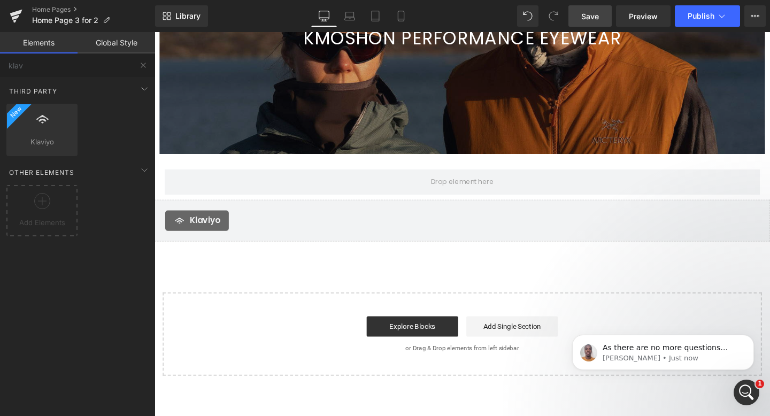
scroll to position [3592, 0]
click at [592, 15] on span "Save" at bounding box center [590, 16] width 18 height 11
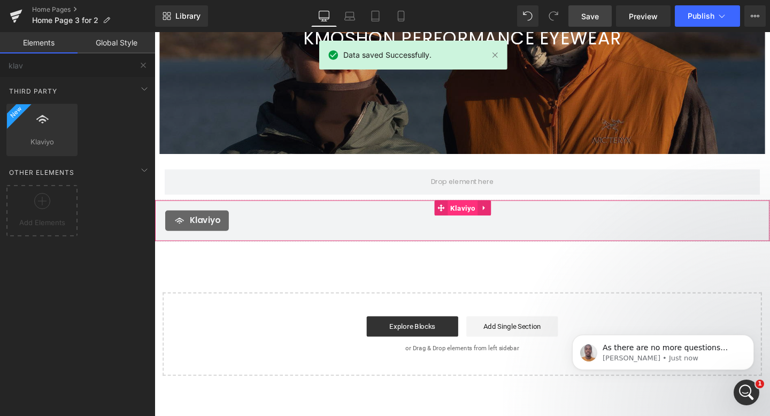
click at [479, 217] on span "Klaviyo" at bounding box center [479, 217] width 32 height 16
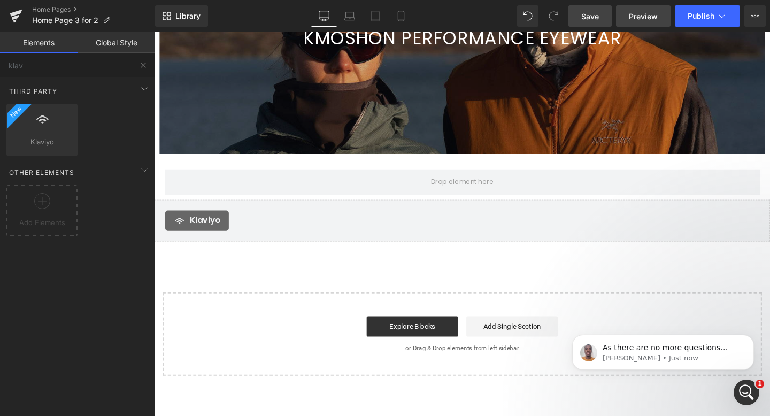
click at [648, 14] on span "Preview" at bounding box center [643, 16] width 29 height 11
click at [701, 14] on span "Publish" at bounding box center [701, 16] width 27 height 9
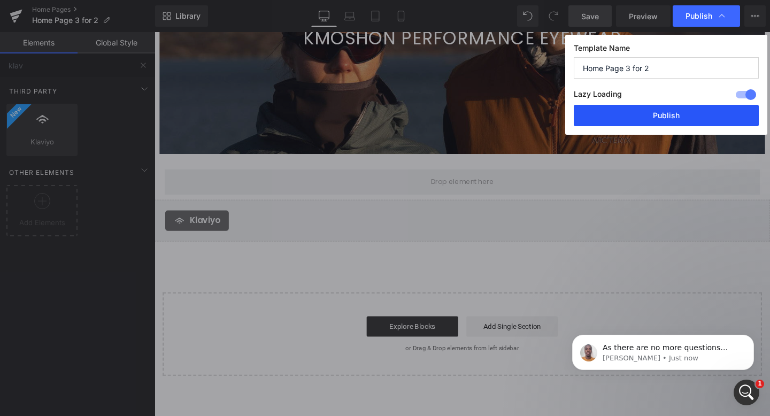
click at [674, 115] on button "Publish" at bounding box center [666, 115] width 185 height 21
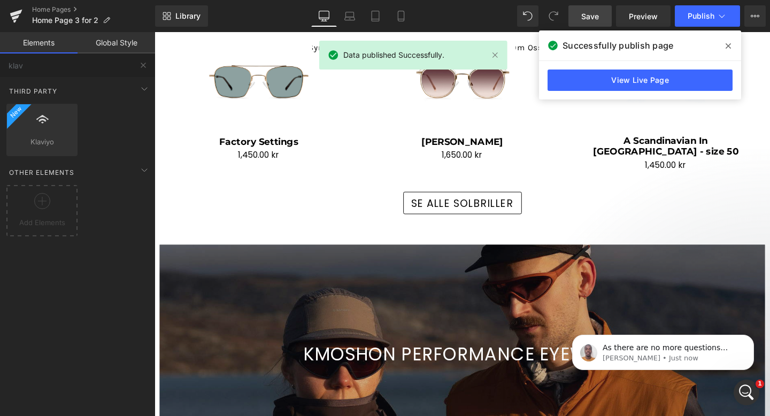
scroll to position [1348, 0]
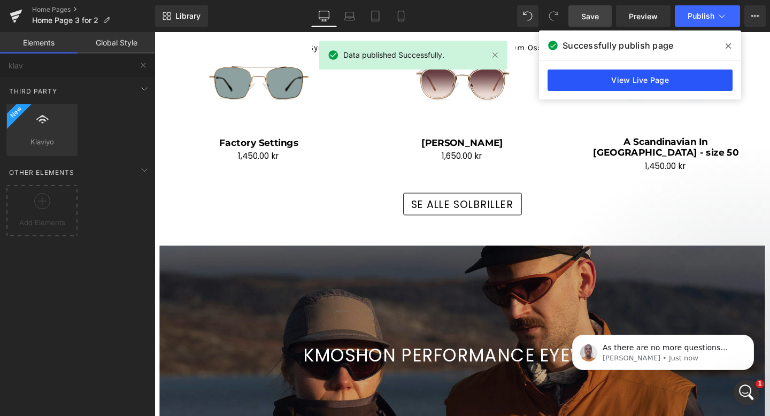
click at [644, 77] on link "View Live Page" at bounding box center [640, 80] width 185 height 21
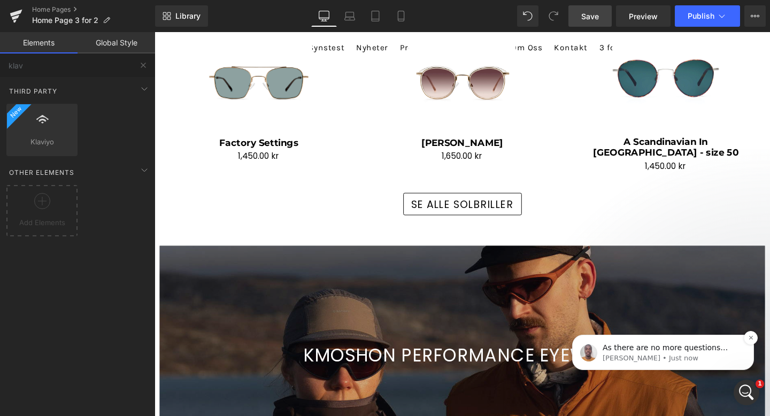
click at [650, 352] on p "As there are no more questions being raised, this conversation shall be closed.…" at bounding box center [672, 348] width 138 height 11
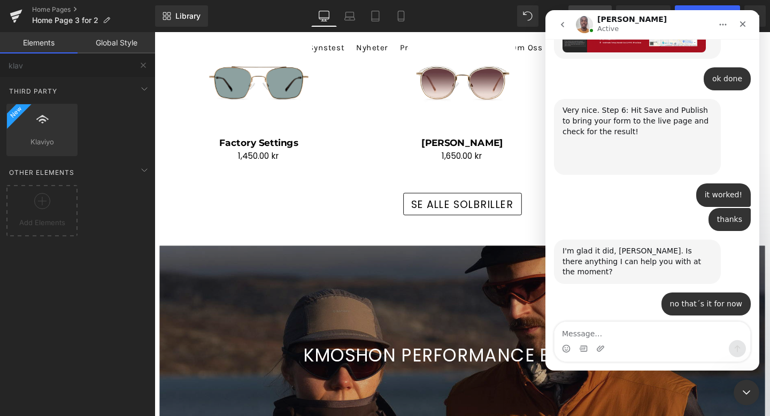
scroll to position [3610, 0]
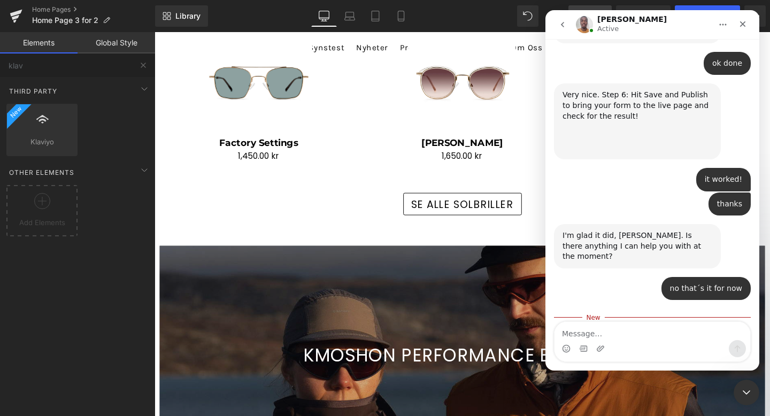
click at [348, 214] on div at bounding box center [385, 192] width 770 height 384
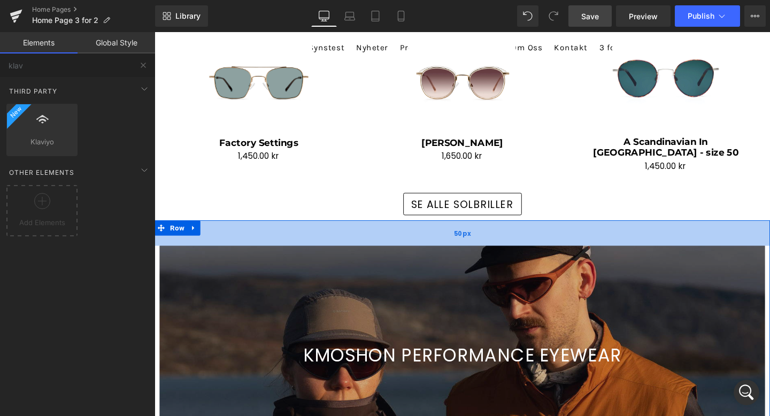
click at [327, 236] on div "50px" at bounding box center [478, 243] width 647 height 27
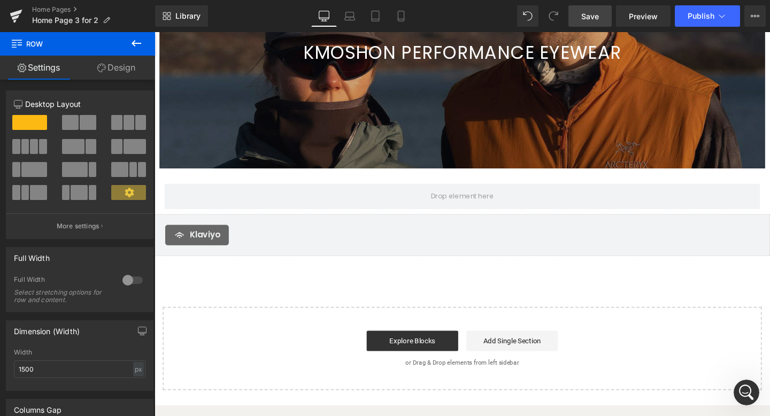
scroll to position [1663, 0]
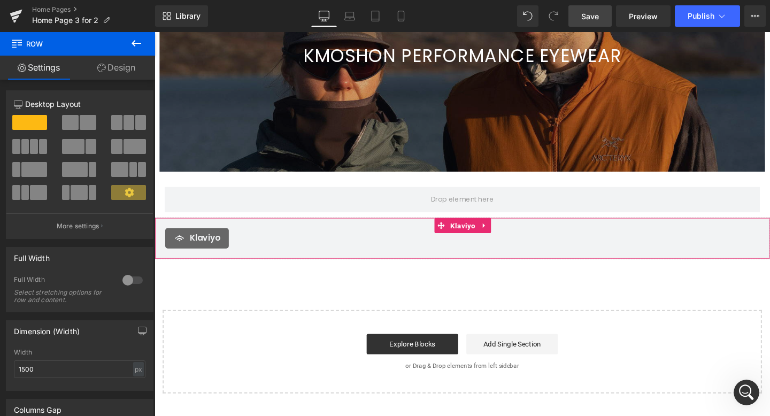
click at [247, 253] on div "Klaviyo" at bounding box center [478, 248] width 625 height 21
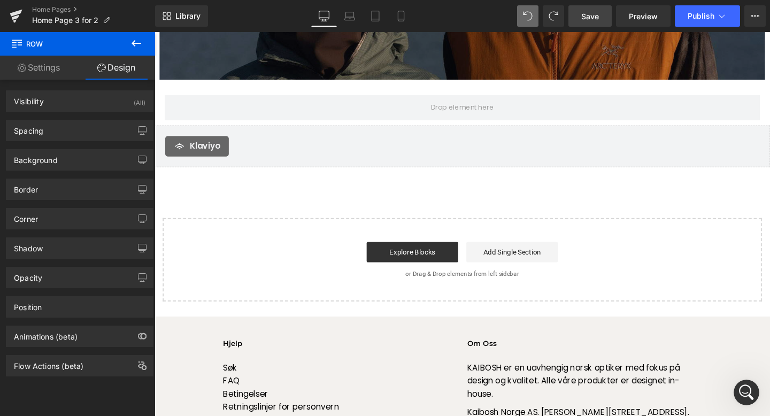
scroll to position [1765, 0]
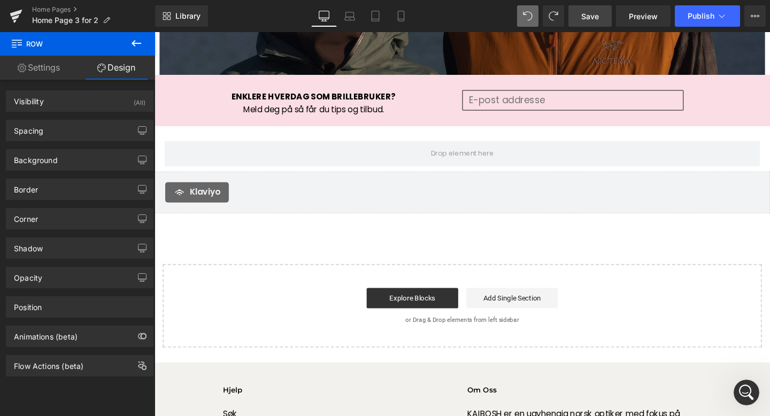
click at [596, 14] on span "Save" at bounding box center [590, 16] width 18 height 11
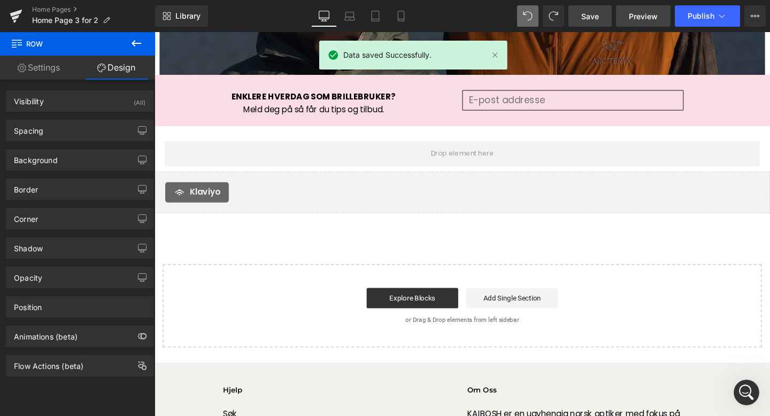
click at [645, 13] on span "Preview" at bounding box center [643, 16] width 29 height 11
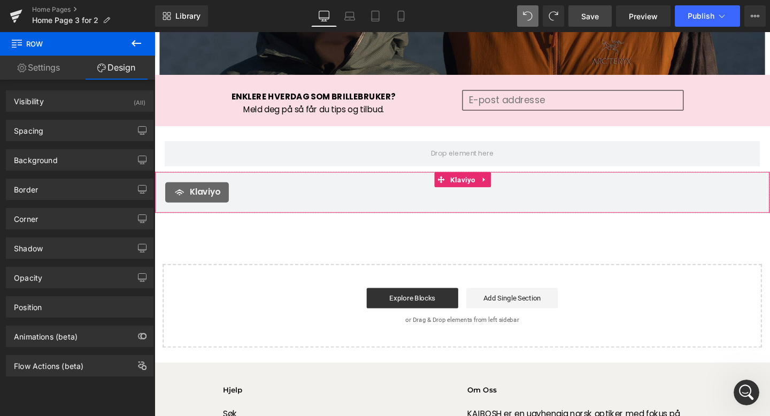
click at [443, 199] on div "Klaviyo" at bounding box center [478, 200] width 625 height 21
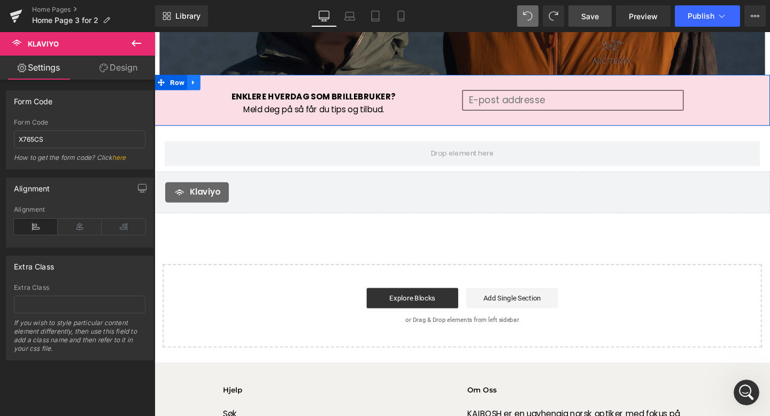
click at [197, 84] on icon at bounding box center [195, 85] width 7 height 8
click at [224, 84] on icon at bounding box center [223, 84] width 7 height 7
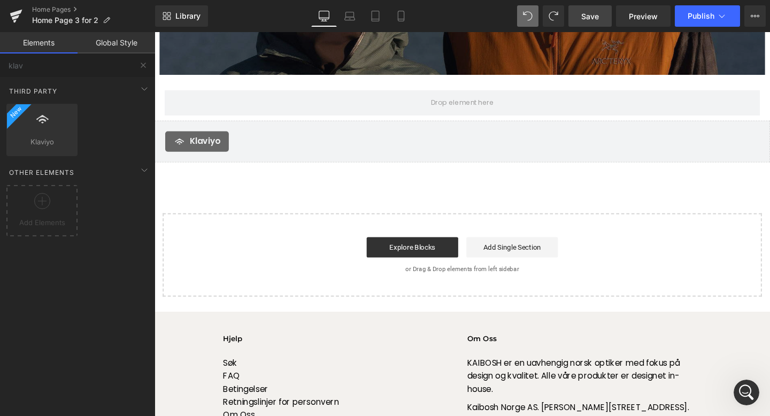
click at [593, 12] on span "Save" at bounding box center [590, 16] width 18 height 11
click at [696, 13] on span "Publish" at bounding box center [701, 16] width 27 height 9
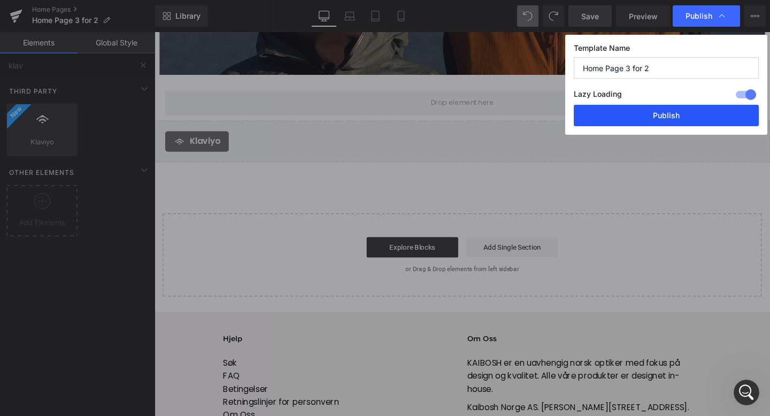
click at [672, 113] on button "Publish" at bounding box center [666, 115] width 185 height 21
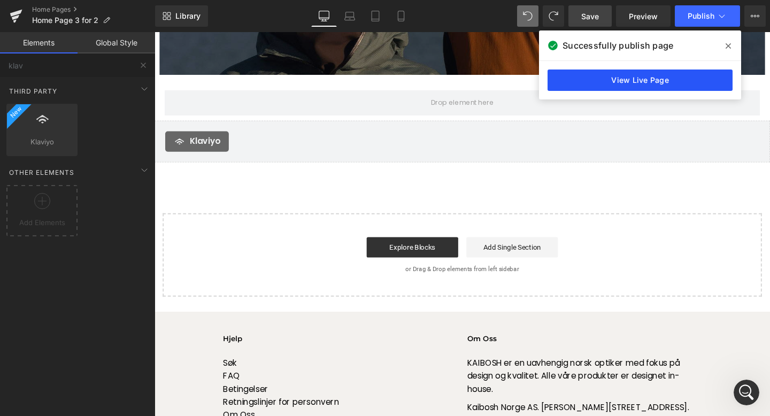
click at [661, 74] on link "View Live Page" at bounding box center [640, 80] width 185 height 21
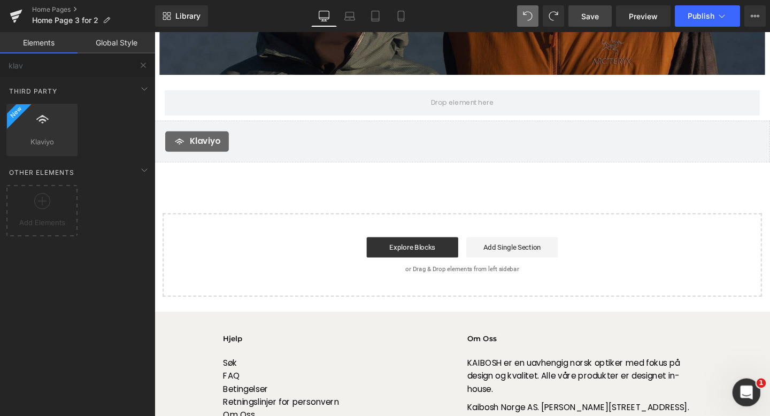
click at [736, 388] on div "Open Intercom Messenger" at bounding box center [744, 390] width 35 height 35
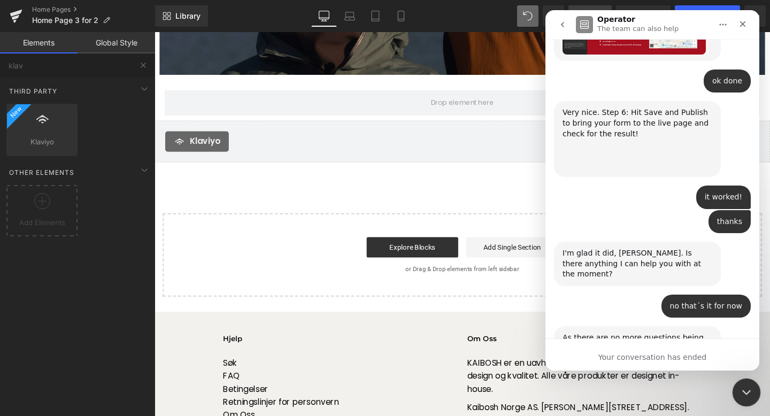
scroll to position [3745, 0]
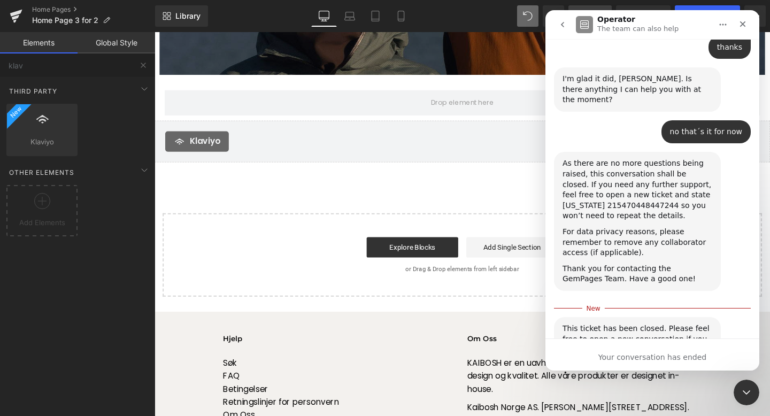
scroll to position [3773, 0]
